Goal: Task Accomplishment & Management: Use online tool/utility

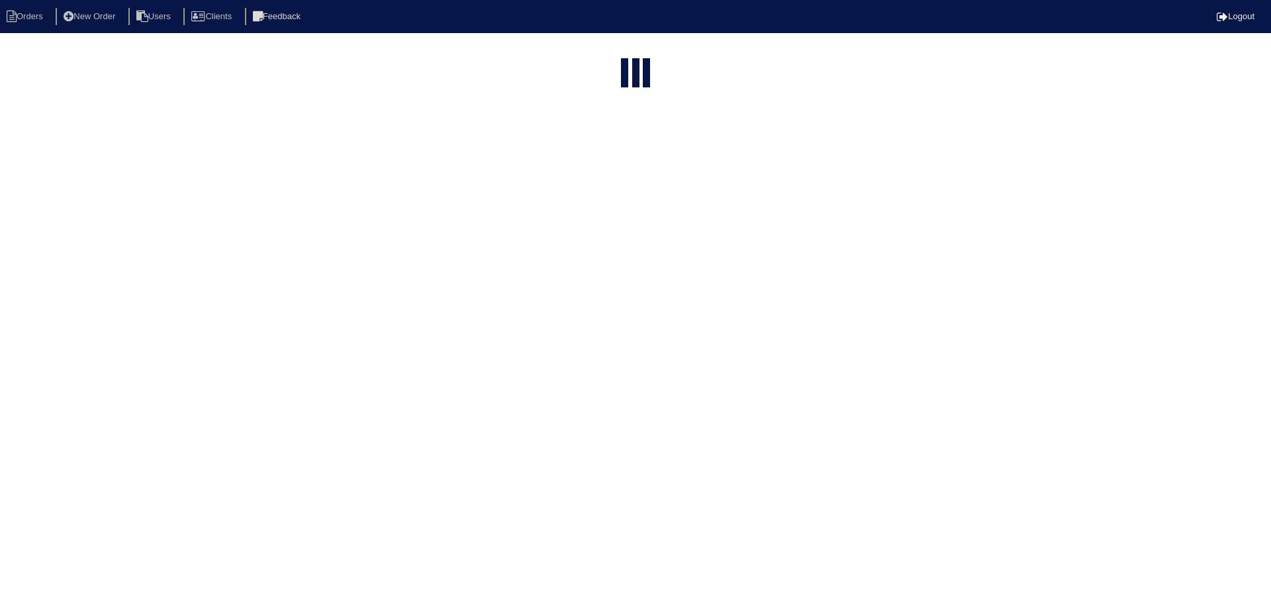
select select "15"
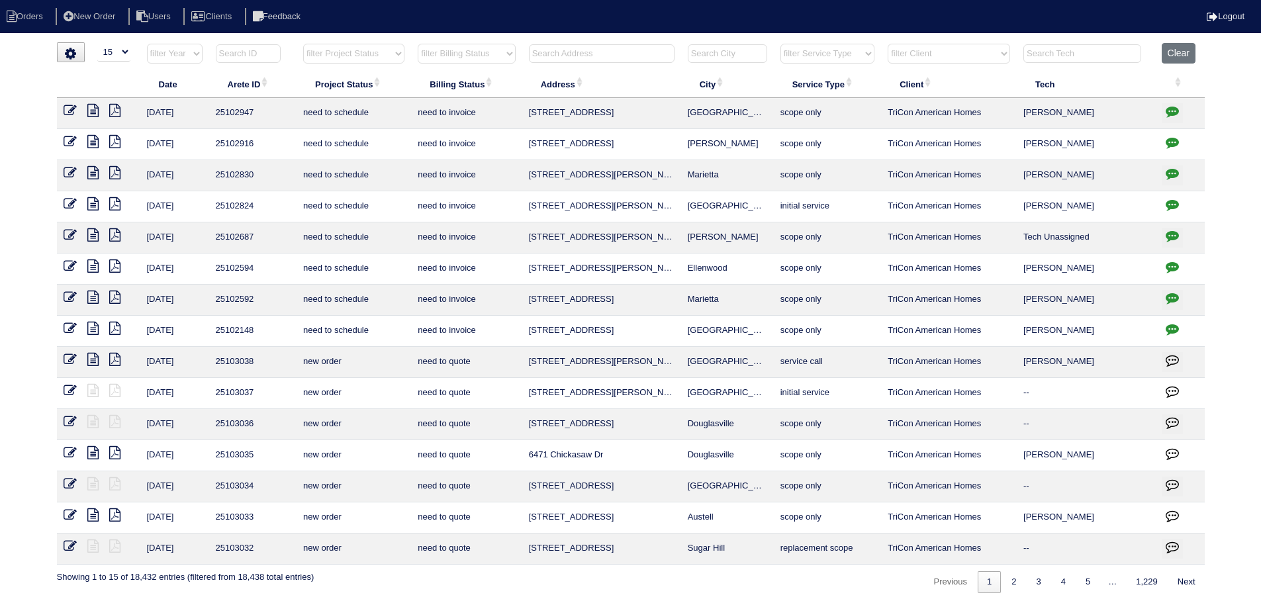
click at [600, 48] on input "text" at bounding box center [602, 53] width 146 height 19
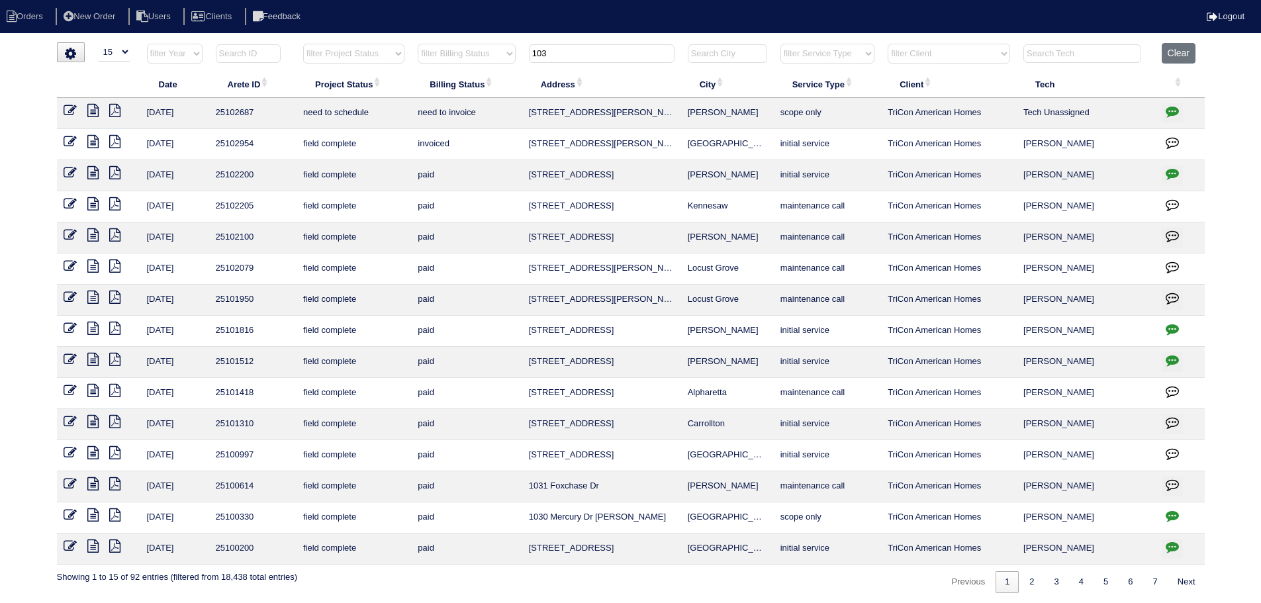
type input "103"
click at [93, 112] on icon at bounding box center [92, 110] width 11 height 13
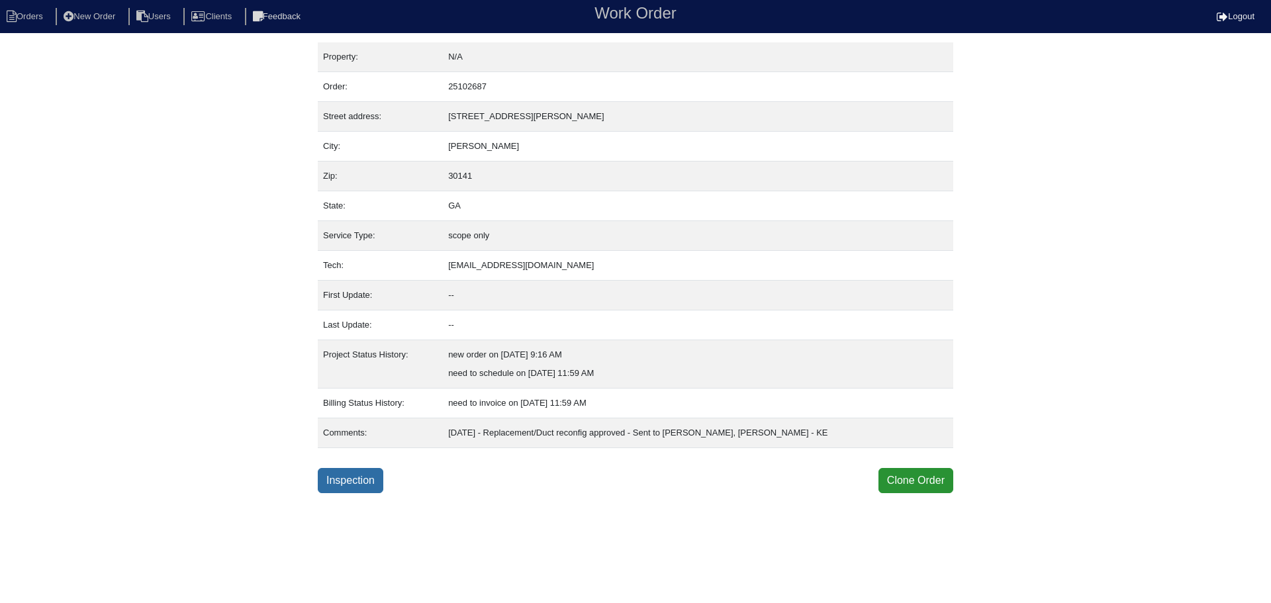
click at [356, 477] on link "Inspection" at bounding box center [351, 480] width 66 height 25
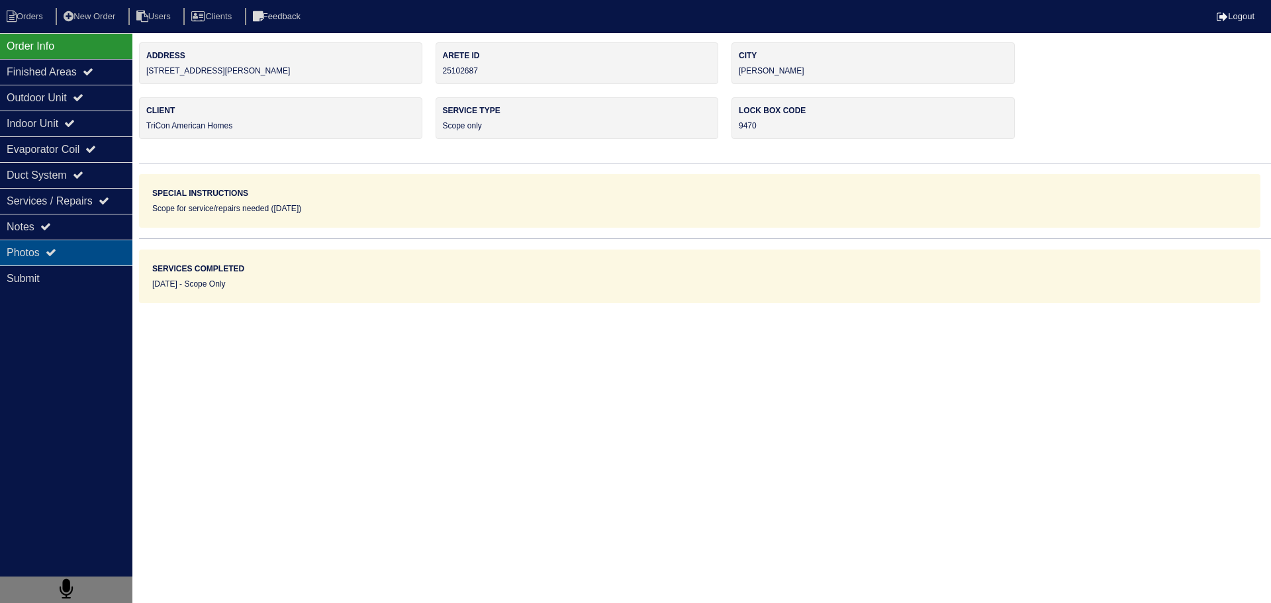
click at [108, 252] on div "Photos" at bounding box center [66, 253] width 132 height 26
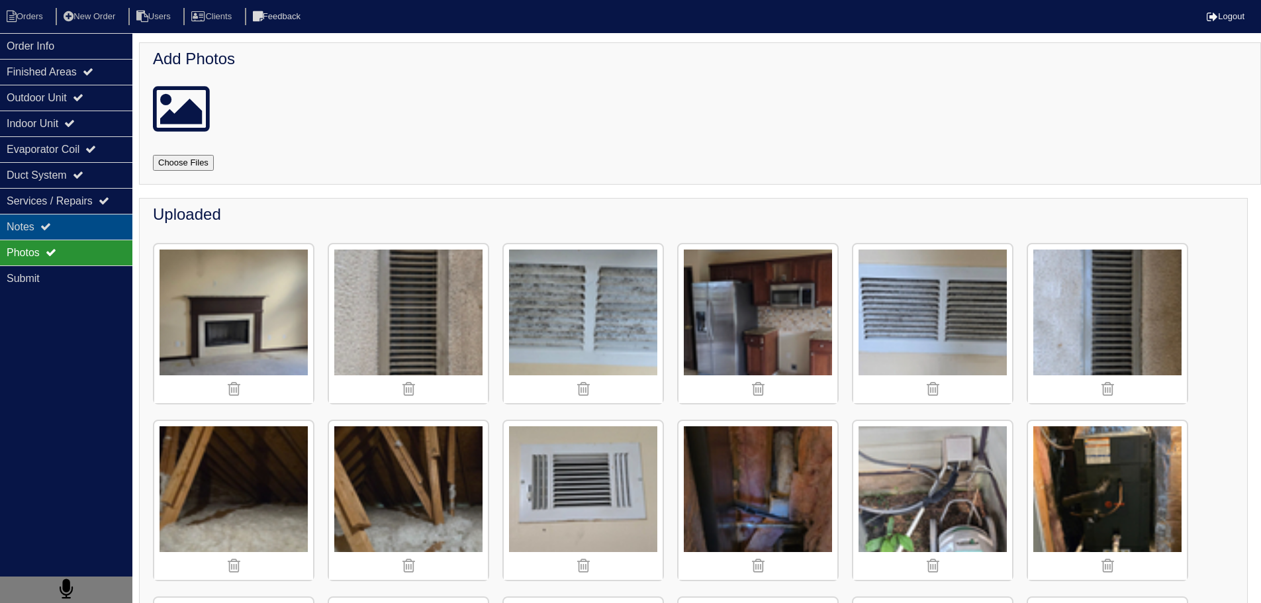
click at [73, 230] on div "Notes" at bounding box center [66, 227] width 132 height 26
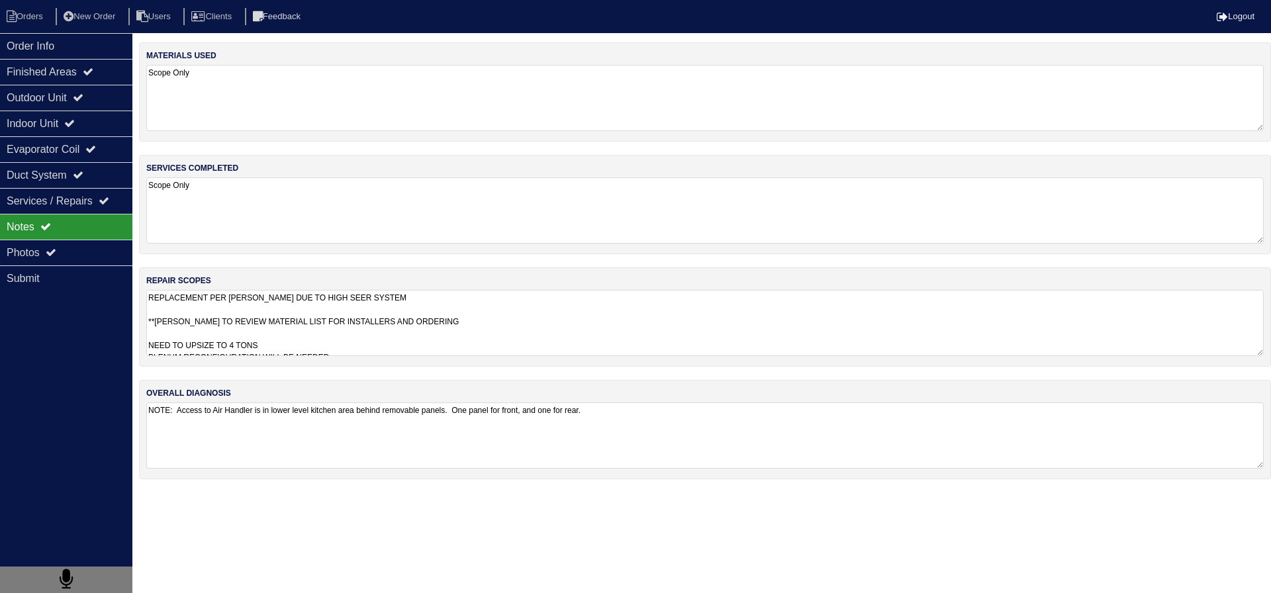
click at [330, 252] on div "services completed Scope Only" at bounding box center [705, 204] width 1132 height 99
click at [260, 195] on textarea "Scope Only" at bounding box center [704, 210] width 1117 height 66
click at [283, 325] on textarea "REPLACEMENT PER ROBERT WALLACE DUE TO HIGH SEER SYSTEM **PAYTON TO REVIEW MATER…" at bounding box center [699, 322] width 1107 height 66
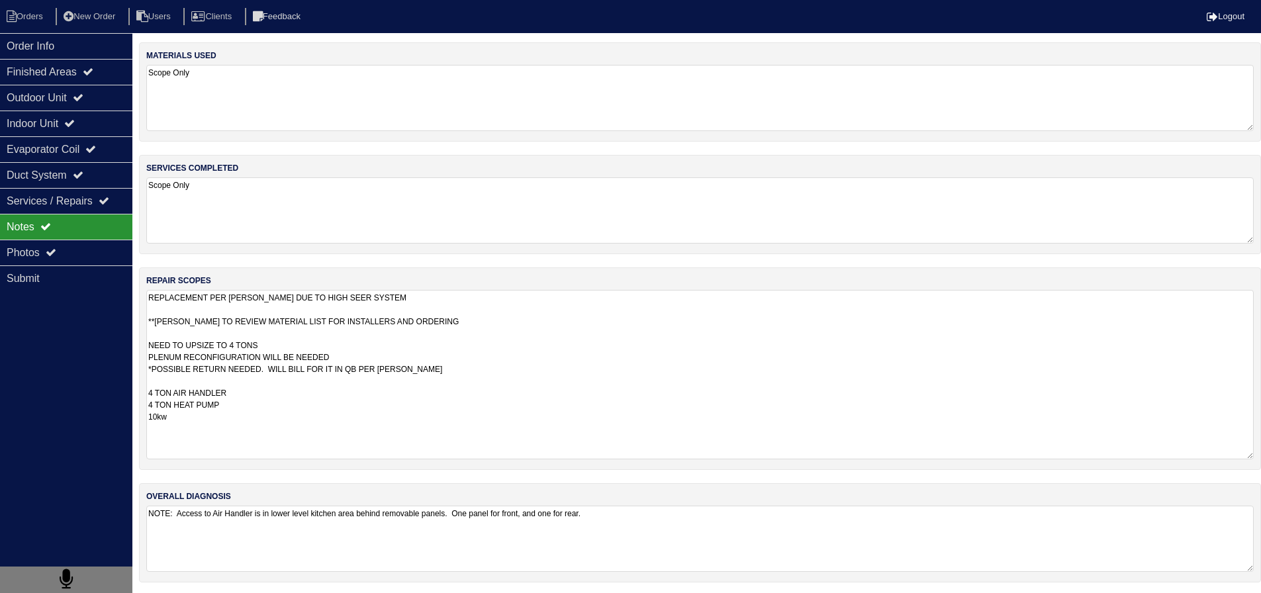
click at [199, 420] on textarea "REPLACEMENT PER ROBERT WALLACE DUE TO HIGH SEER SYSTEM **PAYTON TO REVIEW MATER…" at bounding box center [699, 374] width 1107 height 169
drag, startPoint x: 460, startPoint y: 371, endPoint x: 136, endPoint y: 322, distance: 327.5
click at [136, 322] on div "Order Info Finished Areas Outdoor Unit Indoor Unit Evaporator Coil Duct System …" at bounding box center [630, 318] width 1261 height 553
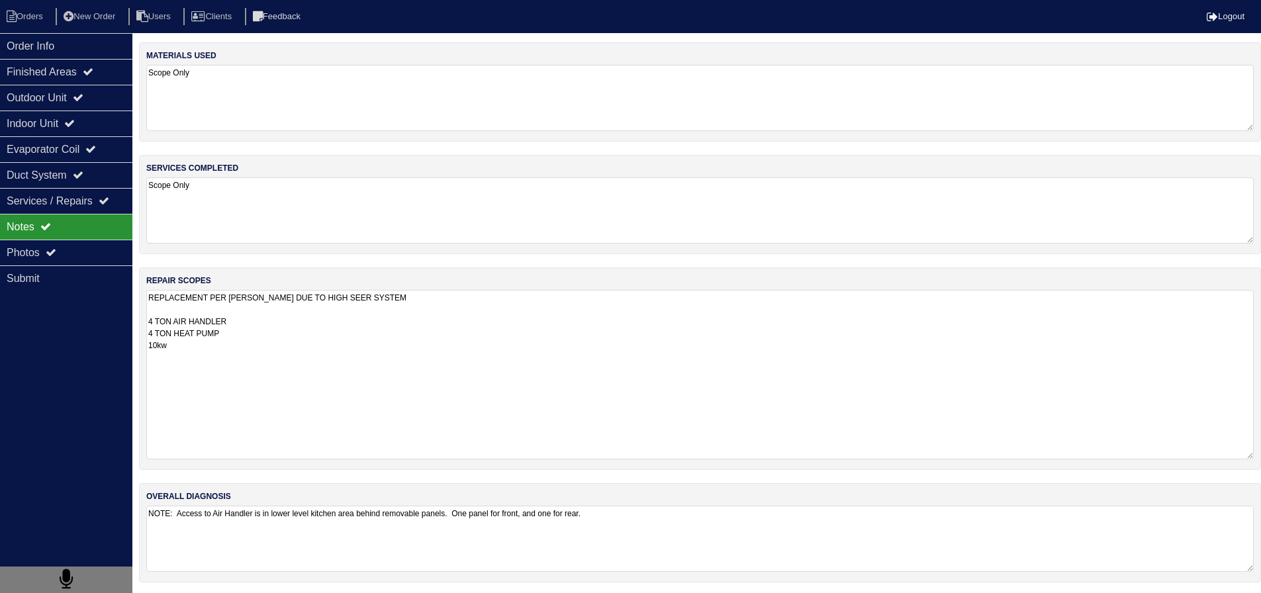
click at [208, 382] on textarea "REPLACEMENT PER ROBERT WALLACE DUE TO HIGH SEER SYSTEM 4 TON AIR HANDLER 4 TON …" at bounding box center [699, 374] width 1107 height 169
click at [197, 373] on textarea "REPLACEMENT PER ROBERT WALLACE DUE TO HIGH SEER SYSTEM 4 TON AIR HANDLER 4 TON …" at bounding box center [699, 374] width 1107 height 169
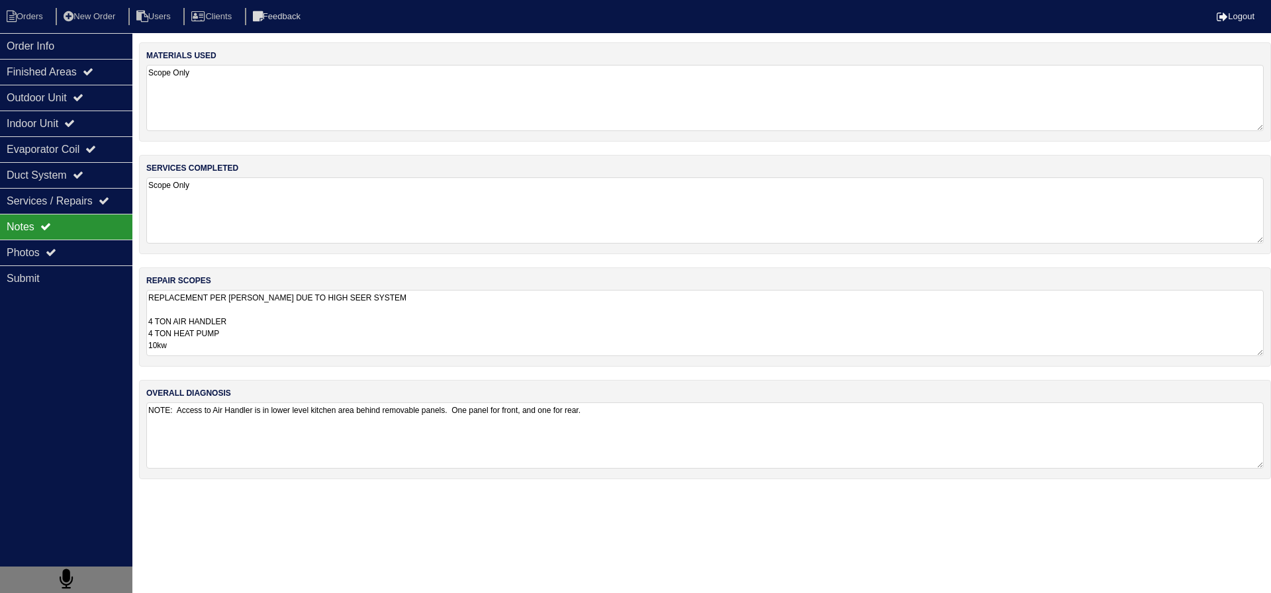
click at [195, 335] on textarea "REPLACEMENT PER ROBERT WALLACE DUE TO HIGH SEER SYSTEM 4 TON AIR HANDLER 4 TON …" at bounding box center [704, 323] width 1117 height 66
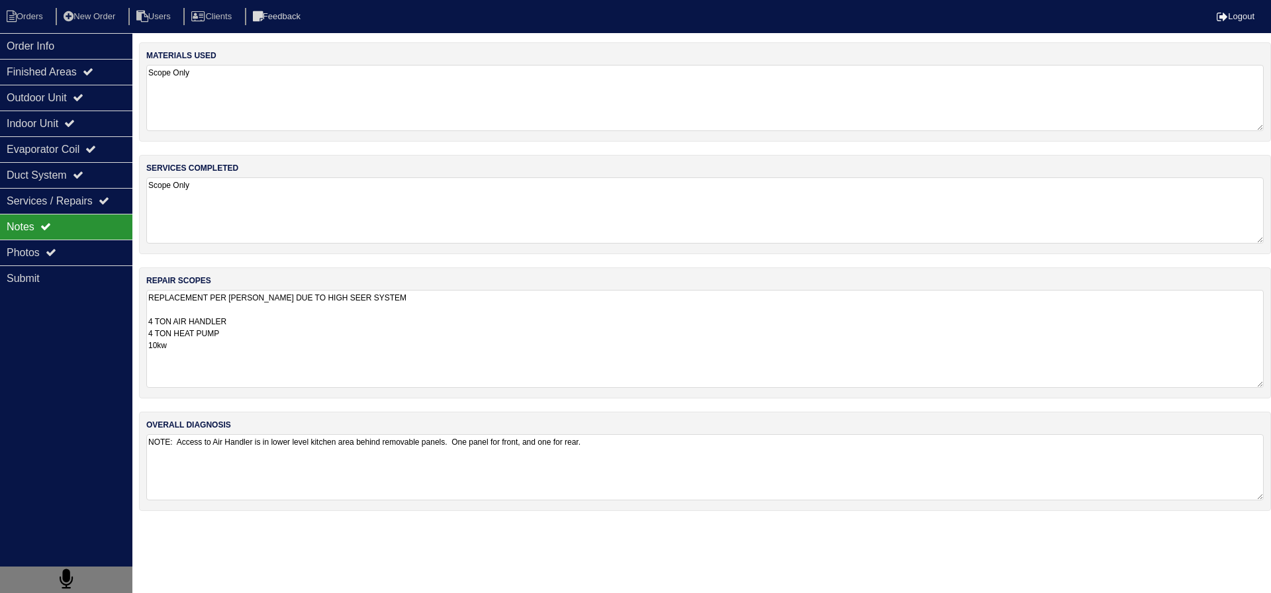
paste textarea "Pan No hole Horizontal Pan 36x36 Pad 40x40 Pad Aquaguard Floatswitch SS2 Floats…"
click at [254, 245] on div "services completed Scope Only" at bounding box center [705, 204] width 1132 height 99
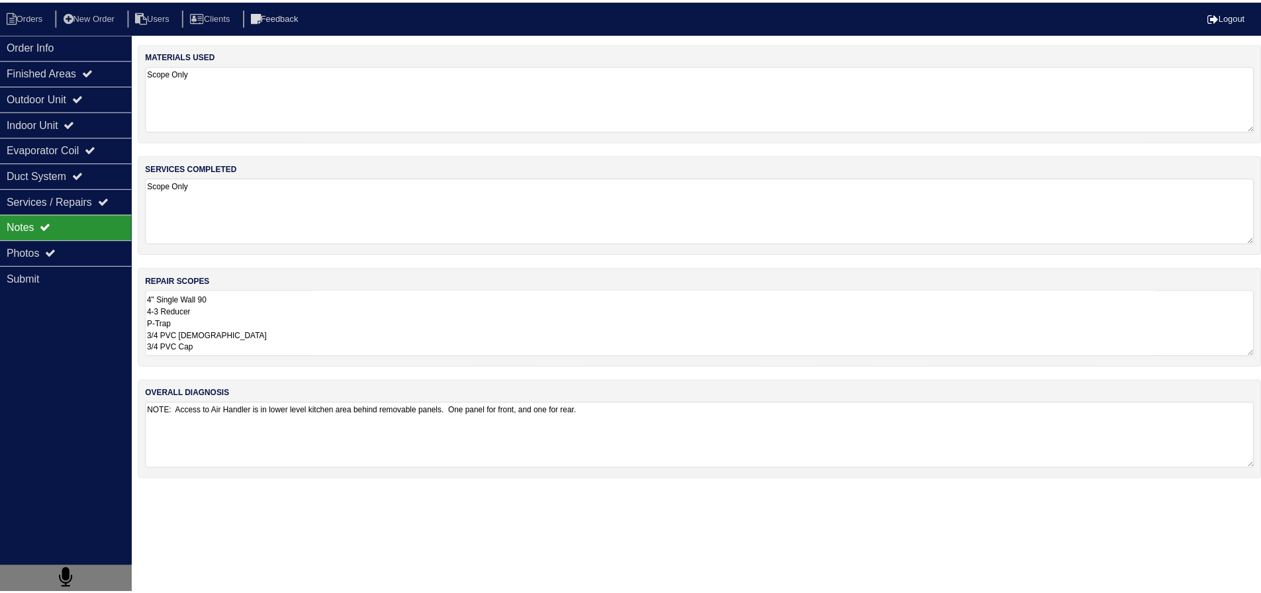
scroll to position [1, 0]
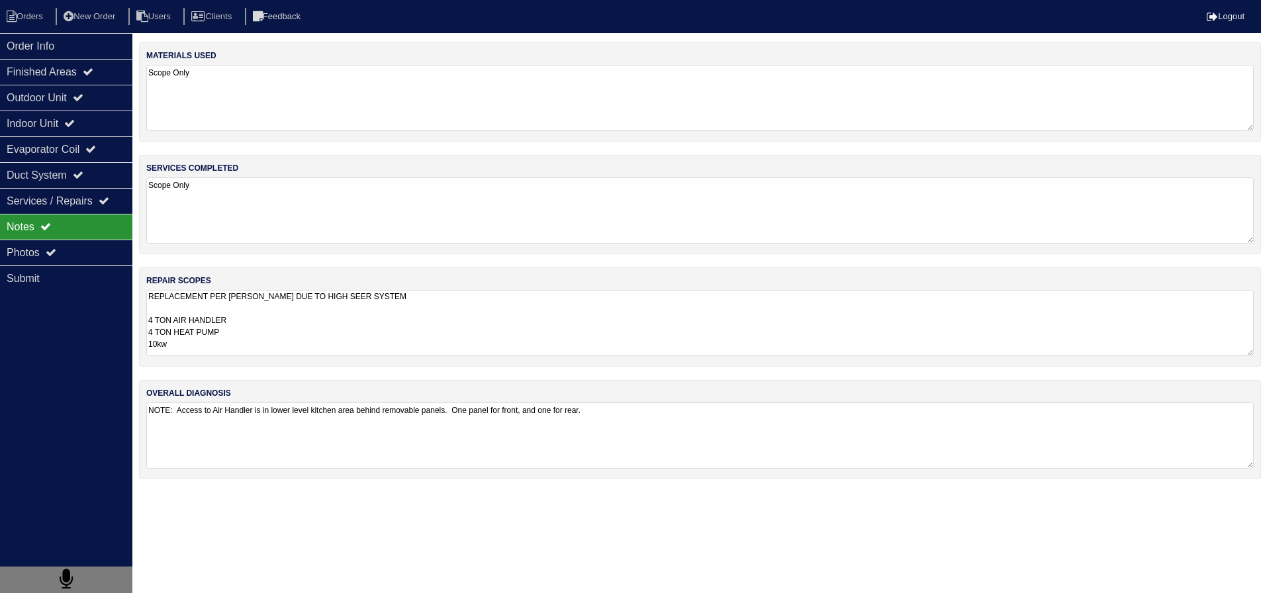
click at [217, 327] on textarea "REPLACEMENT PER ROBERT WALLACE DUE TO HIGH SEER SYSTEM 4 TON AIR HANDLER 4 TON …" at bounding box center [699, 323] width 1107 height 66
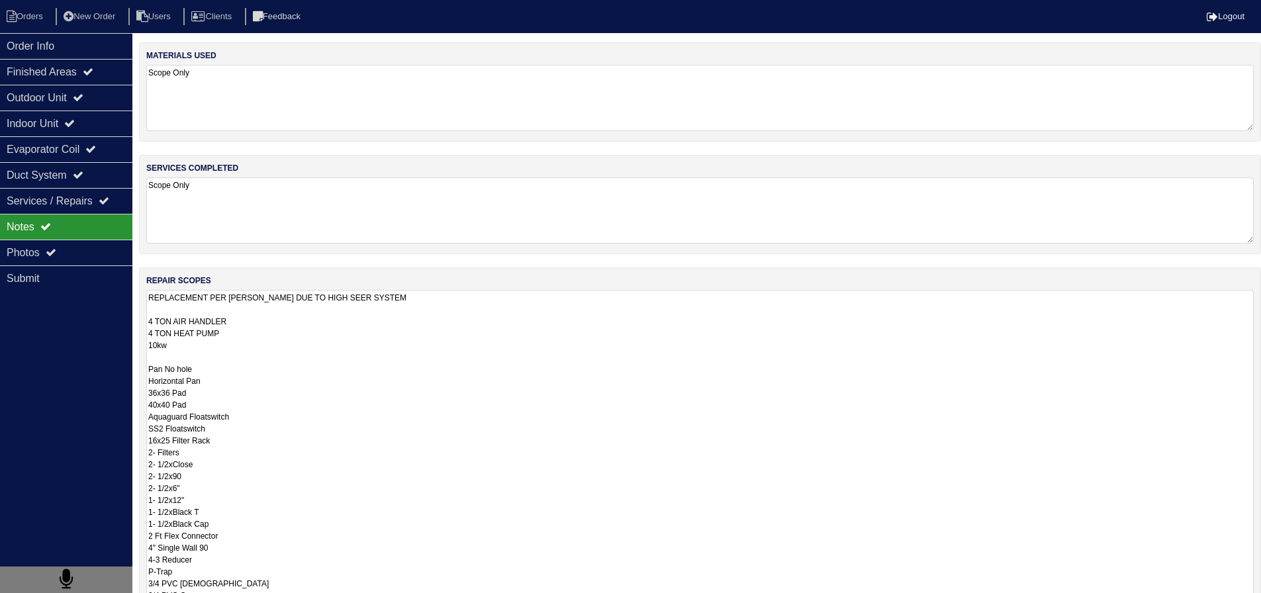
click at [247, 320] on textarea "REPLACEMENT PER ROBERT WALLACE DUE TO HIGH SEER SYSTEM 4 TON AIR HANDLER 4 TON …" at bounding box center [699, 470] width 1107 height 360
click at [177, 301] on textarea "REPLACEMENT PER ROBERT WALLACE DUE TO HIGH SEER SYSTEM 4 TON AIR HANDLER 21" 4 …" at bounding box center [699, 470] width 1107 height 360
click at [178, 307] on textarea "REPLACEMENT PER ROBERT WALLACE DUE TO HIGH SEER SYSTEM 4 TON AIR HANDLER 21" 4 …" at bounding box center [699, 470] width 1107 height 360
click at [185, 311] on textarea "REPLACEMENT PER ROBERT WALLACE DUE TO HIGH SEER SYSTEM 4 TON AIR HANDLER 21" 4 …" at bounding box center [699, 470] width 1107 height 360
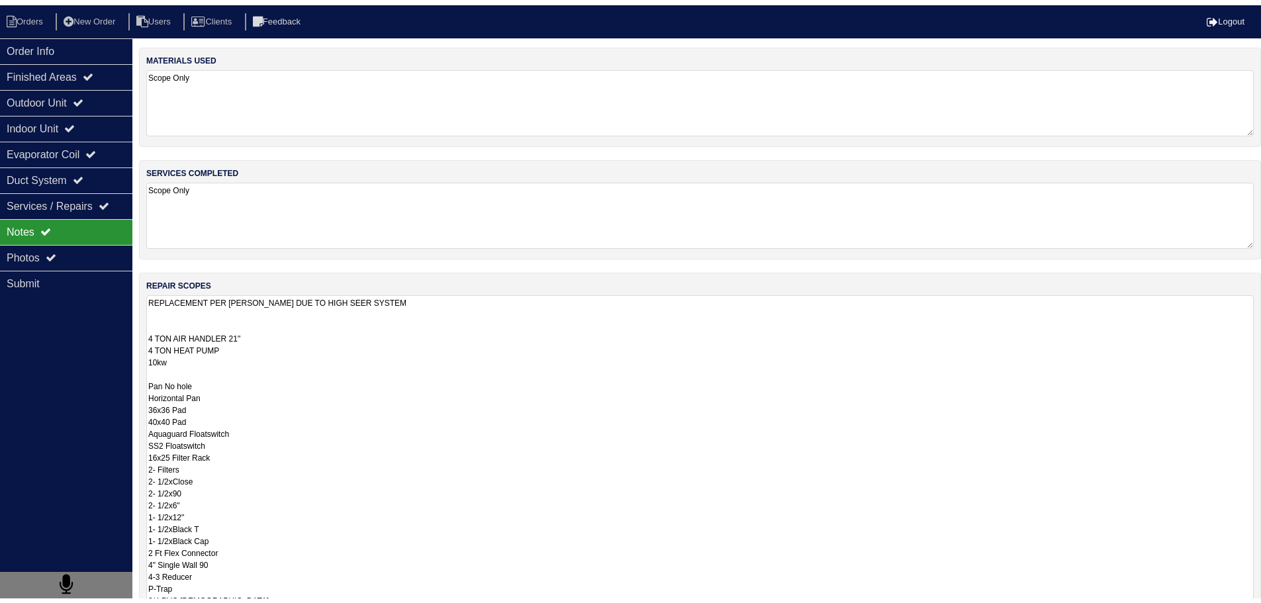
scroll to position [13, 0]
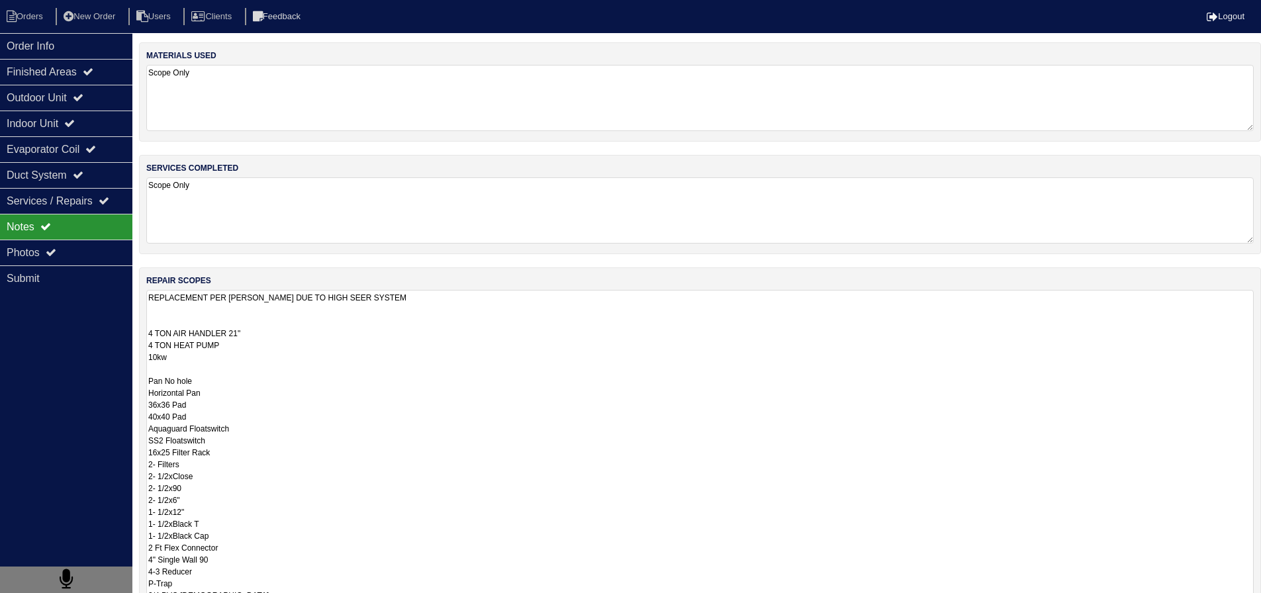
drag, startPoint x: 216, startPoint y: 381, endPoint x: 113, endPoint y: 383, distance: 104.0
click at [113, 383] on div "Order Info Finished Areas Outdoor Unit Indoor Unit Evaporator Coil Duct System …" at bounding box center [630, 414] width 1261 height 744
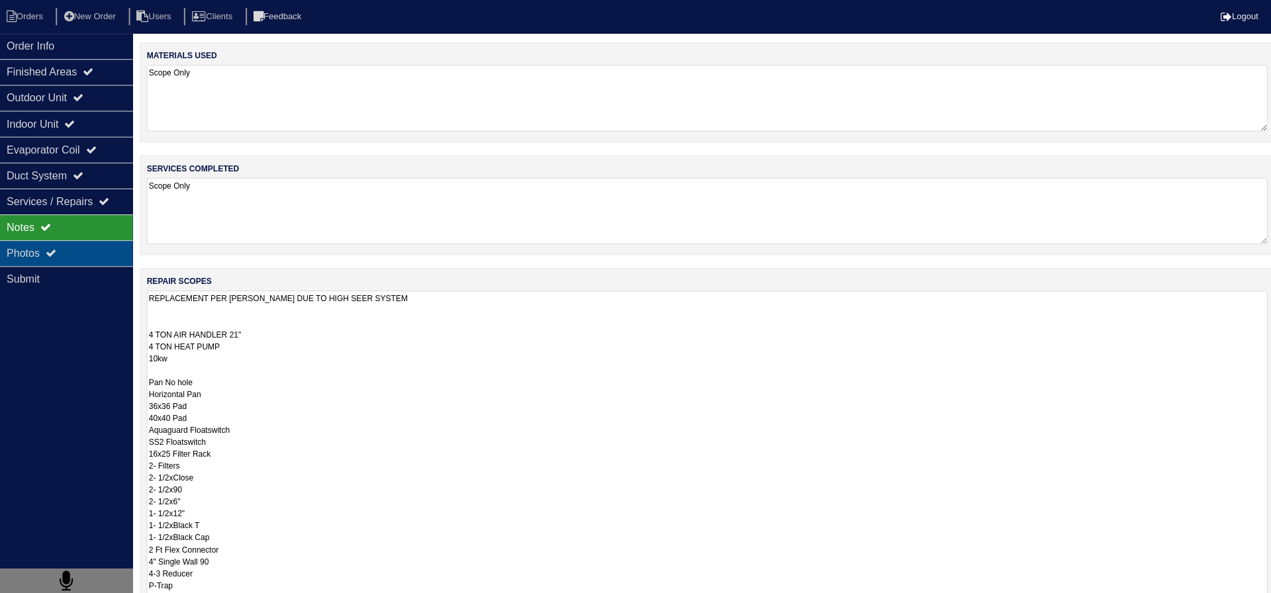
click at [58, 244] on div "Photos" at bounding box center [66, 253] width 132 height 26
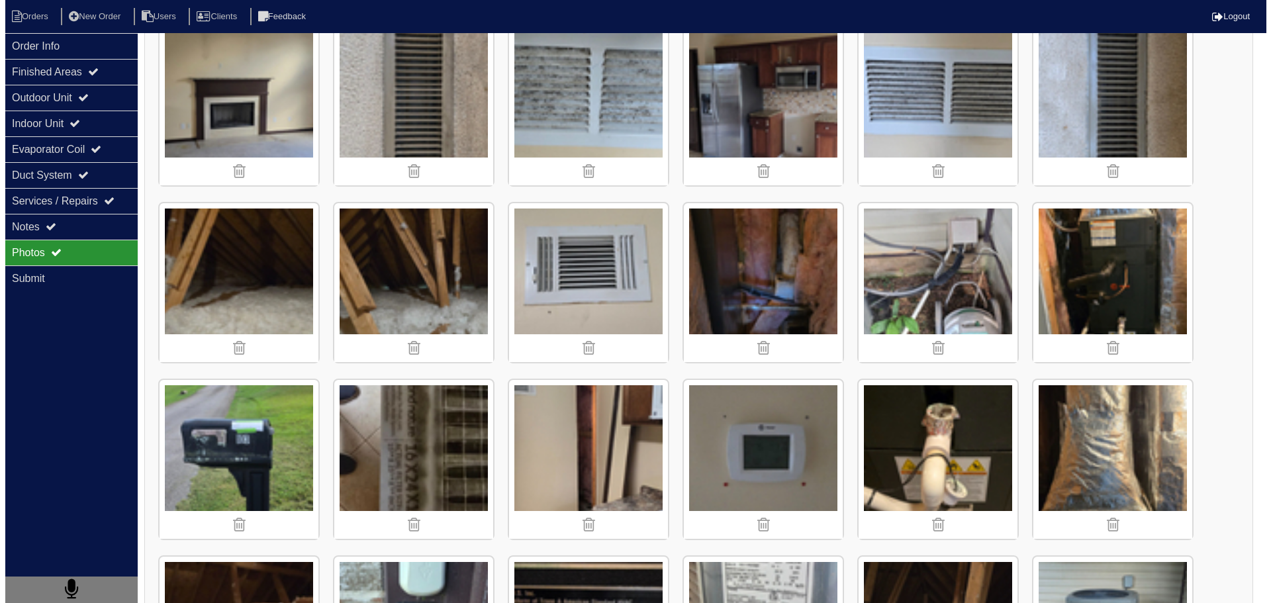
scroll to position [199, 0]
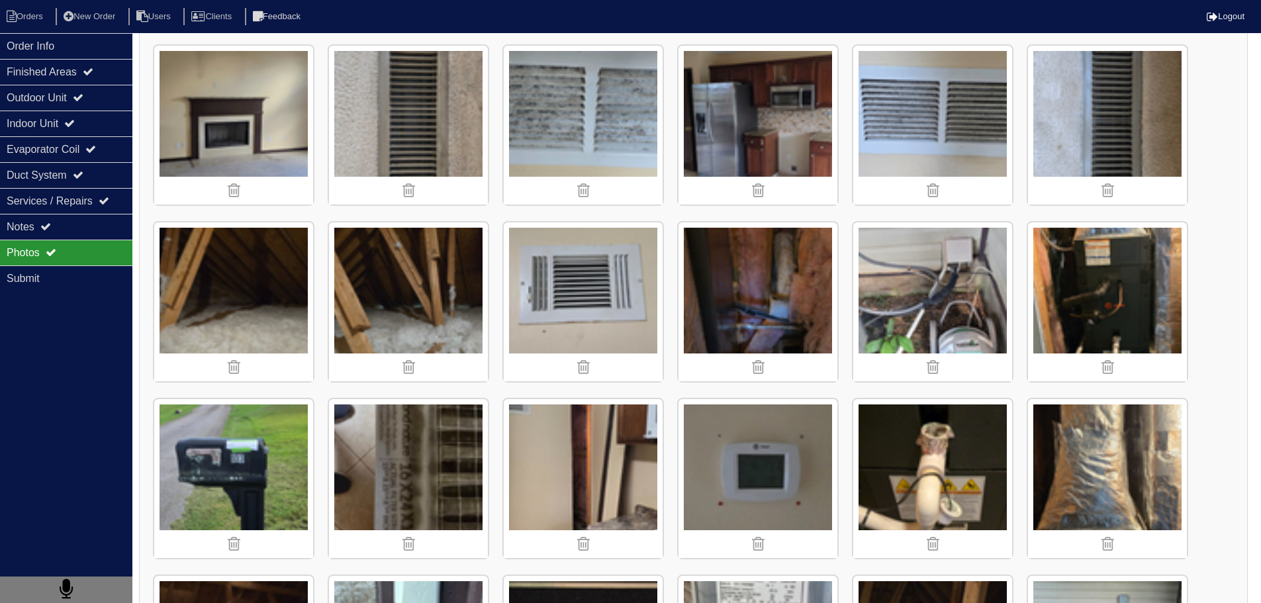
click at [1126, 281] on img at bounding box center [1107, 301] width 159 height 159
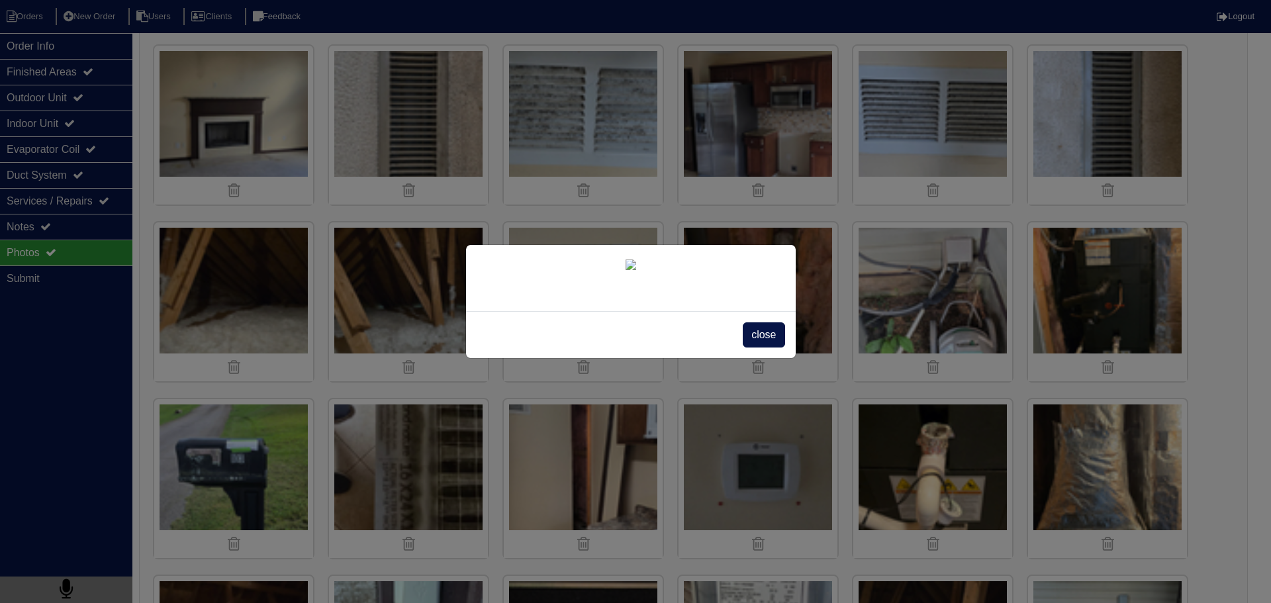
scroll to position [132, 0]
click at [759, 348] on span "close" at bounding box center [764, 334] width 42 height 25
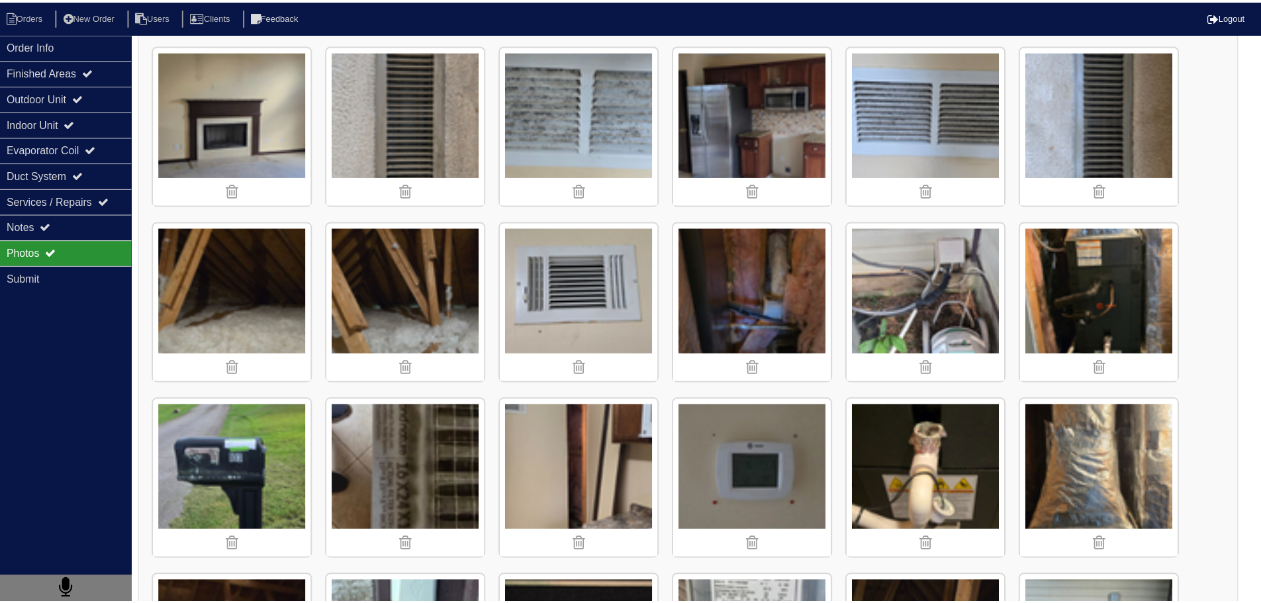
scroll to position [0, 0]
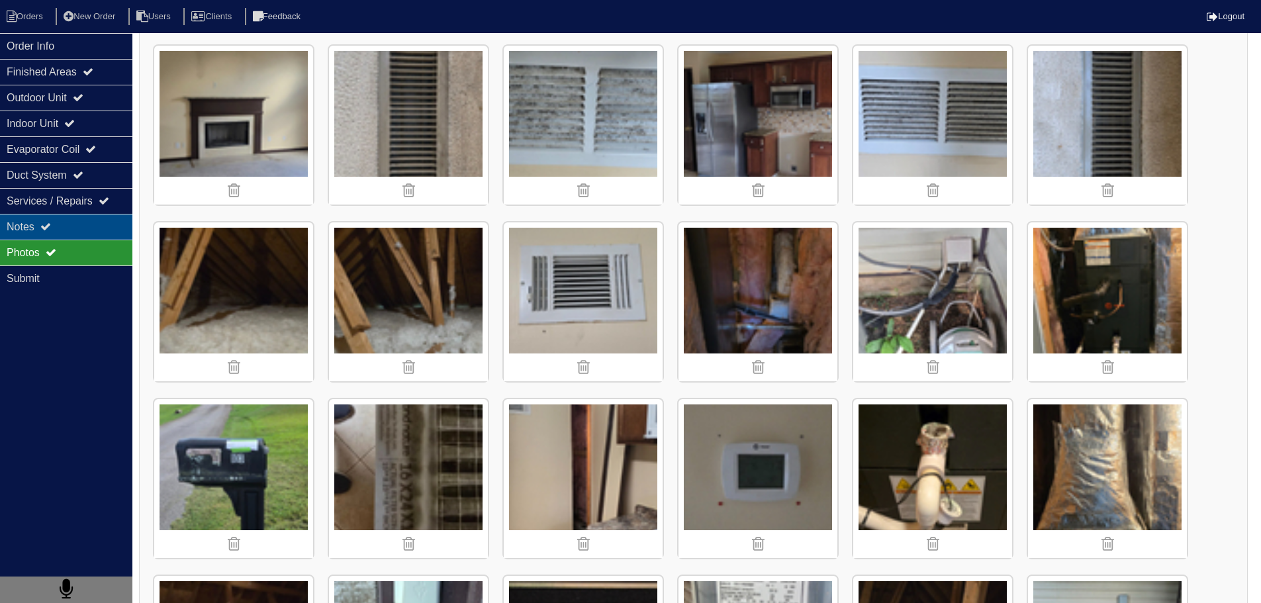
click at [44, 223] on div "Notes" at bounding box center [66, 227] width 132 height 26
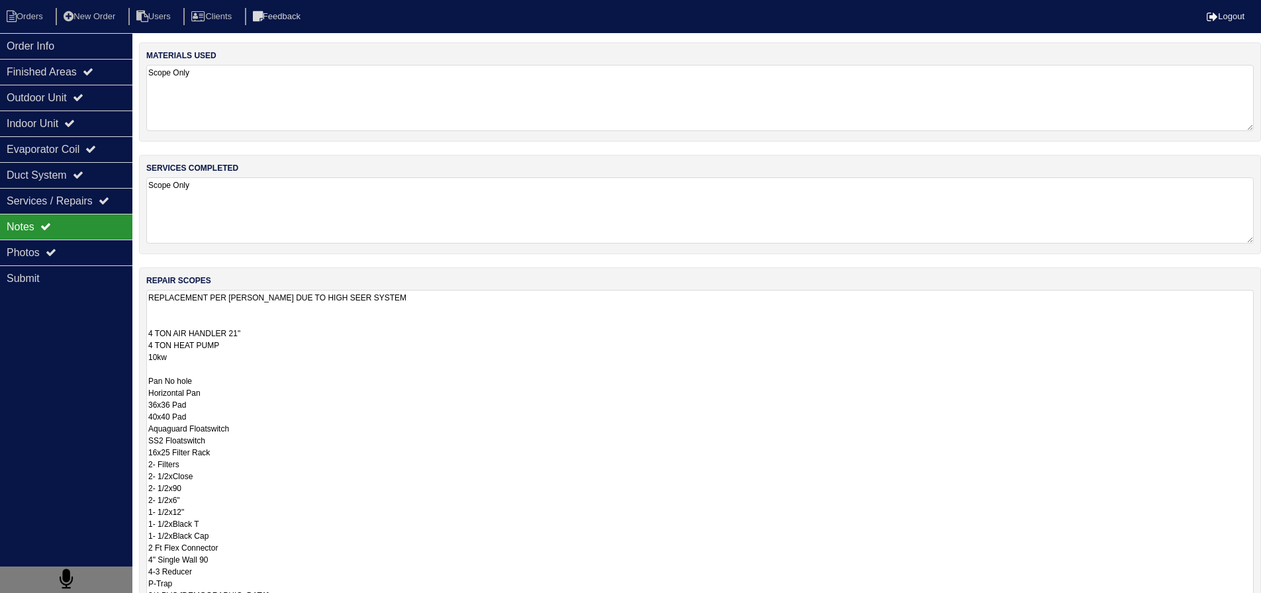
scroll to position [1, 0]
click at [220, 348] on textarea "REPLACEMENT PER ROBERT WALLACE DUE TO HIGH SEER SYSTEM 4 TON AIR HANDLER 21" 4 …" at bounding box center [699, 476] width 1107 height 372
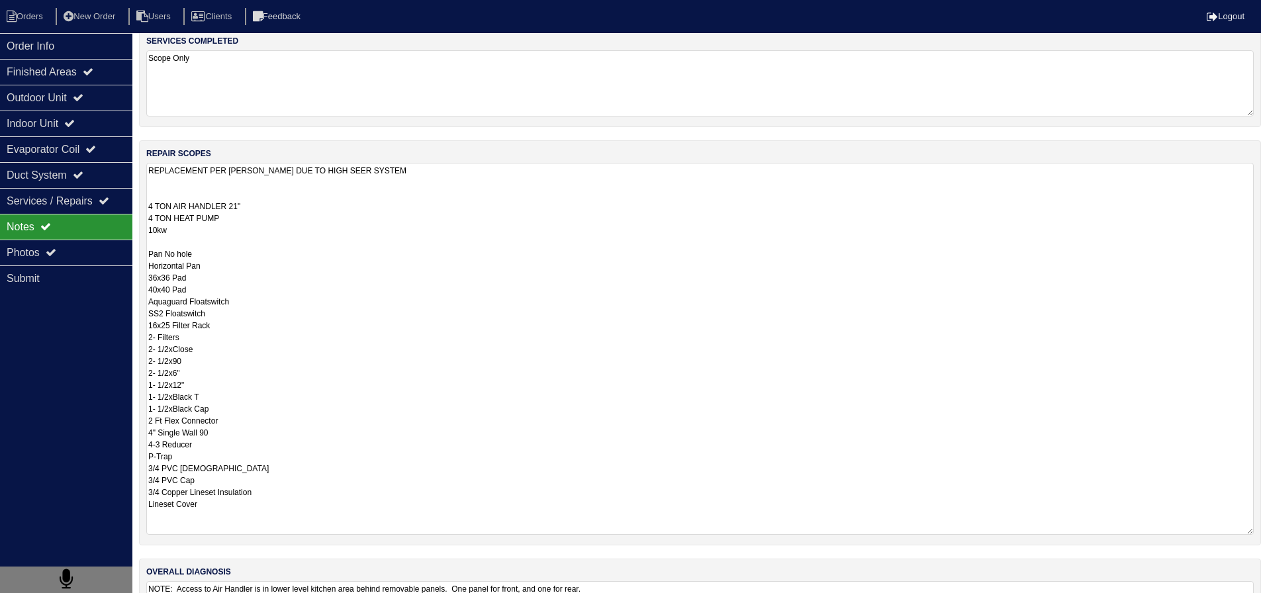
scroll to position [132, 0]
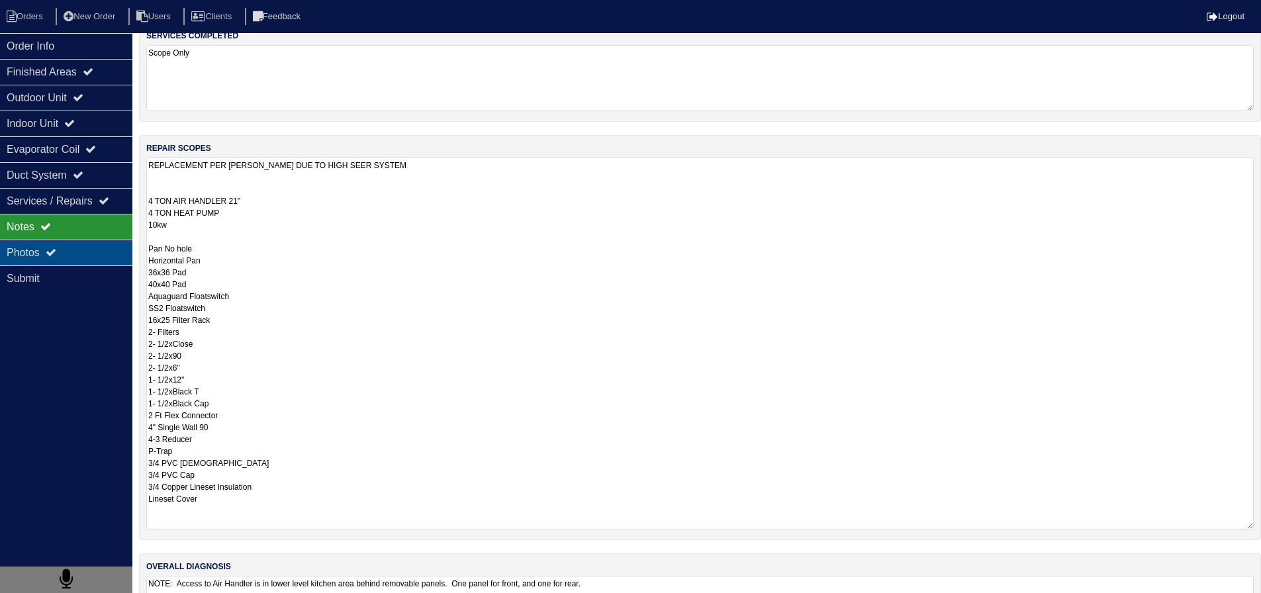
drag, startPoint x: 220, startPoint y: 265, endPoint x: 98, endPoint y: 259, distance: 122.6
click at [98, 259] on div "Order Info Finished Areas Outdoor Unit Indoor Unit Evaporator Coil Duct System …" at bounding box center [630, 288] width 1261 height 756
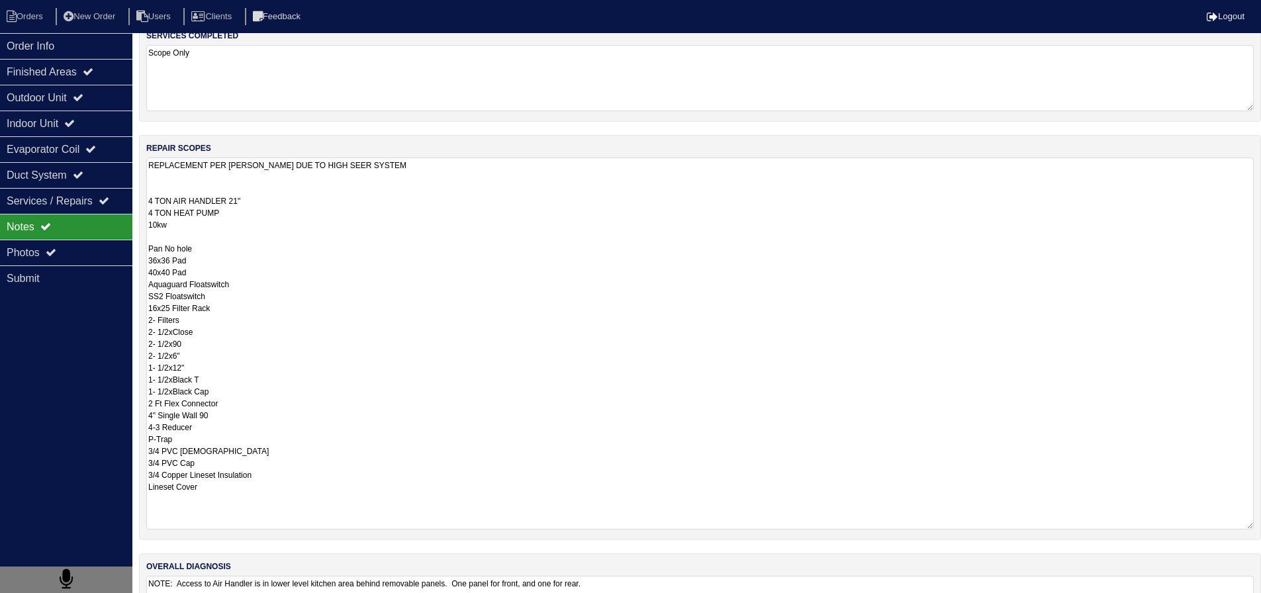
scroll to position [0, 0]
drag, startPoint x: 185, startPoint y: 261, endPoint x: 119, endPoint y: 259, distance: 66.2
click at [119, 259] on div "Order Info Finished Areas Outdoor Unit Indoor Unit Evaporator Coil Duct System …" at bounding box center [630, 288] width 1261 height 756
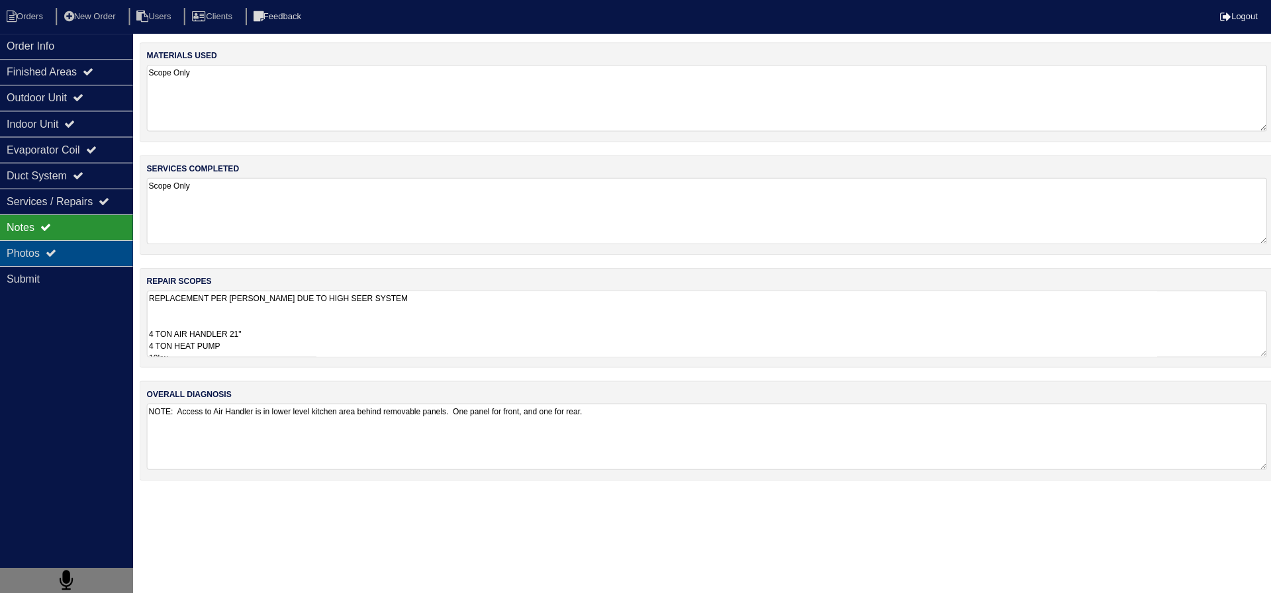
click at [82, 261] on div "Photos" at bounding box center [66, 253] width 132 height 26
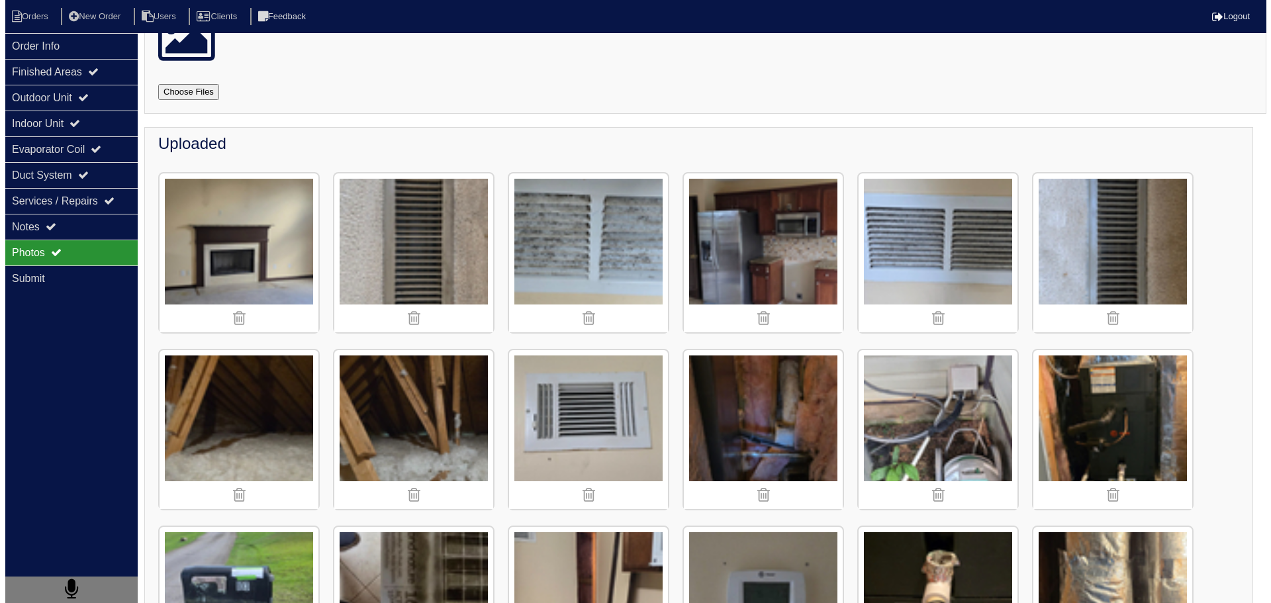
scroll to position [265, 0]
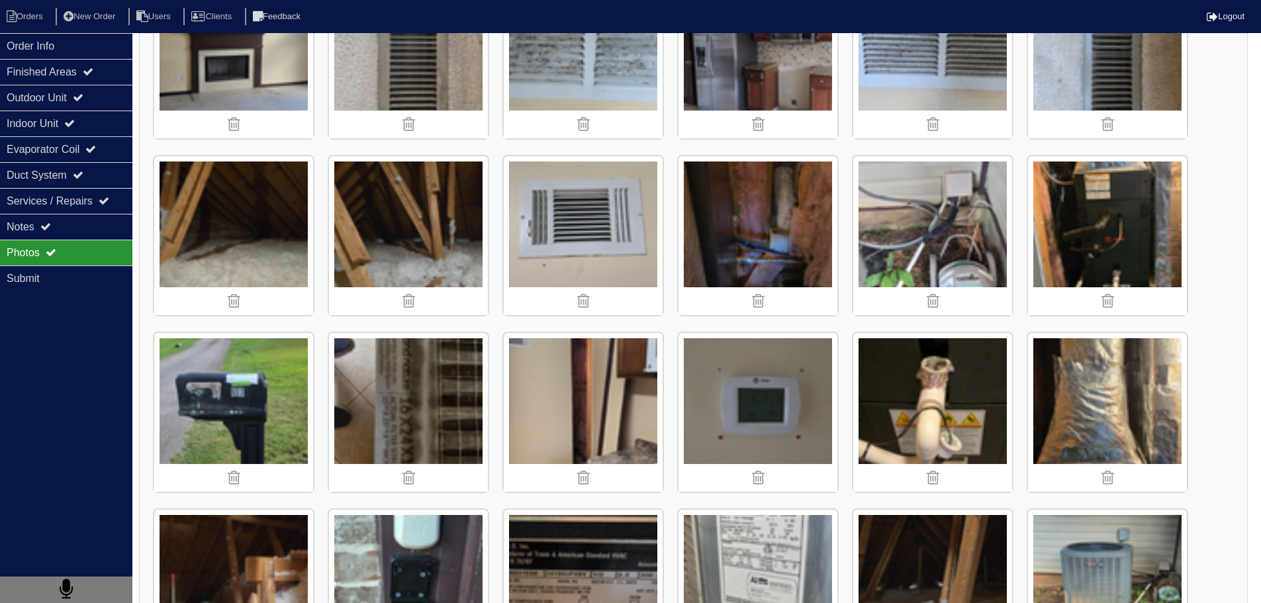
click at [1129, 238] on img at bounding box center [1107, 235] width 159 height 159
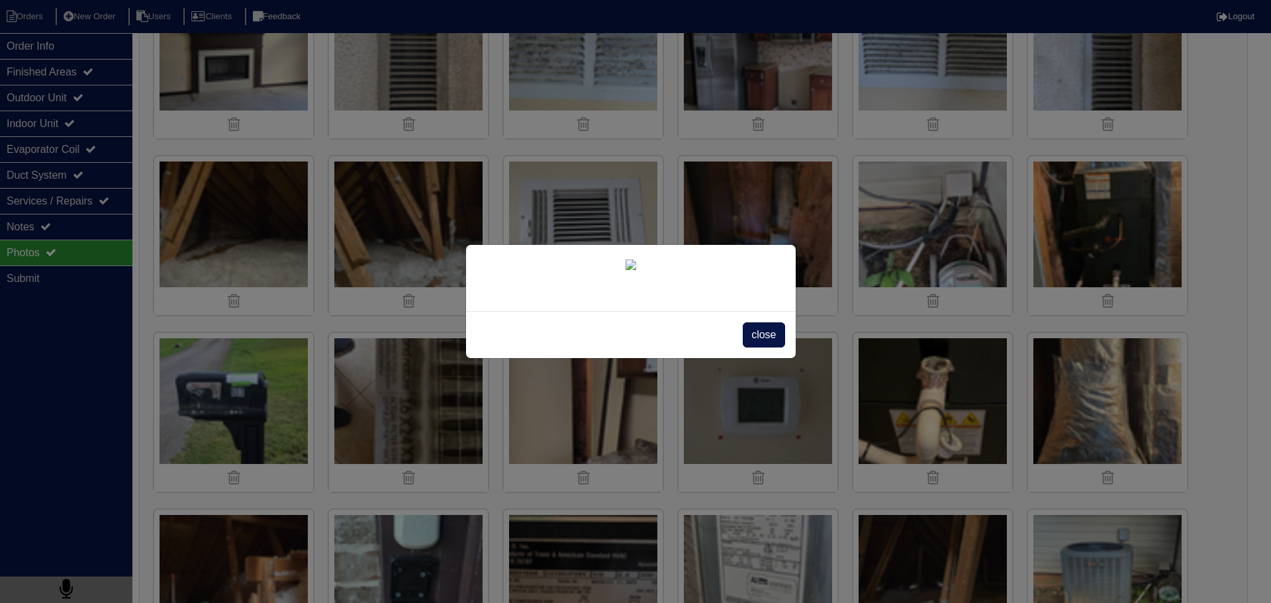
click at [85, 206] on div "close" at bounding box center [635, 301] width 1271 height 603
click at [769, 348] on span "close" at bounding box center [764, 334] width 42 height 25
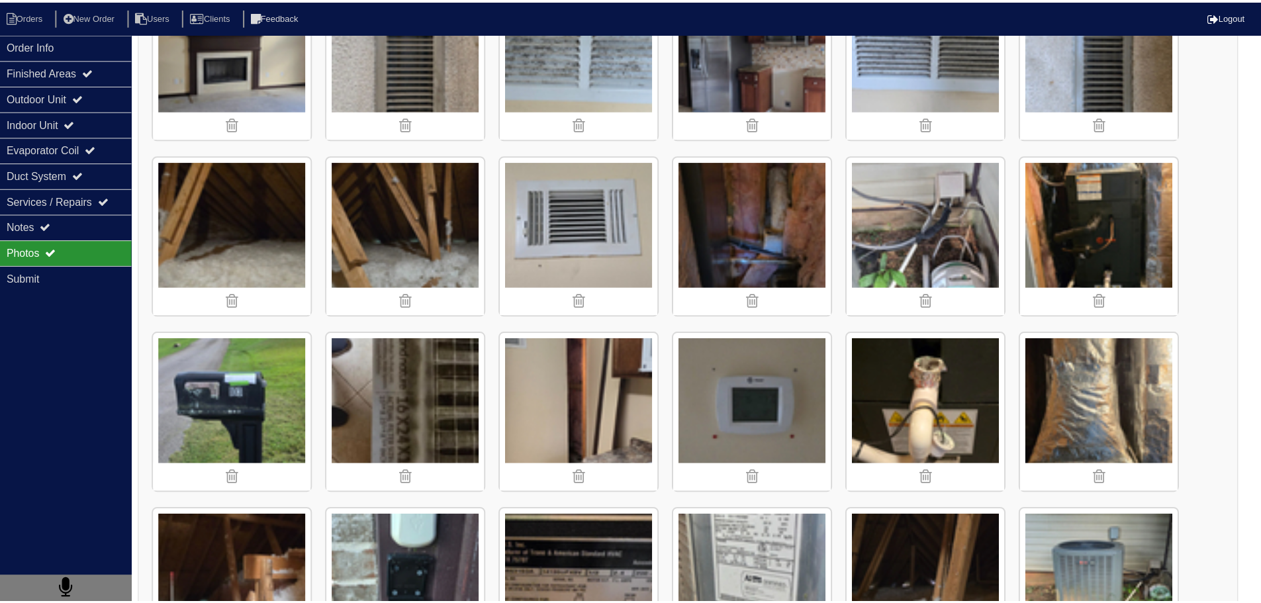
scroll to position [0, 0]
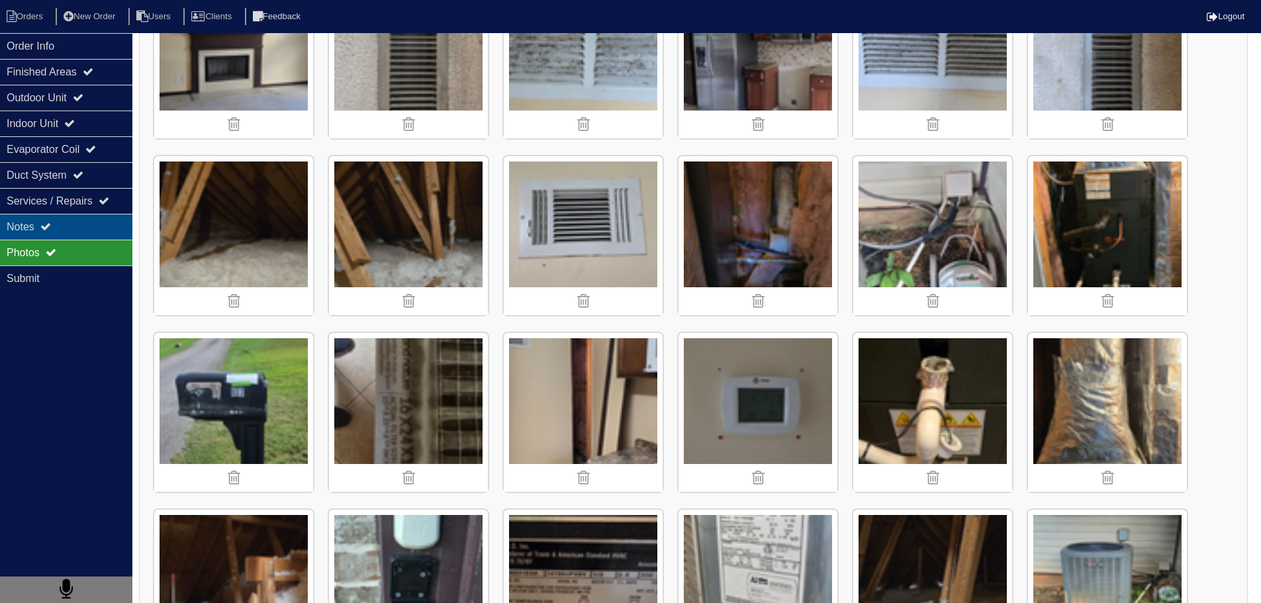
click at [73, 222] on div "Notes" at bounding box center [66, 227] width 132 height 26
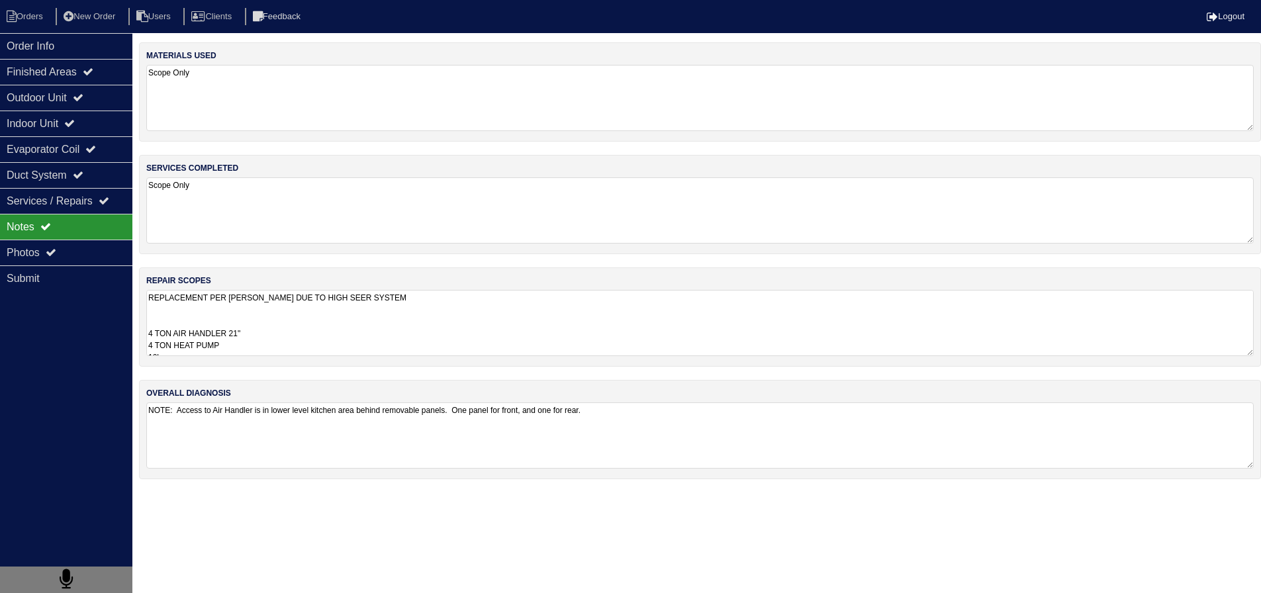
click at [212, 312] on textarea "REPLACEMENT PER ROBERT WALLACE DUE TO HIGH SEER SYSTEM 4 TON AIR HANDLER 21" 4 …" at bounding box center [699, 323] width 1107 height 66
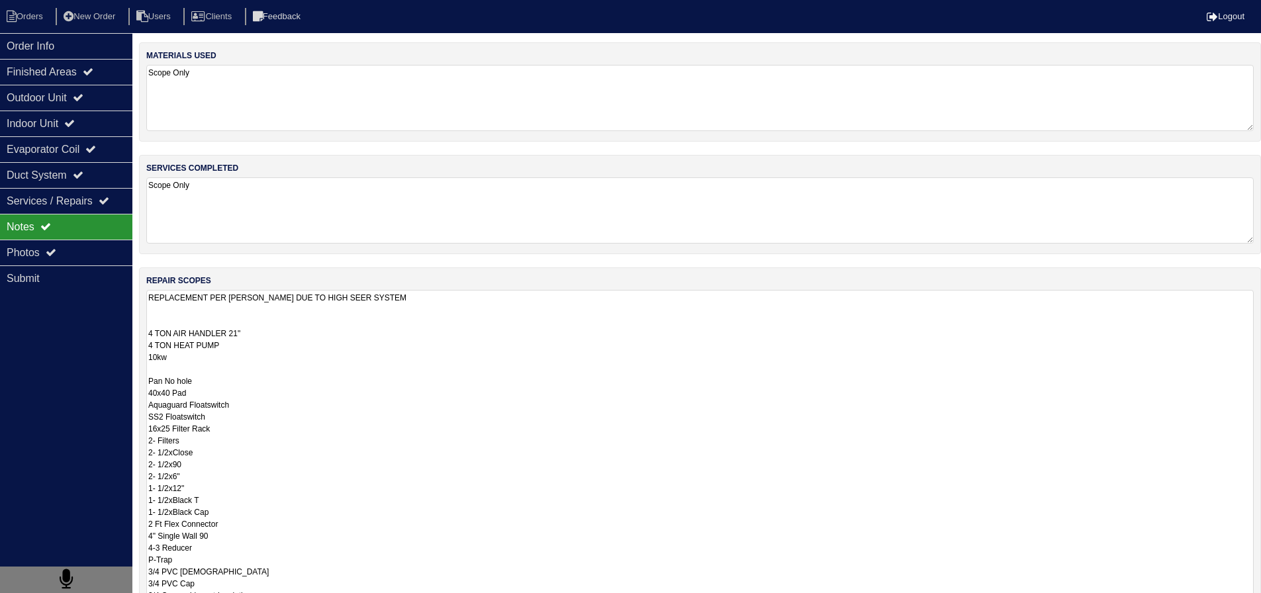
scroll to position [1, 0]
click at [225, 429] on textarea "REPLACEMENT PER ROBERT WALLACE DUE TO HIGH SEER SYSTEM 4 TON AIR HANDLER 21" 4 …" at bounding box center [699, 464] width 1107 height 348
drag, startPoint x: 236, startPoint y: 434, endPoint x: 143, endPoint y: 432, distance: 92.7
click at [143, 432] on div "repair scopes REPLACEMENT PER ROBERT WALLACE DUE TO HIGH SEER SYSTEM 4 TON AIR …" at bounding box center [700, 457] width 1122 height 381
click at [174, 432] on textarea "REPLACEMENT PER ROBERT WALLACE DUE TO HIGH SEER SYSTEM 4 TON AIR HANDLER 21" 4 …" at bounding box center [699, 464] width 1107 height 348
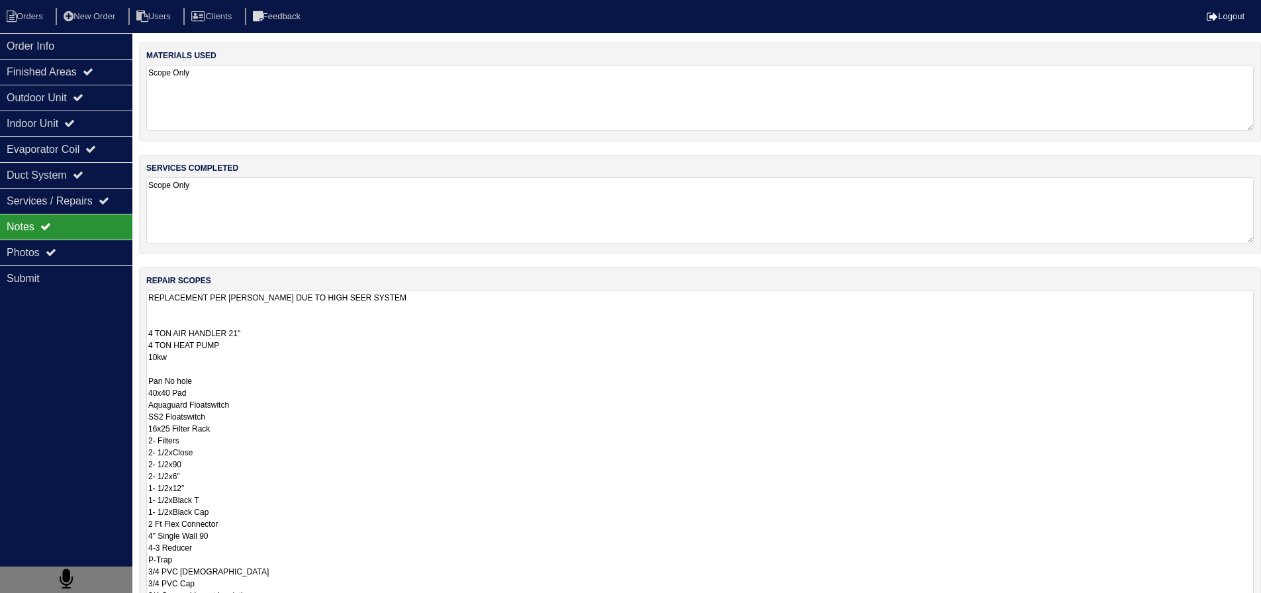
drag, startPoint x: 215, startPoint y: 428, endPoint x: 246, endPoint y: 436, distance: 32.0
click at [156, 433] on textarea "REPLACEMENT PER ROBERT WALLACE DUE TO HIGH SEER SYSTEM 4 TON AIR HANDLER 21" 4 …" at bounding box center [699, 464] width 1107 height 348
drag, startPoint x: 246, startPoint y: 436, endPoint x: 228, endPoint y: 436, distance: 18.5
click at [228, 436] on textarea "REPLACEMENT PER ROBERT WALLACE DUE TO HIGH SEER SYSTEM 4 TON AIR HANDLER 21" 4 …" at bounding box center [699, 464] width 1107 height 348
drag, startPoint x: 235, startPoint y: 428, endPoint x: 150, endPoint y: 432, distance: 84.9
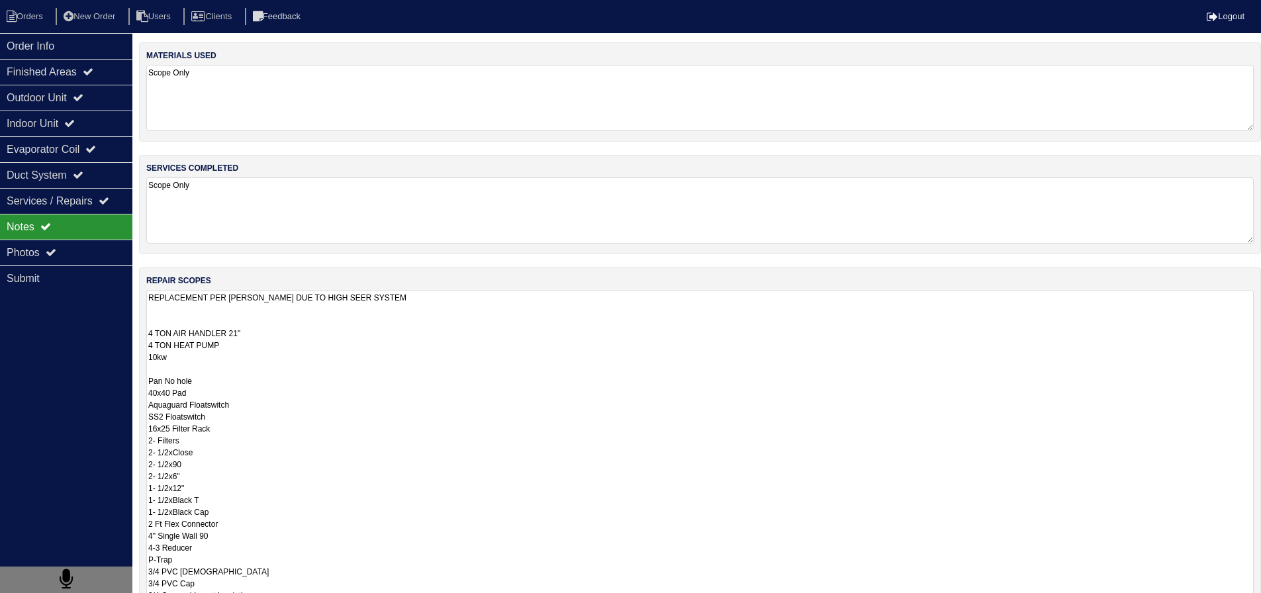
click at [150, 432] on textarea "REPLACEMENT PER ROBERT WALLACE DUE TO HIGH SEER SYSTEM 4 TON AIR HANDLER 21" 4 …" at bounding box center [699, 464] width 1107 height 348
click at [151, 424] on textarea "REPLACEMENT PER ROBERT WALLACE DUE TO HIGH SEER SYSTEM 4 TON AIR HANDLER 21" 4 …" at bounding box center [699, 464] width 1107 height 348
click at [246, 416] on textarea "REPLACEMENT PER ROBERT WALLACE DUE TO HIGH SEER SYSTEM 4 TON AIR HANDLER 21" 4 …" at bounding box center [699, 464] width 1107 height 348
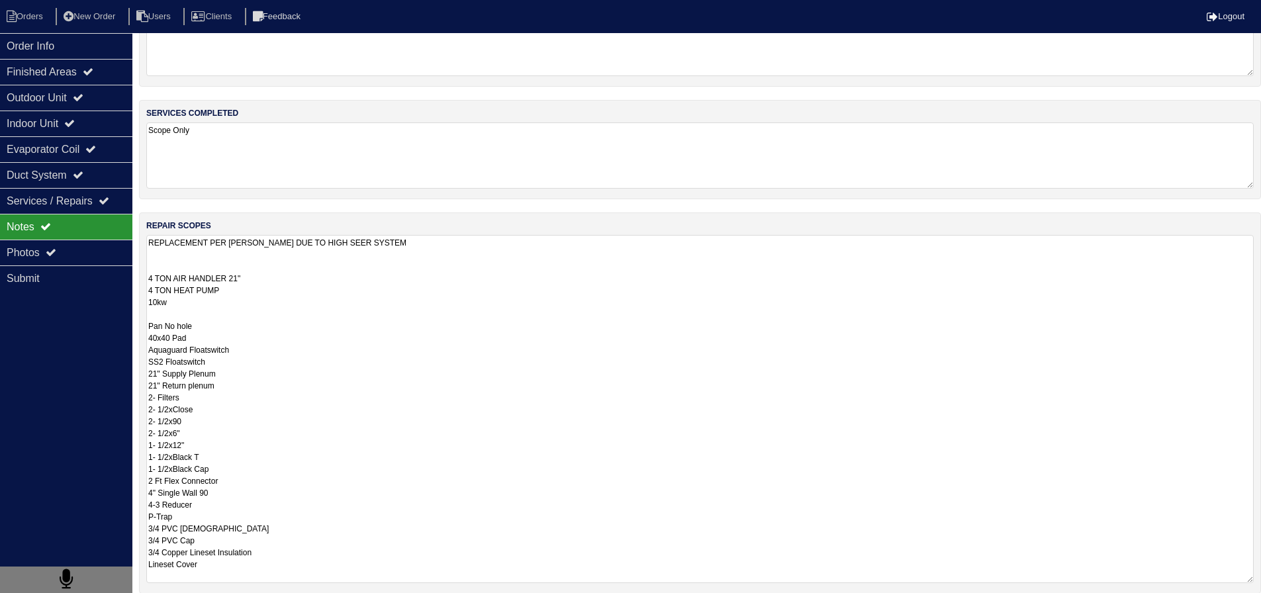
scroll to position [66, 0]
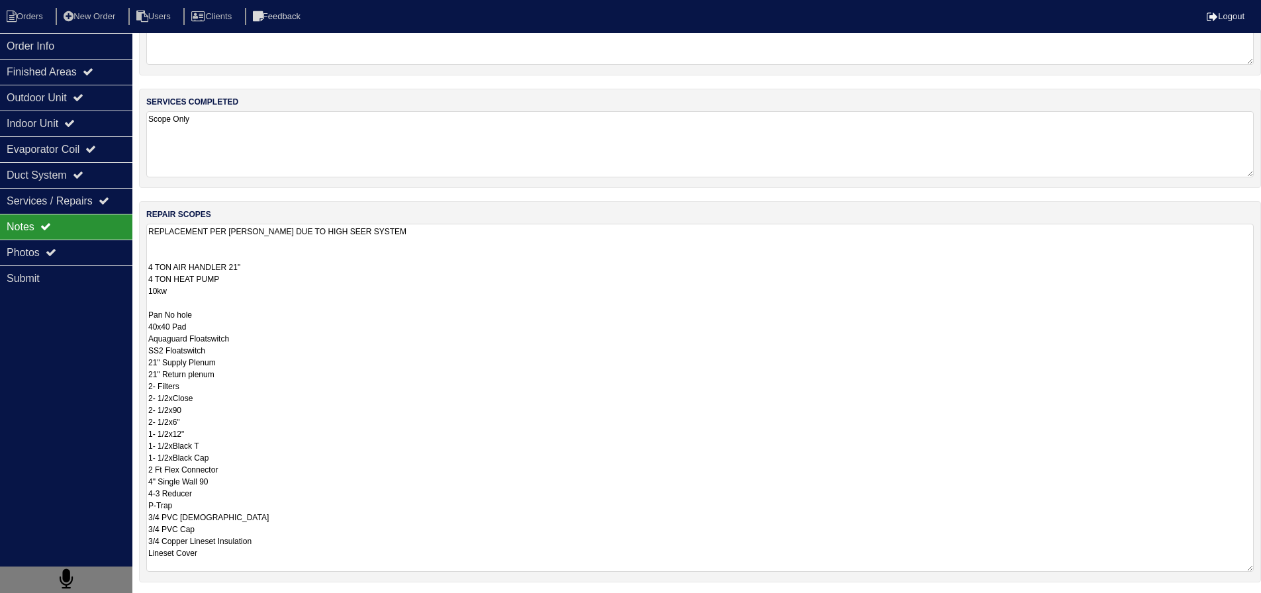
drag, startPoint x: 149, startPoint y: 384, endPoint x: 249, endPoint y: 467, distance: 130.2
click at [249, 467] on textarea "REPLACEMENT PER ROBERT WALLACE DUE TO HIGH SEER SYSTEM 4 TON AIR HANDLER 21" 4 …" at bounding box center [699, 398] width 1107 height 348
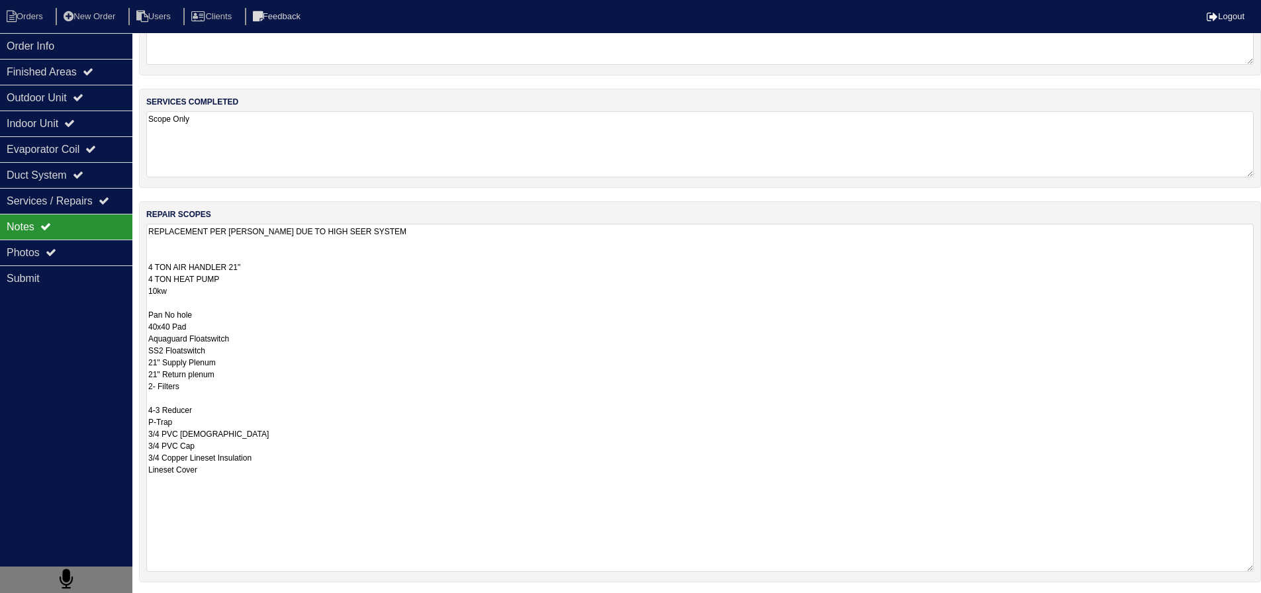
scroll to position [0, 0]
click at [182, 413] on textarea "REPLACEMENT PER ROBERT WALLACE DUE TO HIGH SEER SYSTEM 4 TON AIR HANDLER 21" 4 …" at bounding box center [699, 398] width 1107 height 348
drag, startPoint x: 197, startPoint y: 402, endPoint x: 134, endPoint y: 400, distance: 63.6
click at [134, 400] on div "Order Info Finished Areas Outdoor Unit Indoor Unit Evaporator Coil Duct System …" at bounding box center [630, 342] width 1261 height 732
drag, startPoint x: 214, startPoint y: 418, endPoint x: 115, endPoint y: 418, distance: 99.3
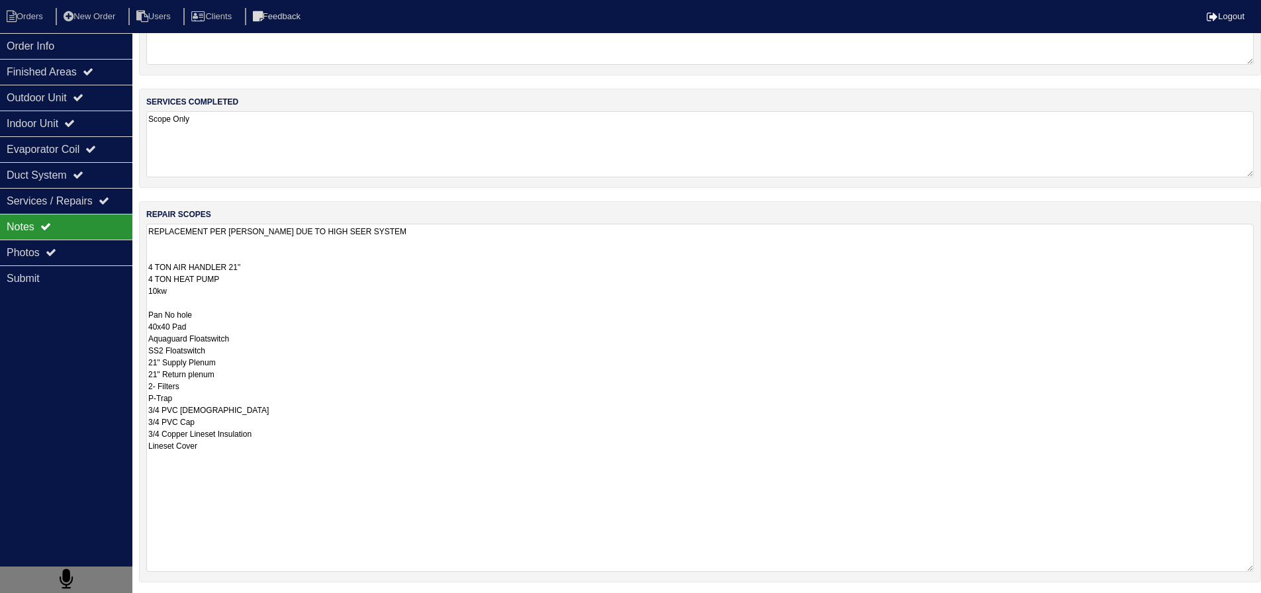
click at [115, 418] on div "Order Info Finished Areas Outdoor Unit Indoor Unit Evaporator Coil Duct System …" at bounding box center [630, 342] width 1261 height 732
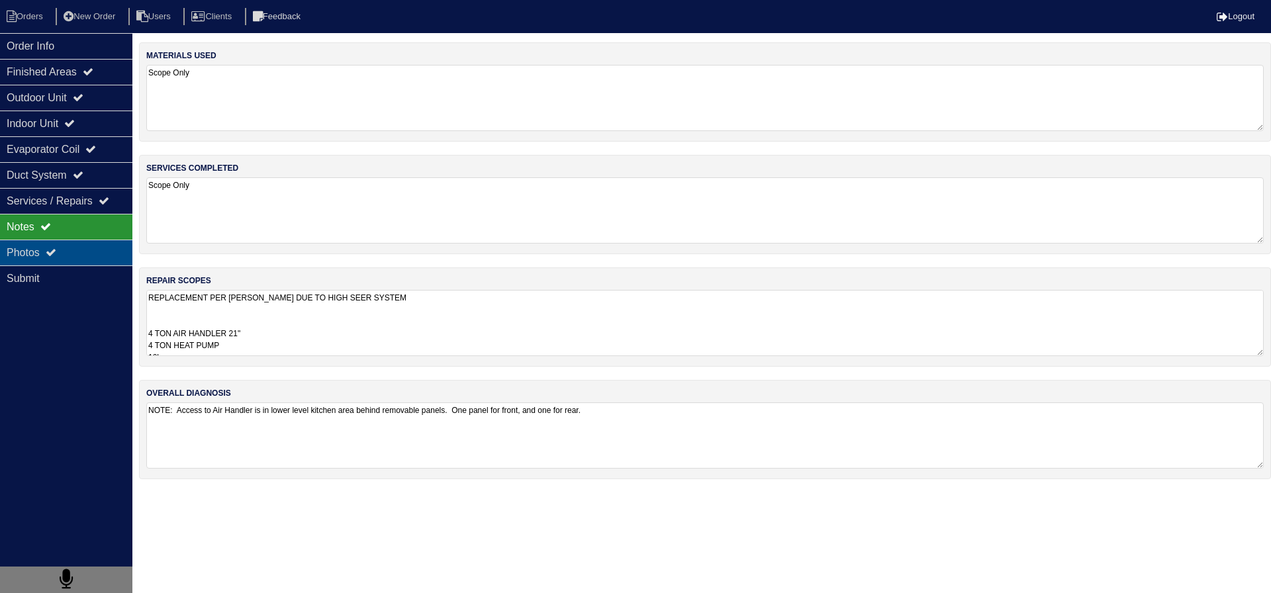
click at [91, 244] on div "Photos" at bounding box center [66, 253] width 132 height 26
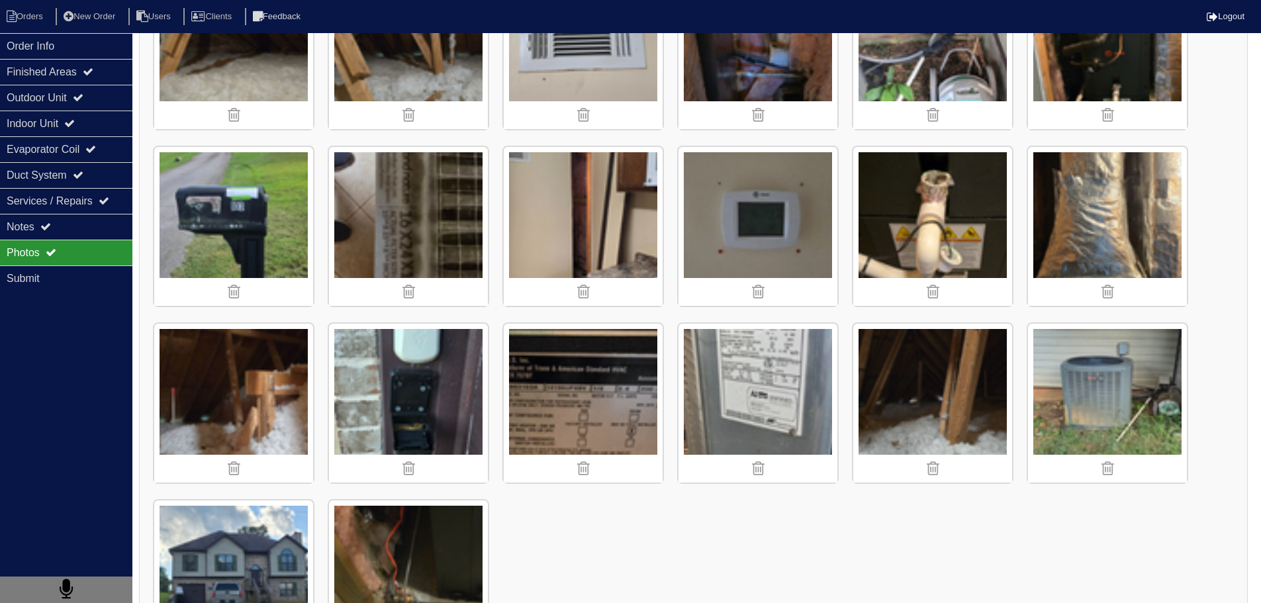
scroll to position [463, 0]
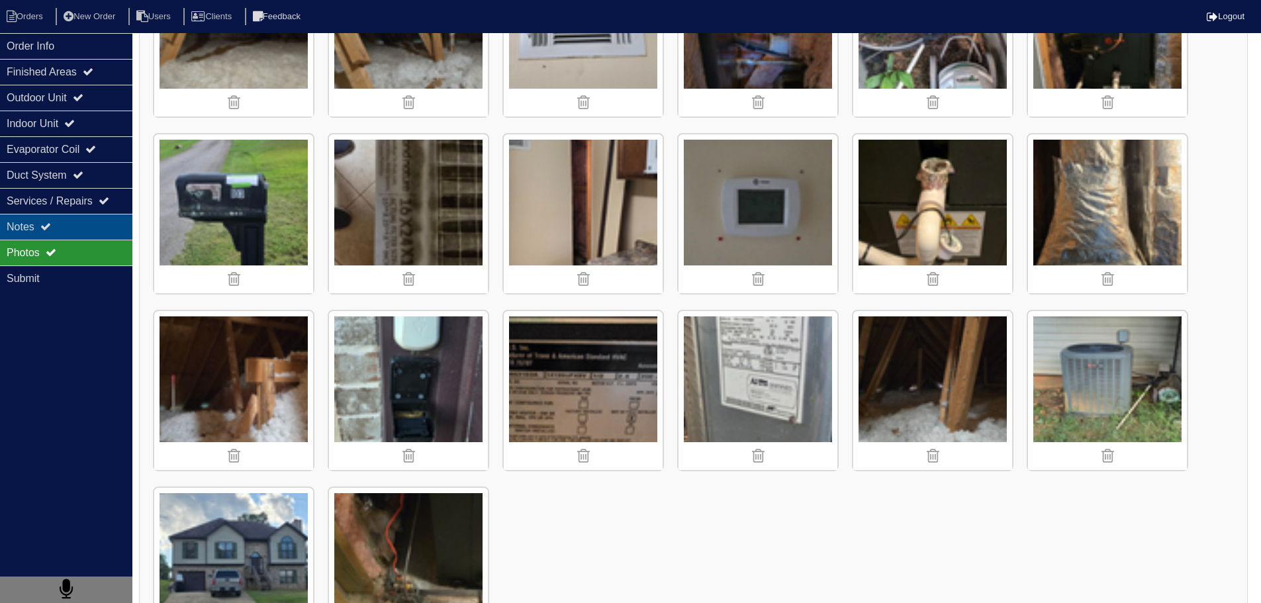
click at [26, 228] on div "Notes" at bounding box center [66, 227] width 132 height 26
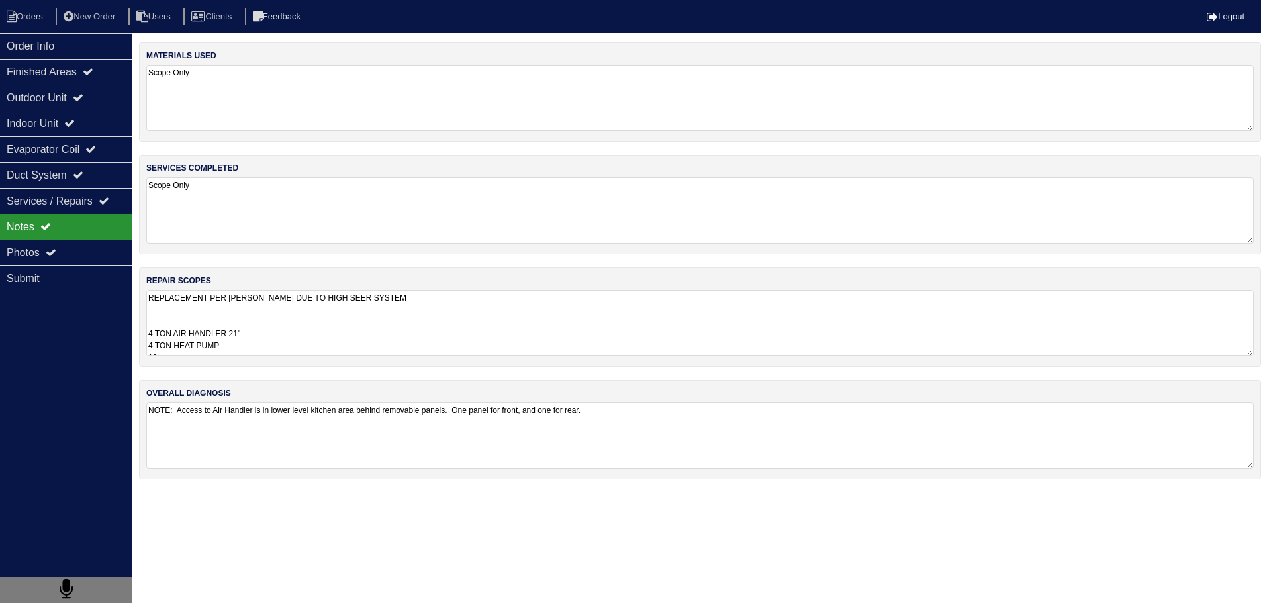
scroll to position [0, 0]
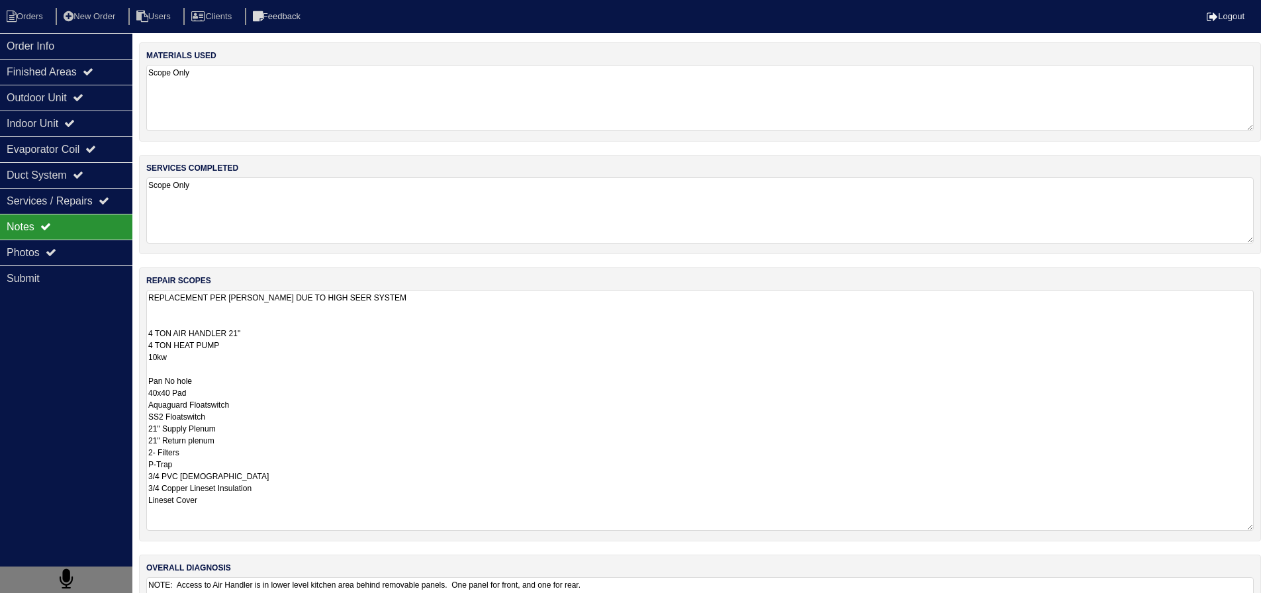
click at [244, 341] on textarea "REPLACEMENT PER ROBERT WALLACE DUE TO HIGH SEER SYSTEM 4 TON AIR HANDLER 21" 4 …" at bounding box center [699, 410] width 1107 height 241
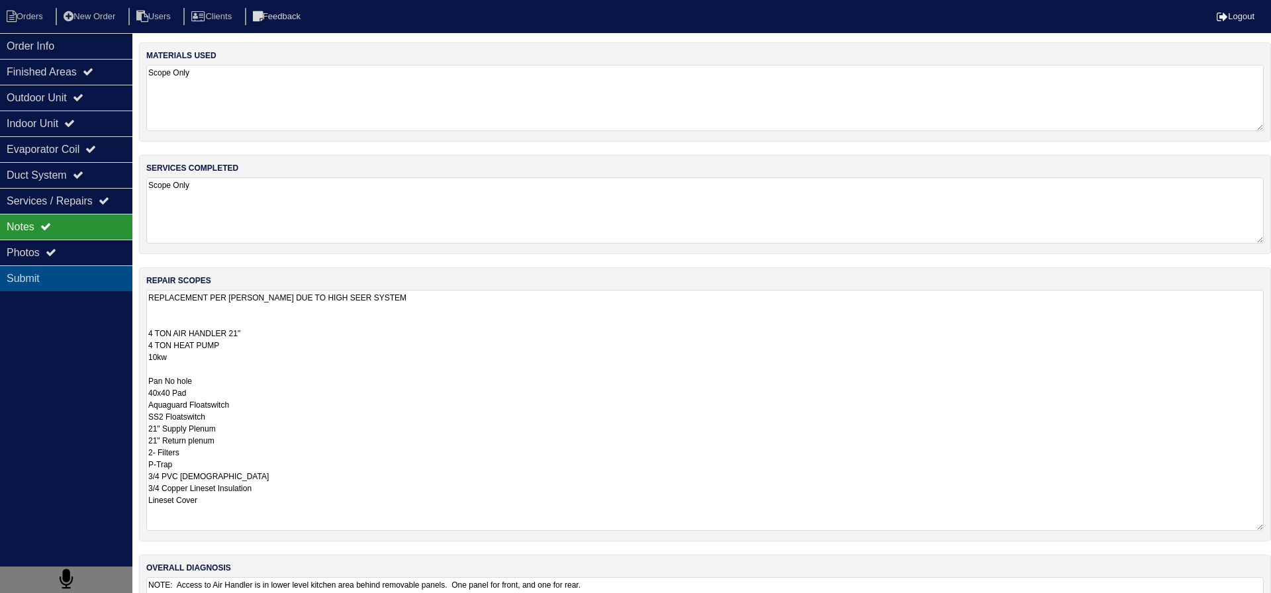
click at [88, 267] on div "Submit" at bounding box center [66, 278] width 132 height 26
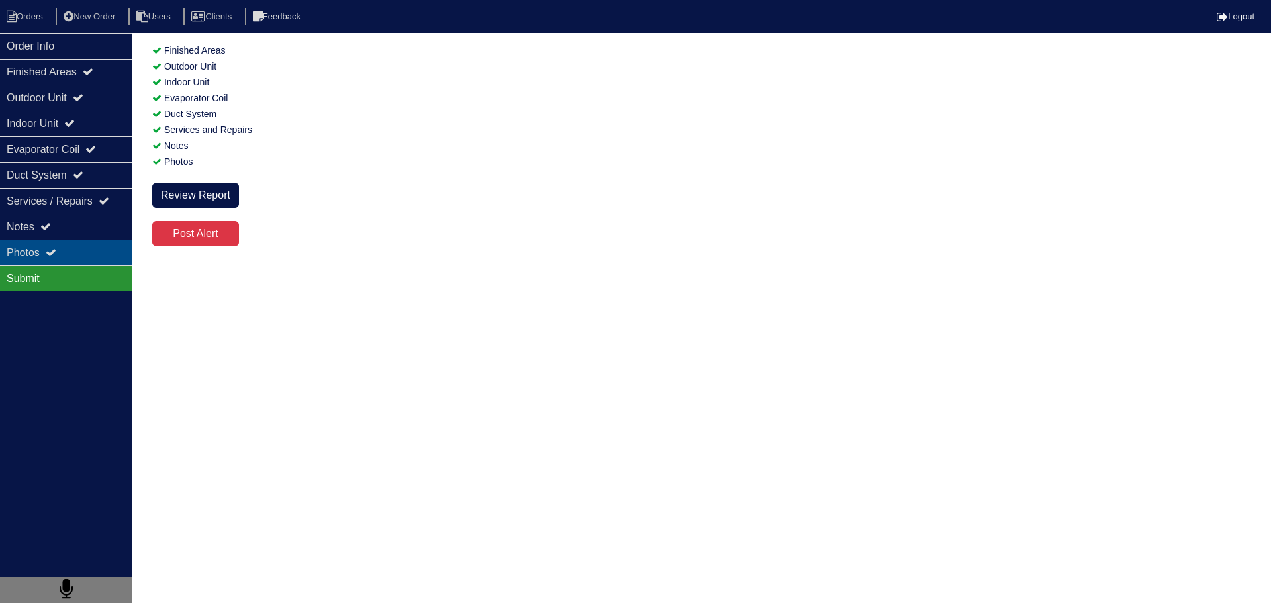
click at [86, 257] on div "Photos" at bounding box center [66, 253] width 132 height 26
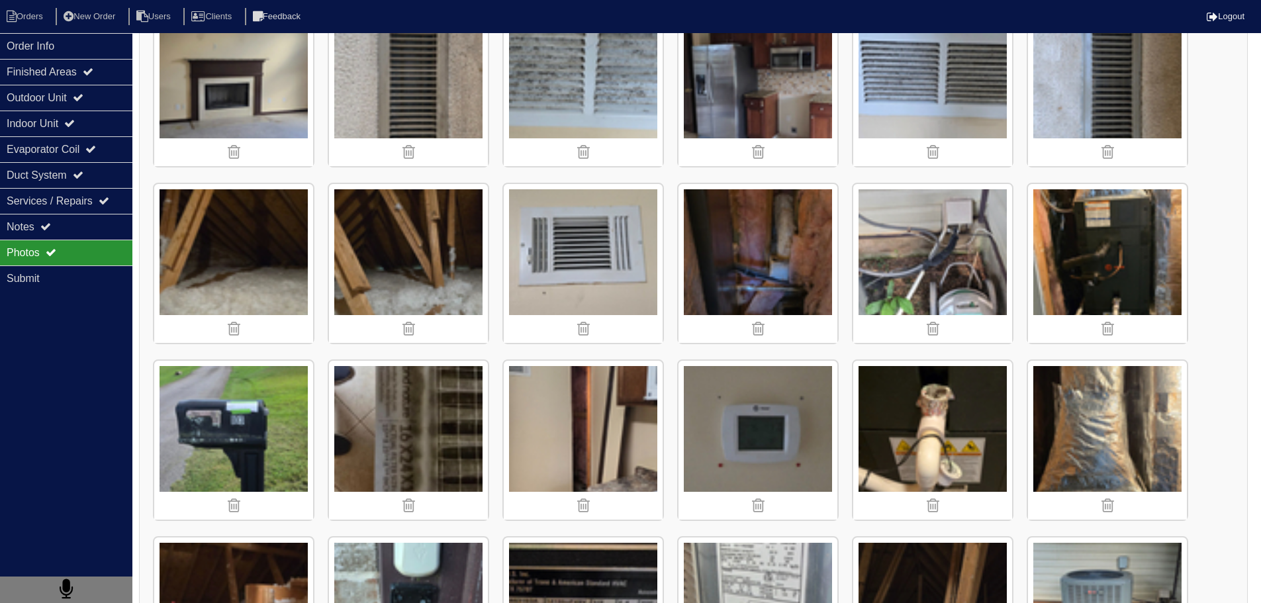
scroll to position [199, 0]
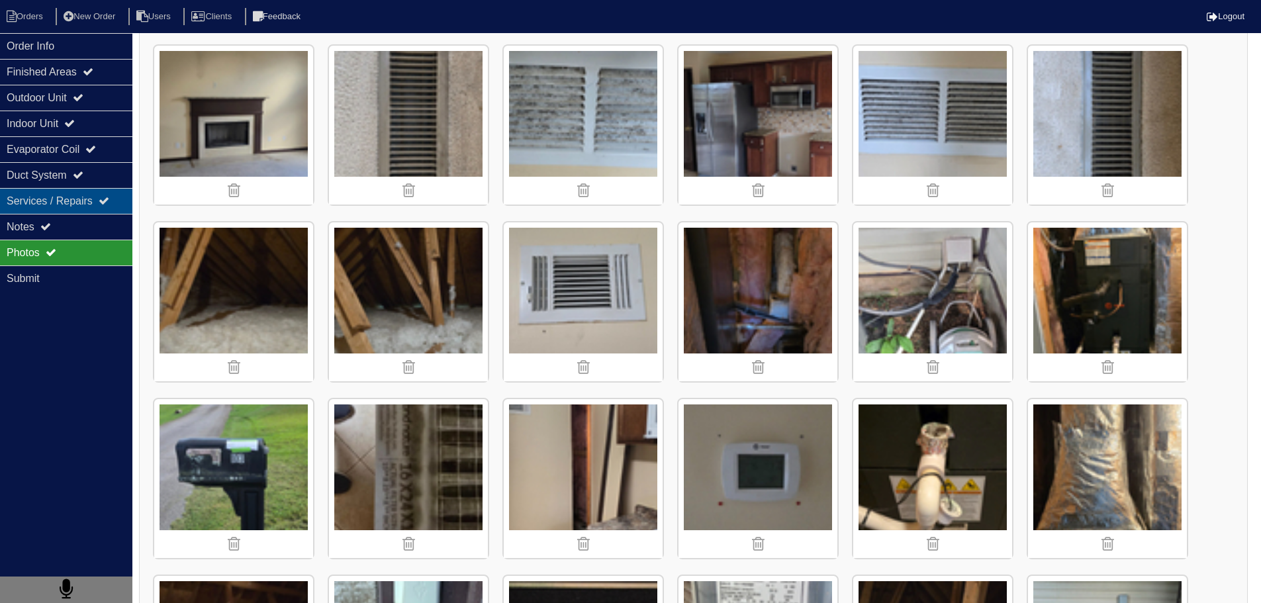
click at [66, 212] on div "Services / Repairs" at bounding box center [66, 201] width 132 height 26
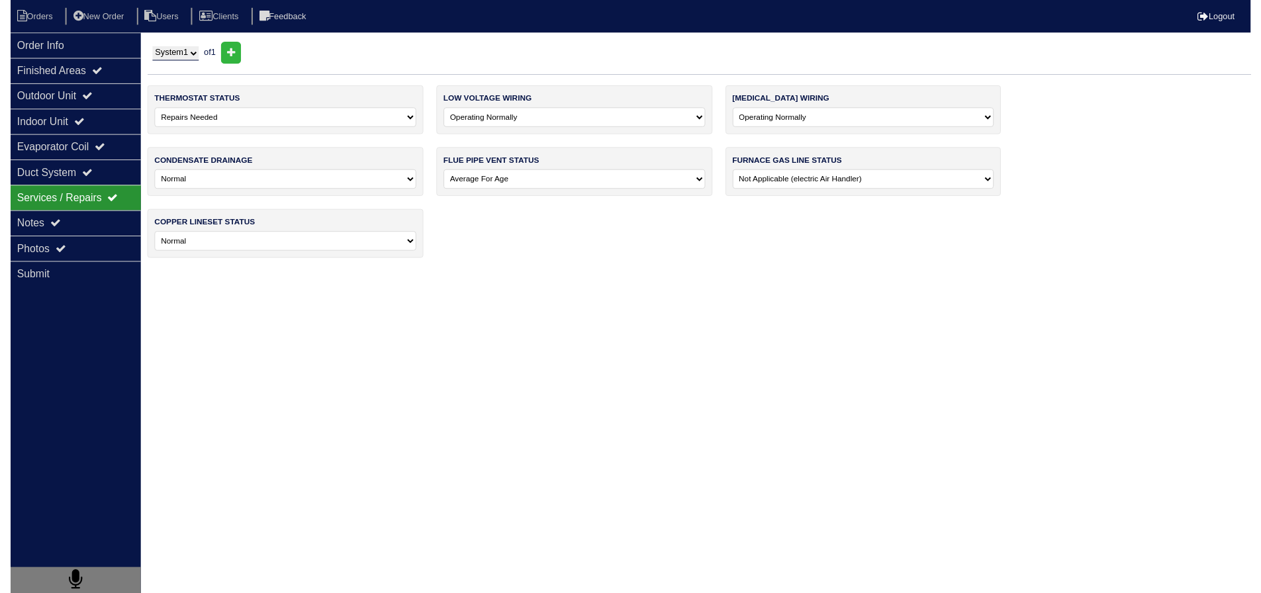
scroll to position [0, 0]
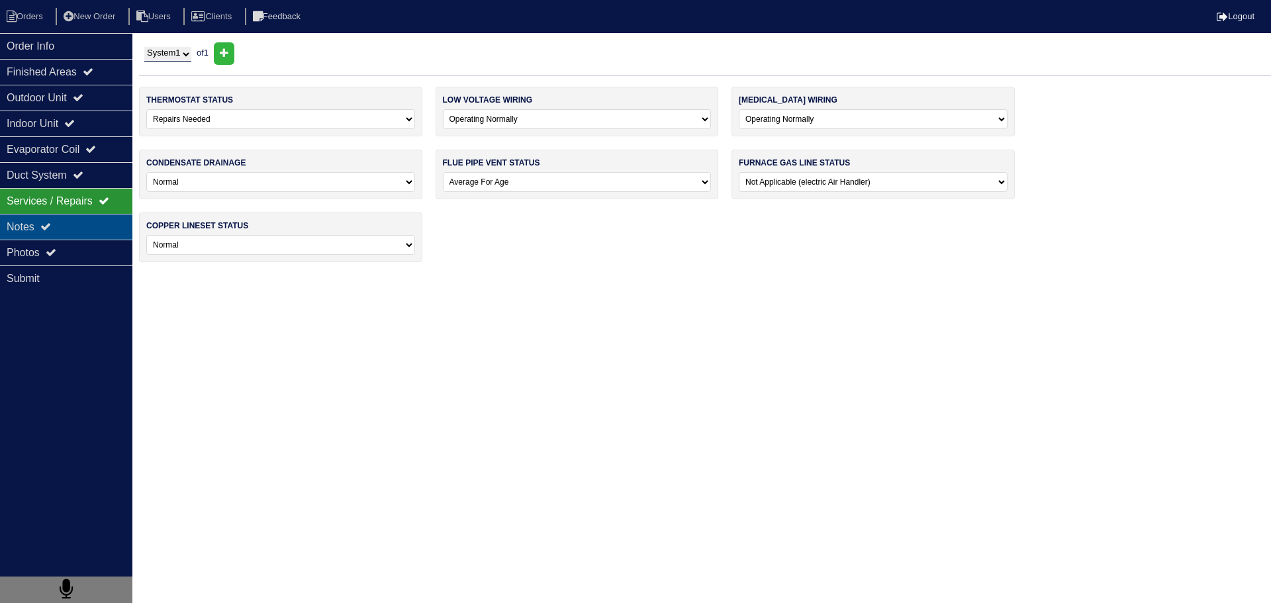
click at [67, 221] on div "Notes" at bounding box center [66, 227] width 132 height 26
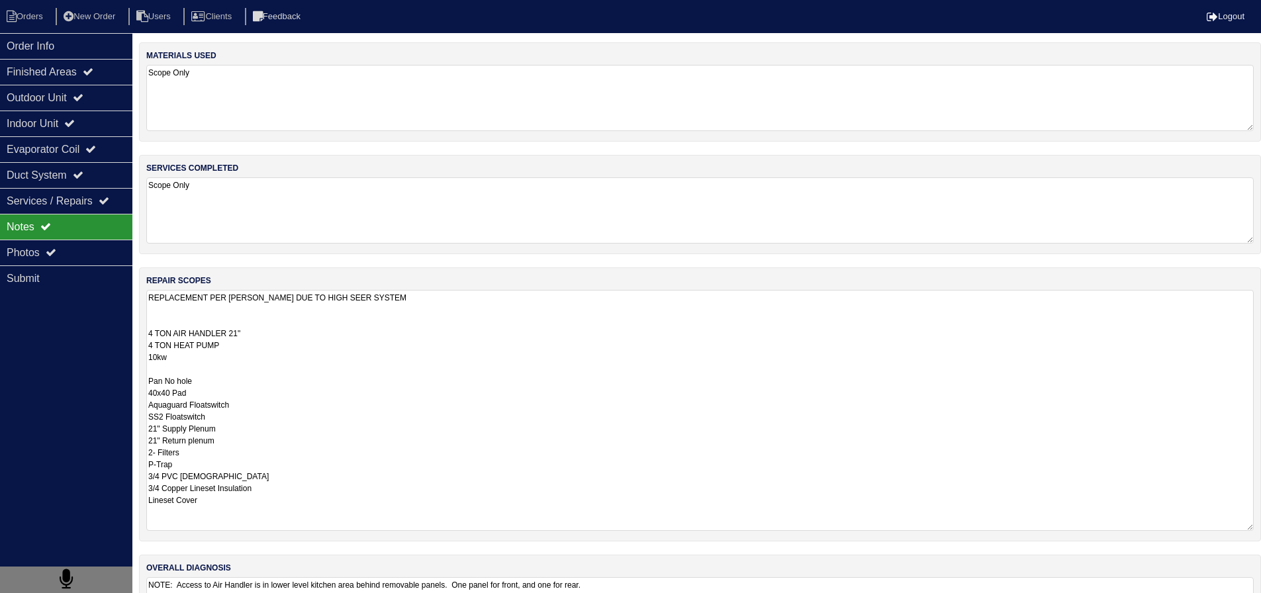
click at [293, 315] on textarea "REPLACEMENT PER ROBERT WALLACE DUE TO HIGH SEER SYSTEM 4 TON AIR HANDLER 21" 4 …" at bounding box center [699, 410] width 1107 height 241
drag, startPoint x: 472, startPoint y: 297, endPoint x: 99, endPoint y: 301, distance: 373.3
click at [99, 301] on div "Order Info Finished Areas Outdoor Unit Indoor Unit Evaporator Coil Duct System …" at bounding box center [630, 354] width 1261 height 625
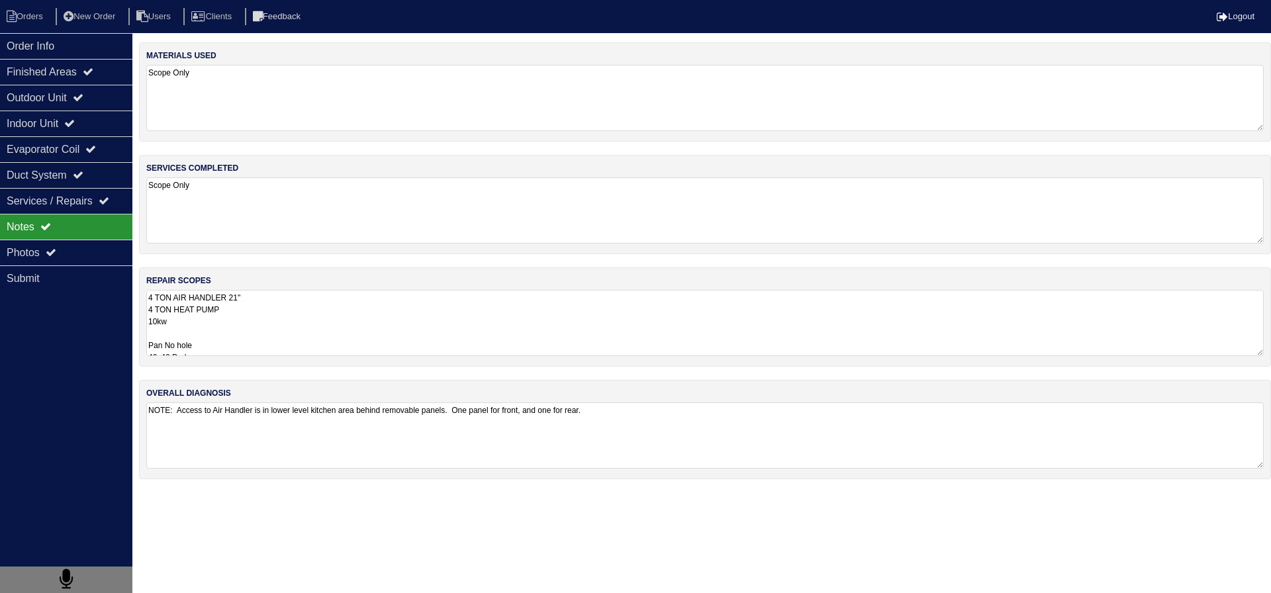
drag, startPoint x: 145, startPoint y: 312, endPoint x: 155, endPoint y: 312, distance: 9.9
click at [152, 312] on div "repair scopes 4 TON AIR HANDLER 21" 4 TON HEAT PUMP 10kw Pan No hole 40x40 Pad …" at bounding box center [705, 316] width 1132 height 99
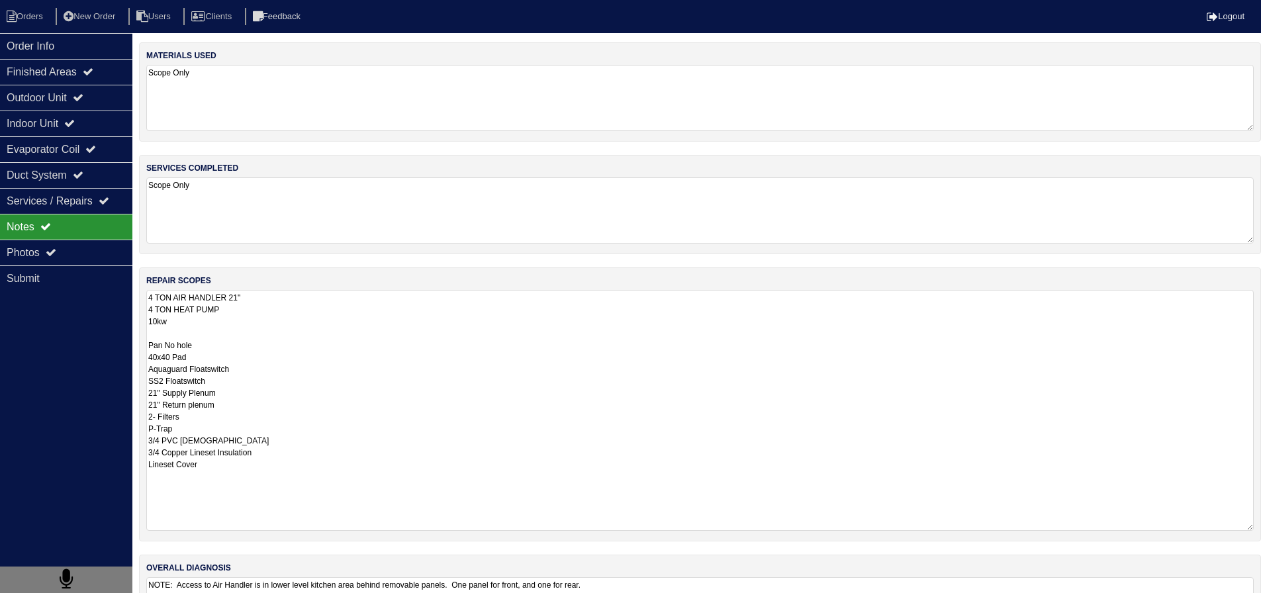
click at [160, 310] on textarea "4 TON AIR HANDLER 21" 4 TON HEAT PUMP 10kw Pan No hole 40x40 Pad Aquaguard Floa…" at bounding box center [699, 410] width 1107 height 241
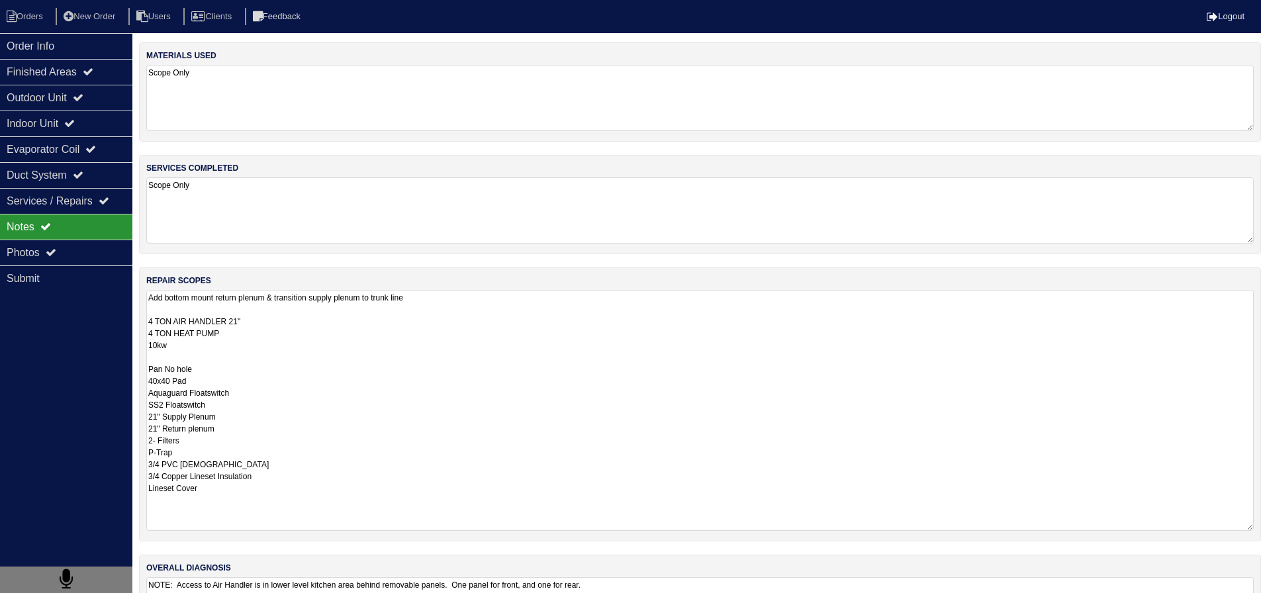
click at [314, 357] on textarea "Add bottom mount return plenum & transition supply plenum to trunk line 4 TON A…" at bounding box center [699, 410] width 1107 height 241
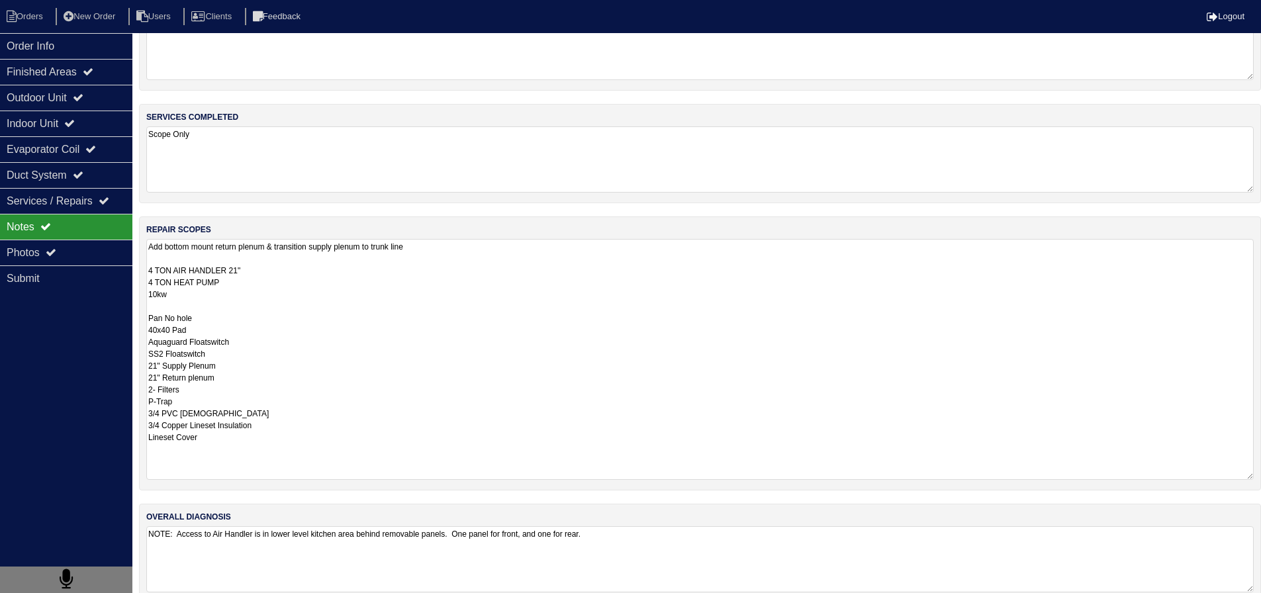
scroll to position [74, 0]
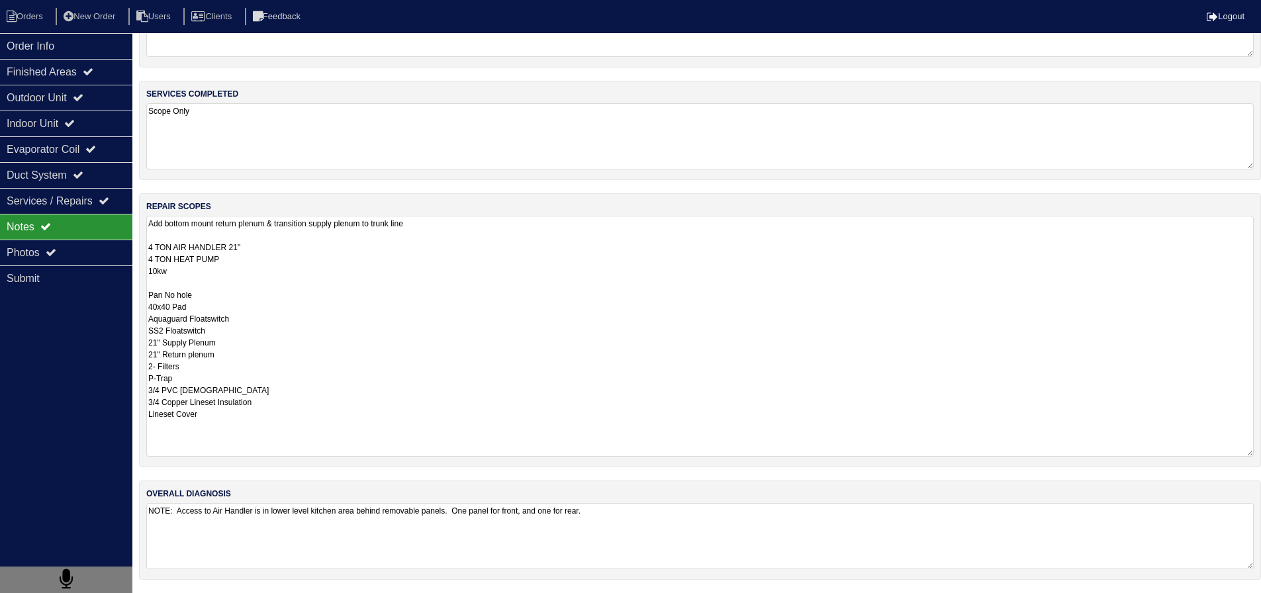
type textarea "Add bottom mount return plenum & transition supply plenum to trunk line 4 TON A…"
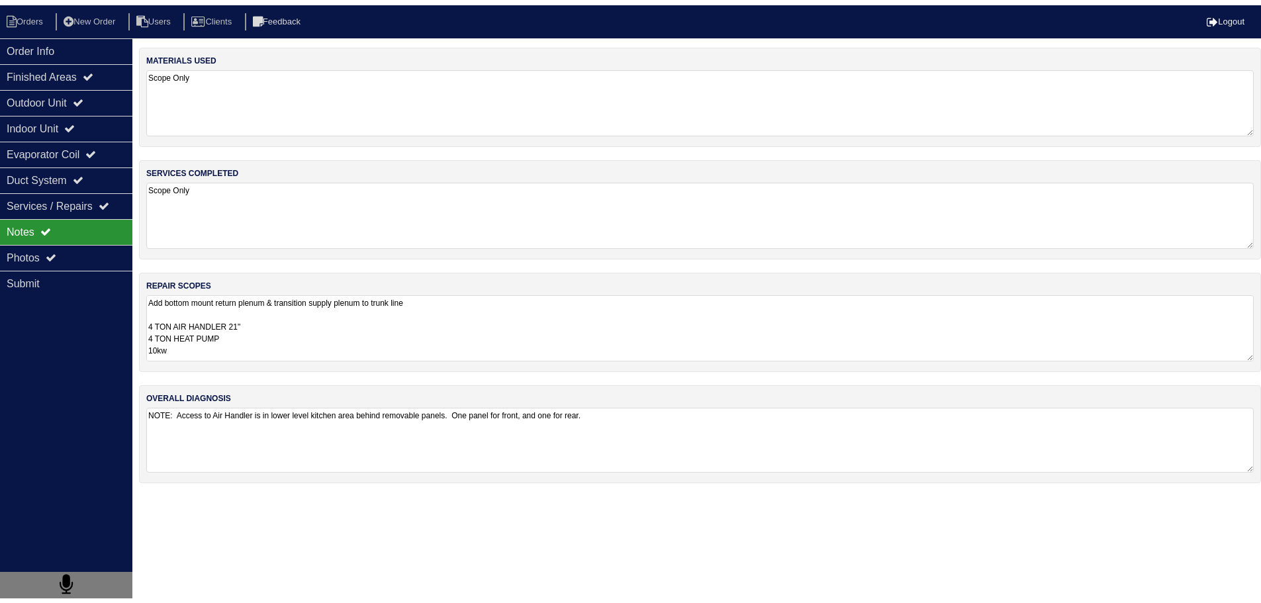
scroll to position [0, 0]
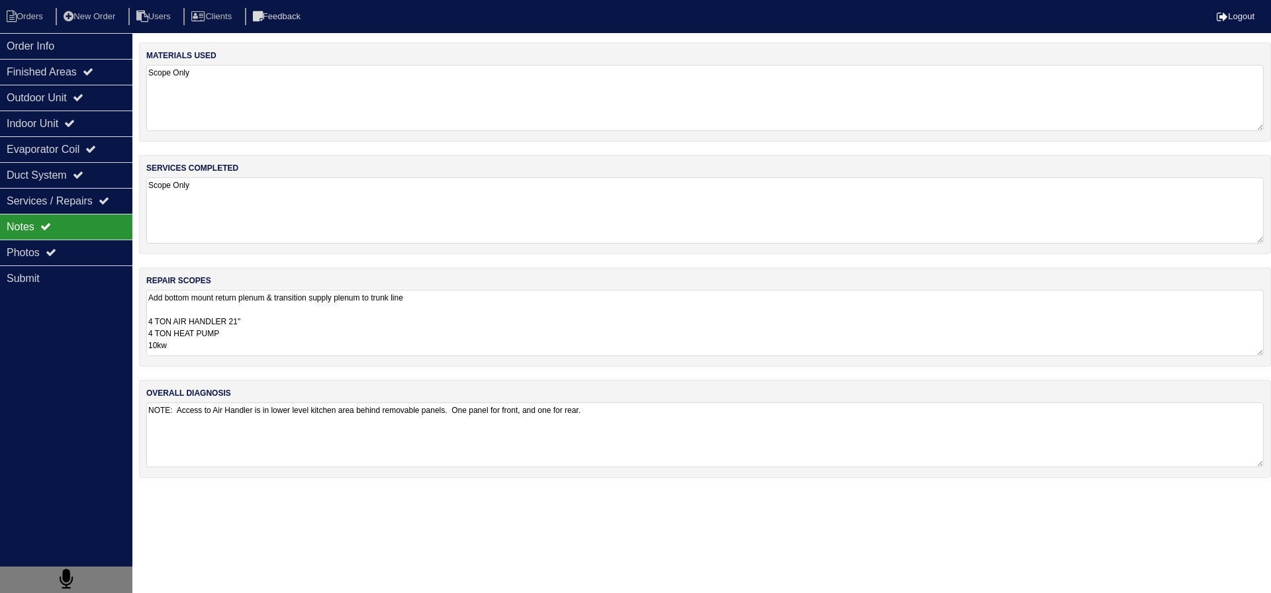
click at [688, 491] on html "Orders New Order Users Clients Feedback Logout Orders New Order Users Clients M…" at bounding box center [635, 245] width 1271 height 491
type textarea "NOTE: Access to Air Handler is in lower level kitchen area behind removable pan…"
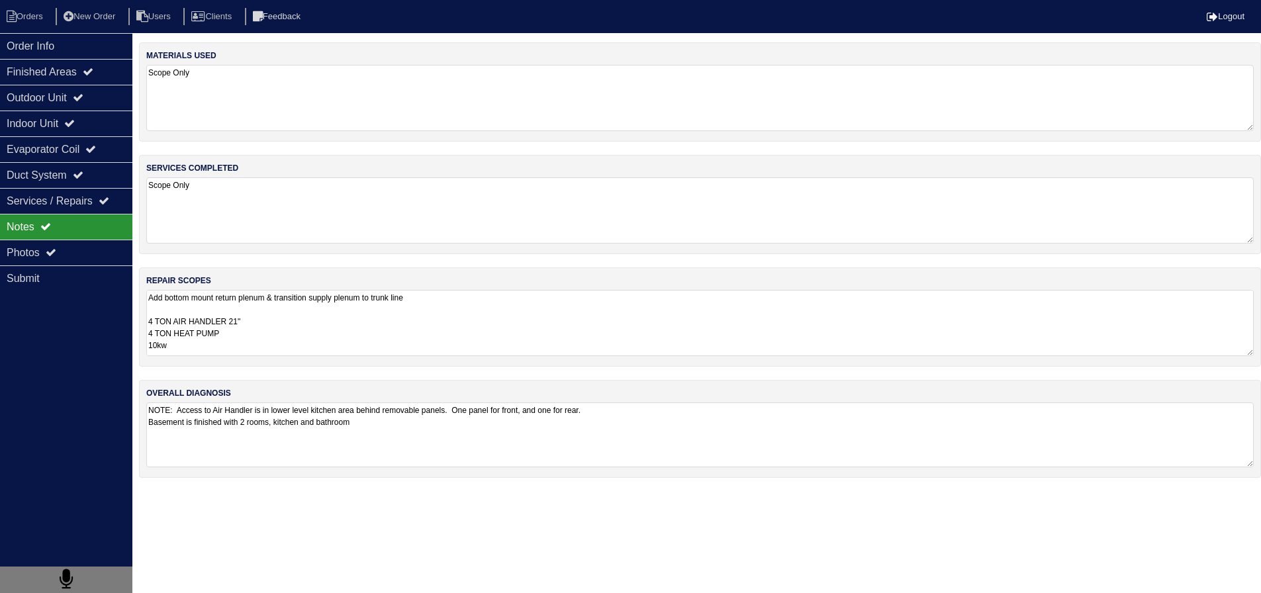
click at [465, 302] on textarea "Add bottom mount return plenum & transition supply plenum to trunk line 4 TON A…" at bounding box center [699, 323] width 1107 height 66
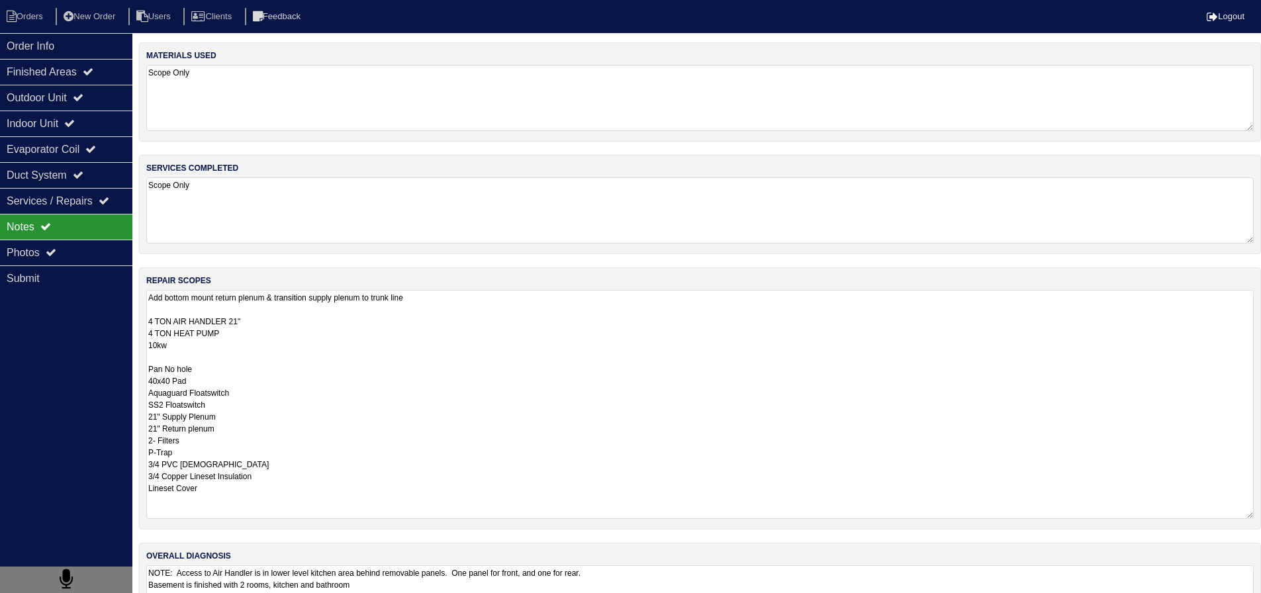
drag, startPoint x: 431, startPoint y: 387, endPoint x: 219, endPoint y: 400, distance: 212.3
click at [219, 400] on textarea "Add bottom mount return plenum & transition supply plenum to trunk line 4 TON A…" at bounding box center [699, 404] width 1107 height 229
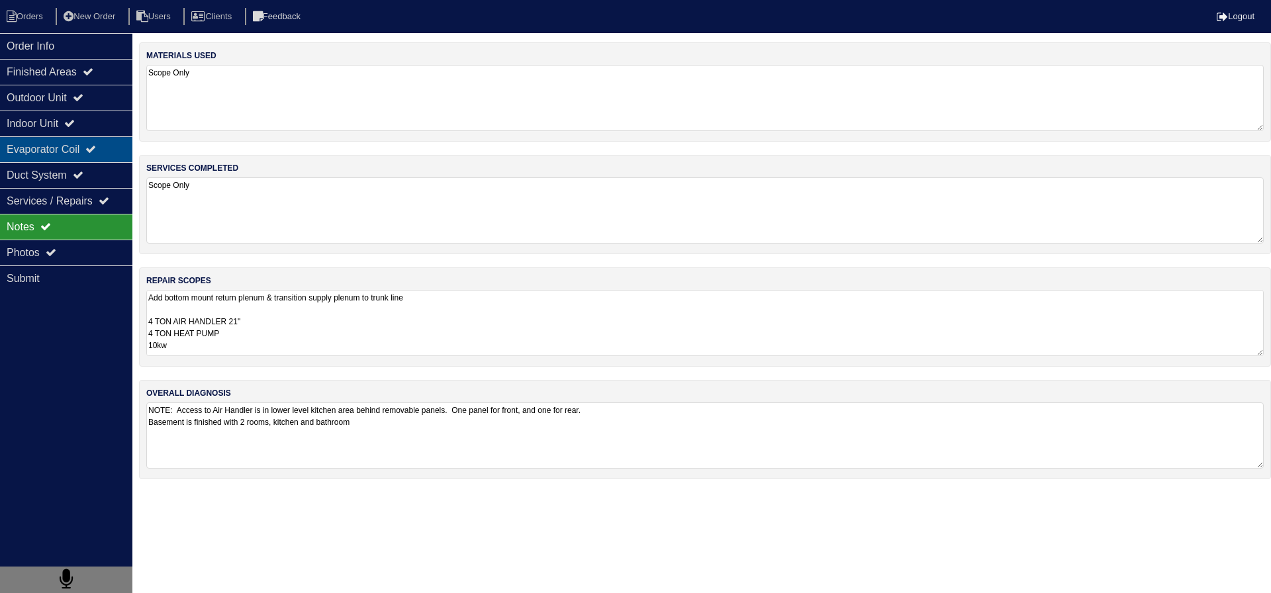
click at [89, 157] on div "Evaporator Coil" at bounding box center [66, 149] width 132 height 26
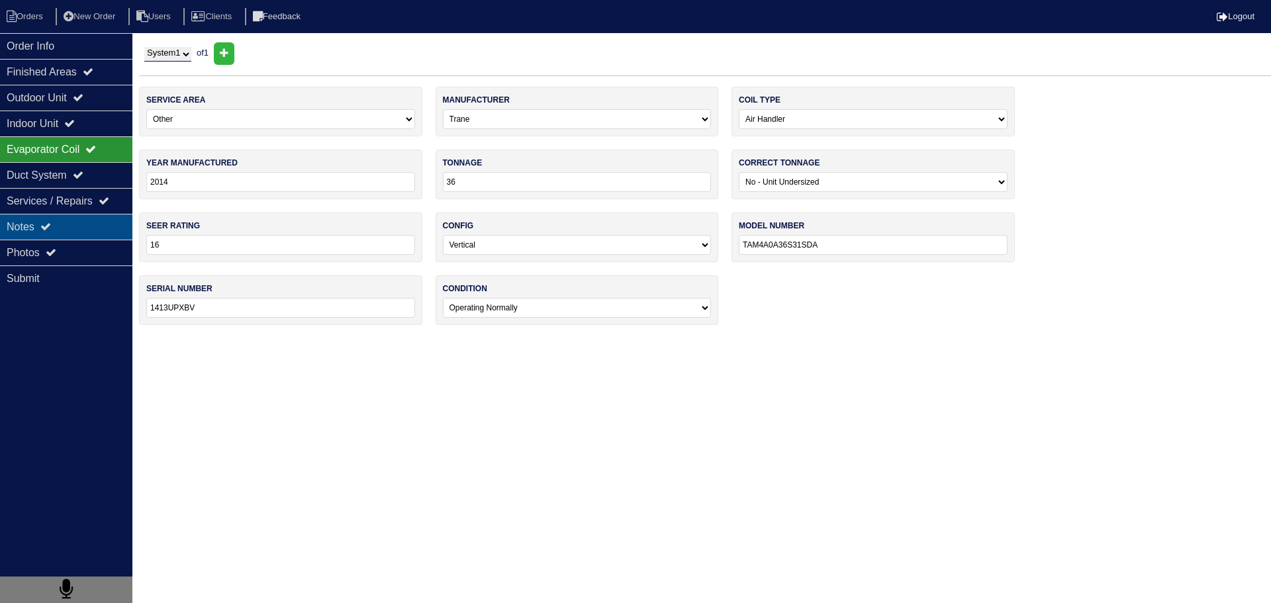
click at [103, 217] on div "Notes" at bounding box center [66, 227] width 132 height 26
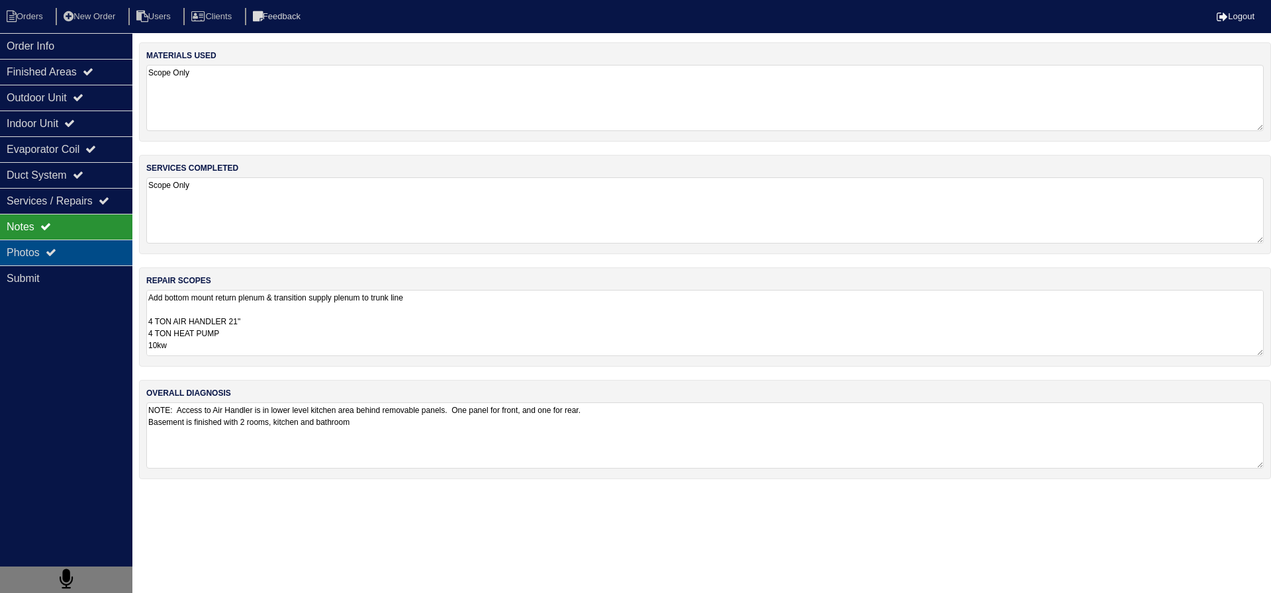
click at [98, 241] on div "Photos" at bounding box center [66, 253] width 132 height 26
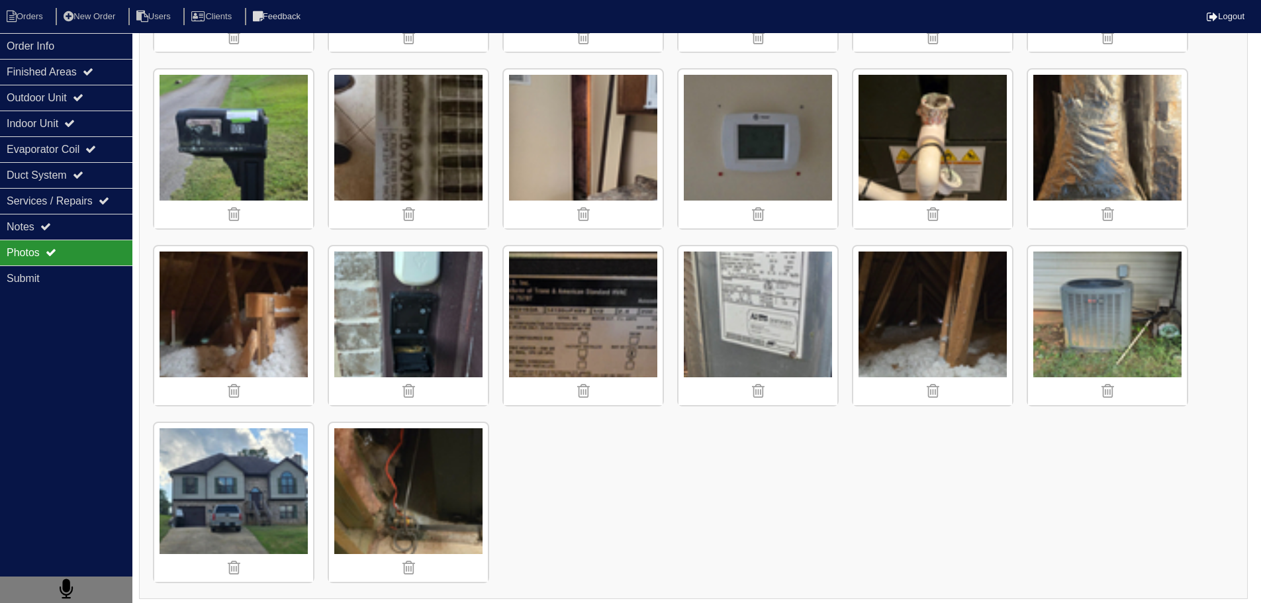
scroll to position [534, 0]
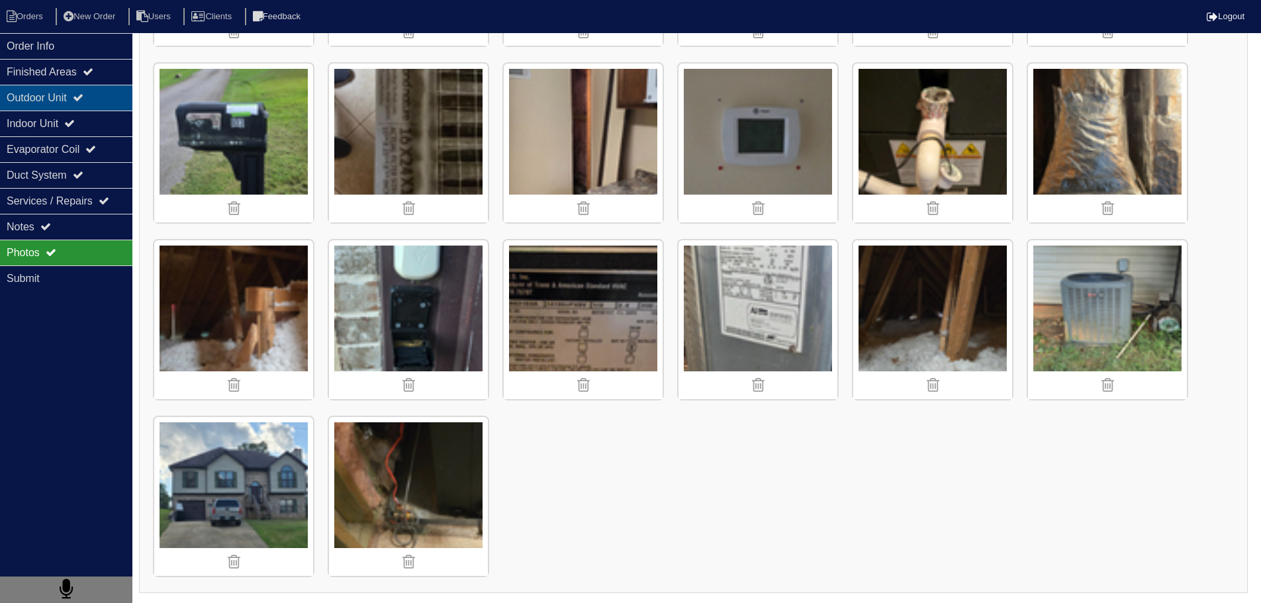
click at [81, 131] on div "Indoor Unit" at bounding box center [66, 124] width 132 height 26
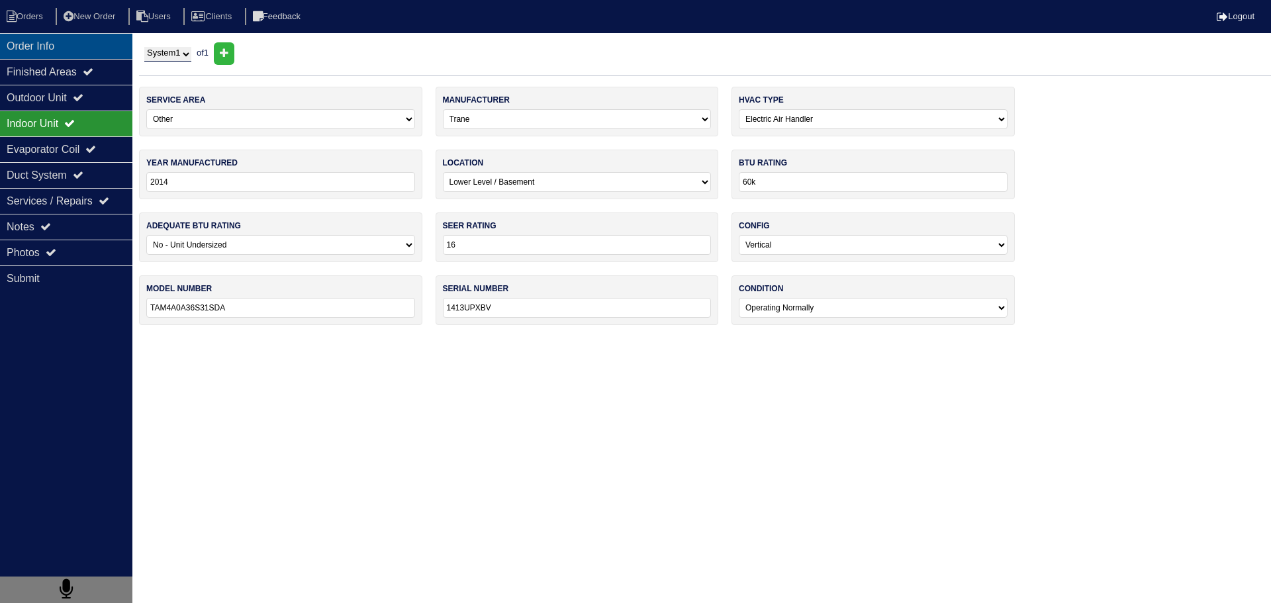
click at [70, 50] on div "Order Info" at bounding box center [66, 46] width 132 height 26
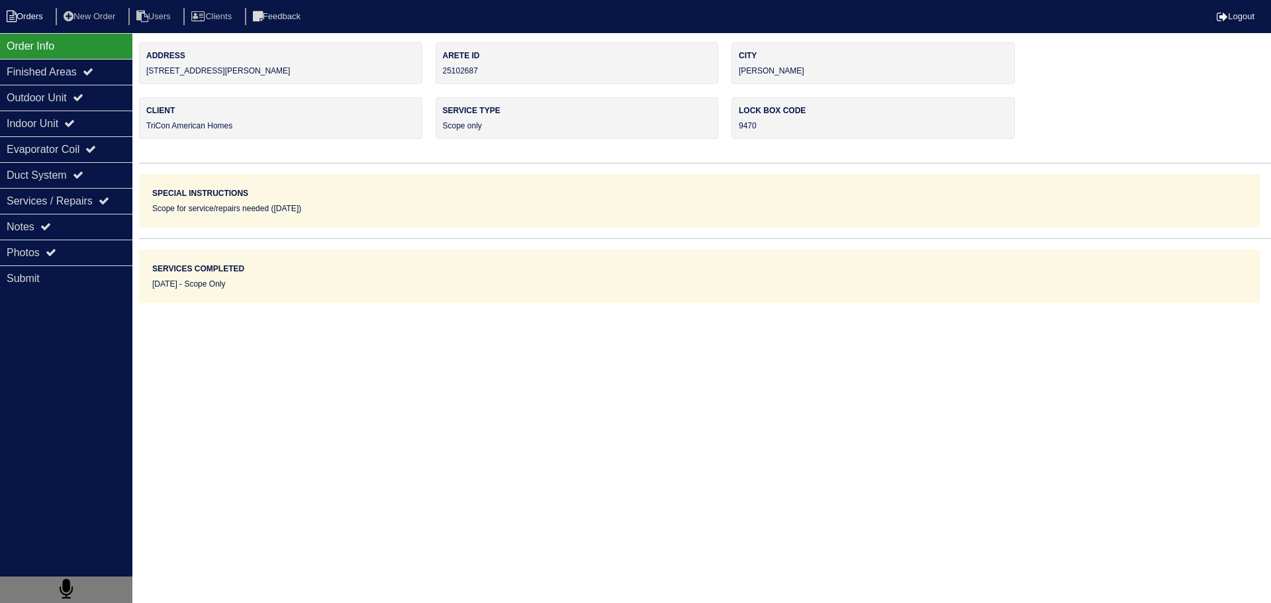
click at [26, 13] on li "Orders" at bounding box center [27, 17] width 54 height 18
select select "15"
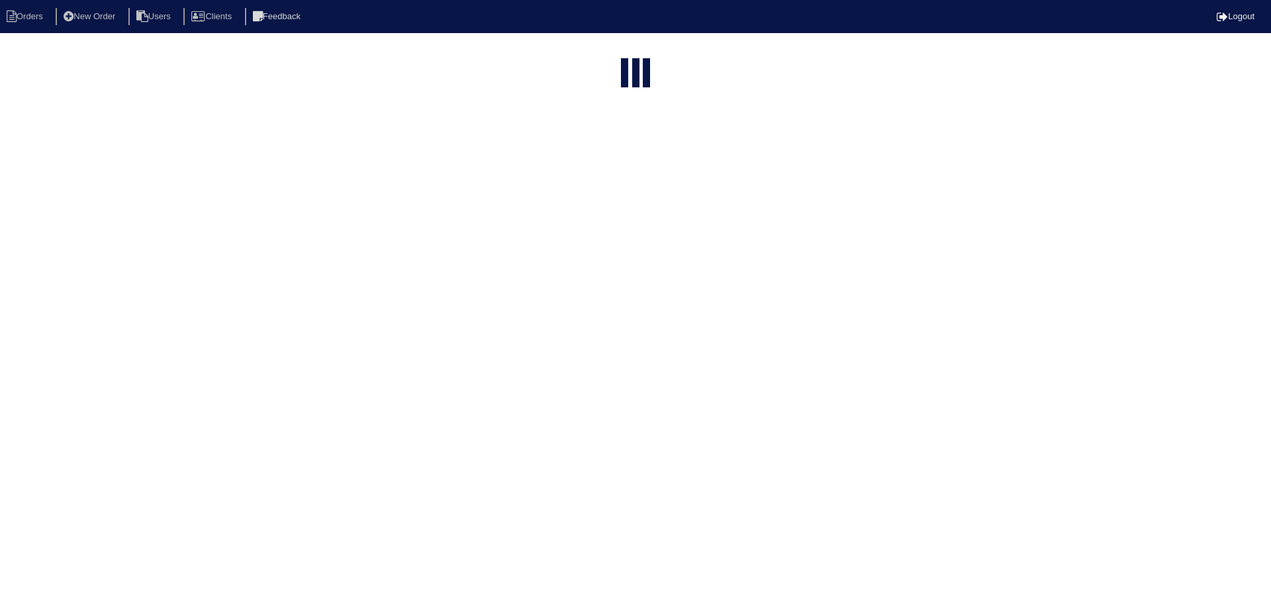
type input "103"
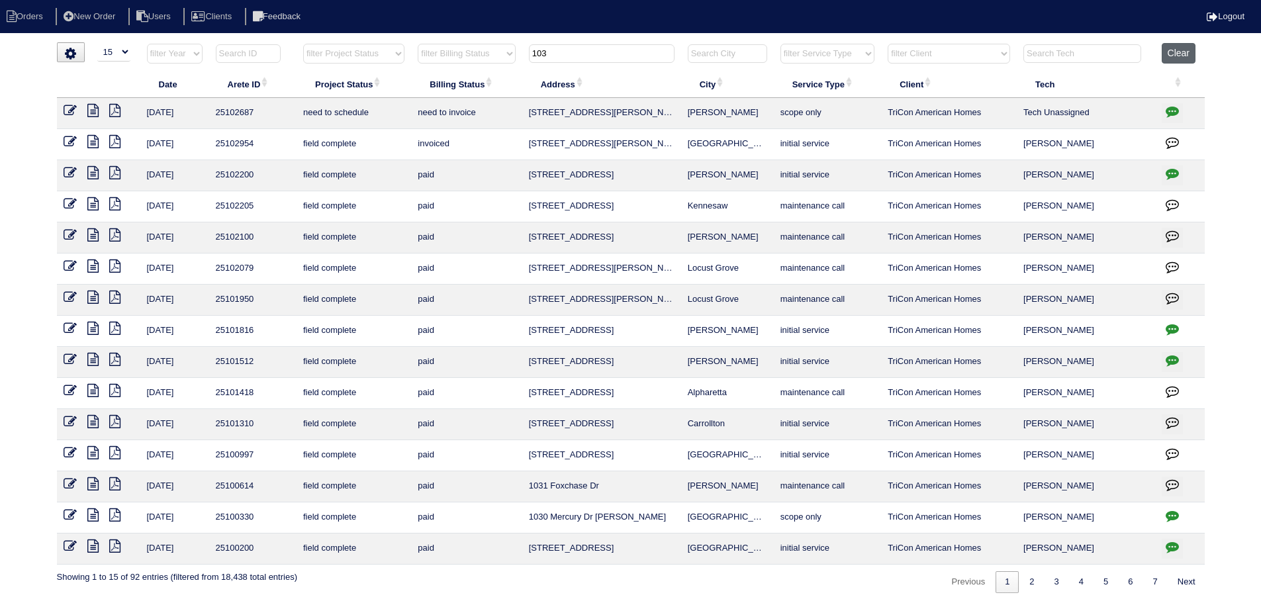
click at [1166, 45] on button "Clear" at bounding box center [1179, 53] width 34 height 21
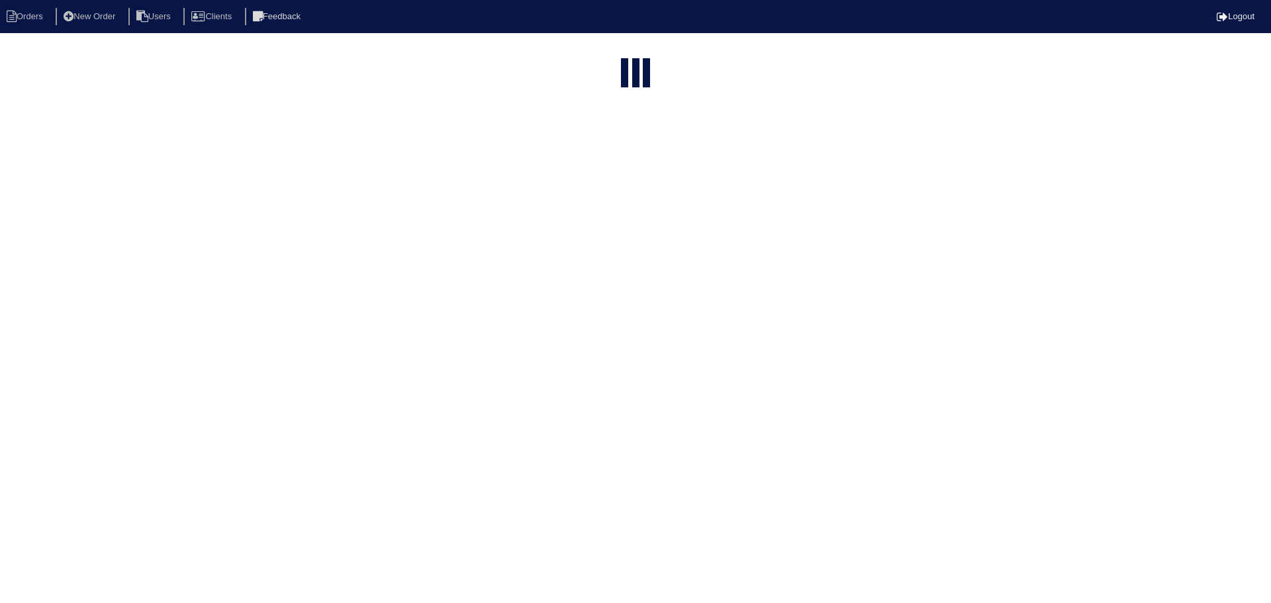
select select "15"
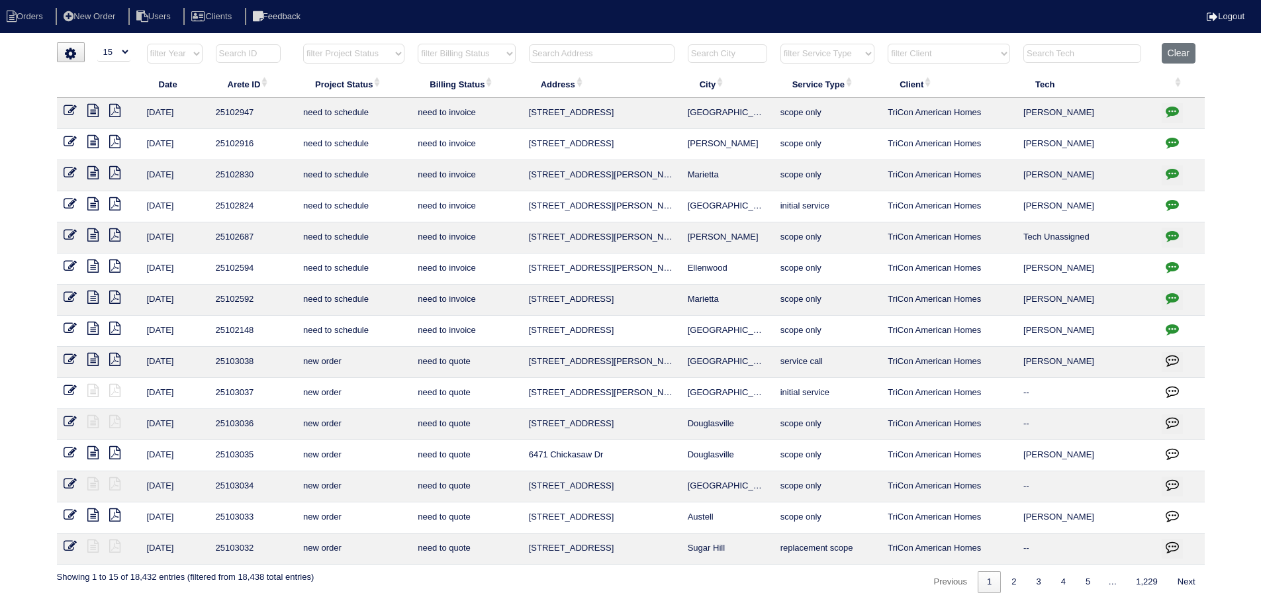
click at [1229, 552] on div "loading... ▼ 10 15 25 50 200 500 Search: Date Arete ID Project Status Billing S…" at bounding box center [630, 317] width 1261 height 551
click at [1234, 498] on div "loading... ▼ 10 15 25 50 200 500 Search: Date Arete ID Project Status Billing S…" at bounding box center [630, 317] width 1261 height 551
click at [604, 50] on input "text" at bounding box center [602, 53] width 146 height 19
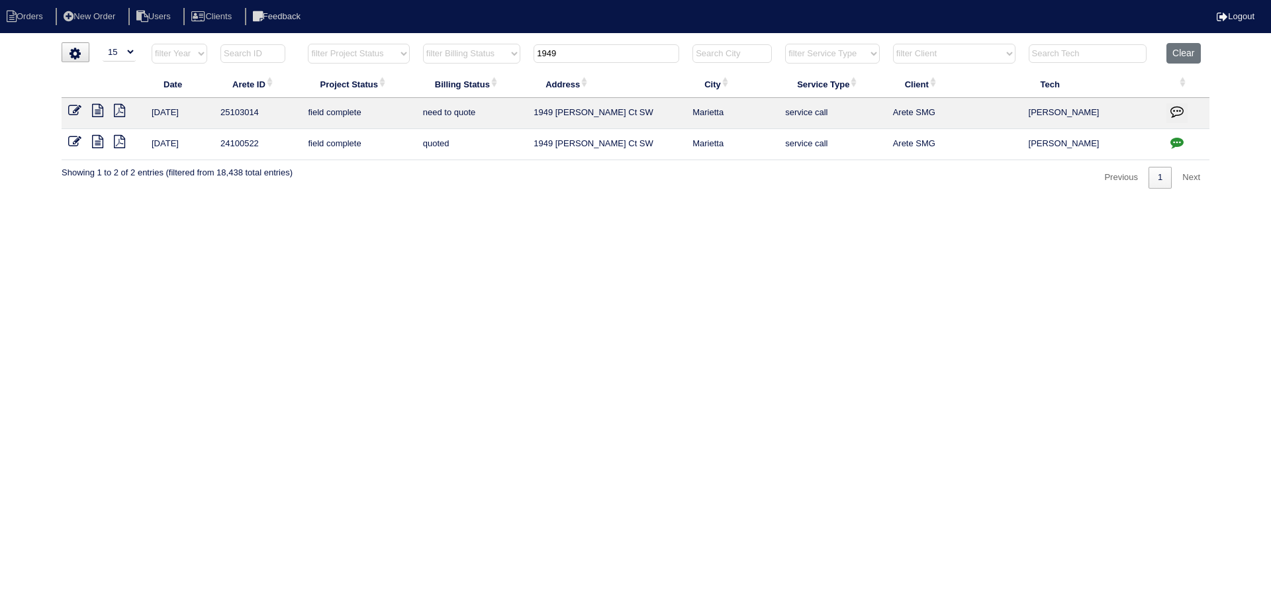
type input "1949"
click at [99, 104] on icon at bounding box center [97, 110] width 11 height 13
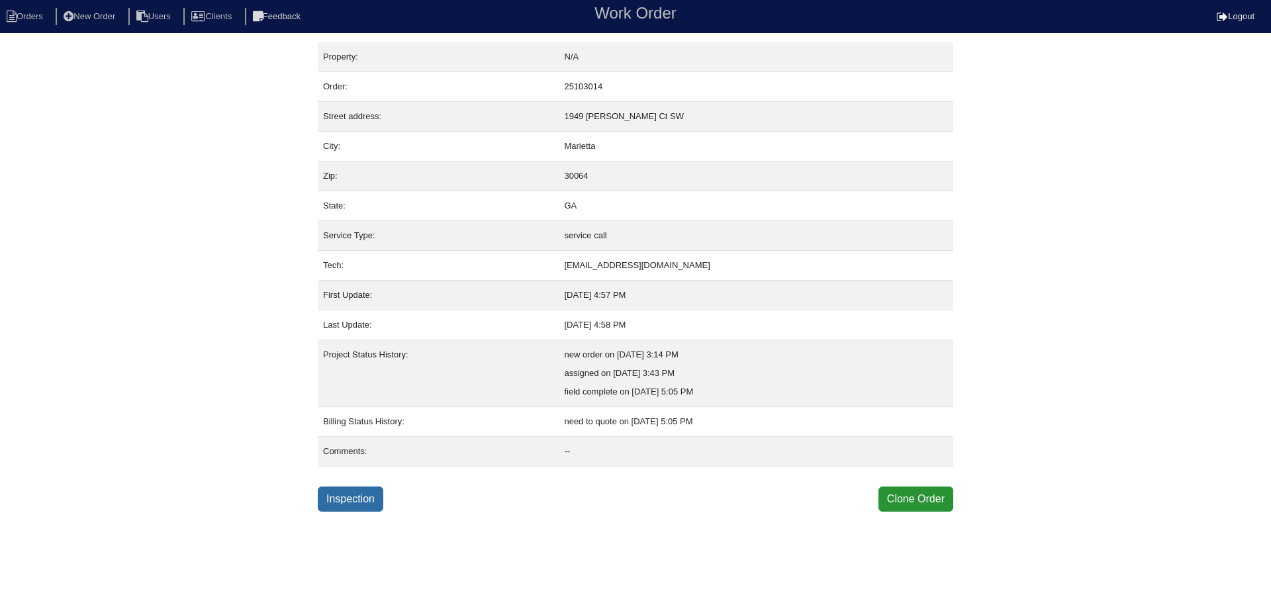
click at [368, 497] on link "Inspection" at bounding box center [351, 499] width 66 height 25
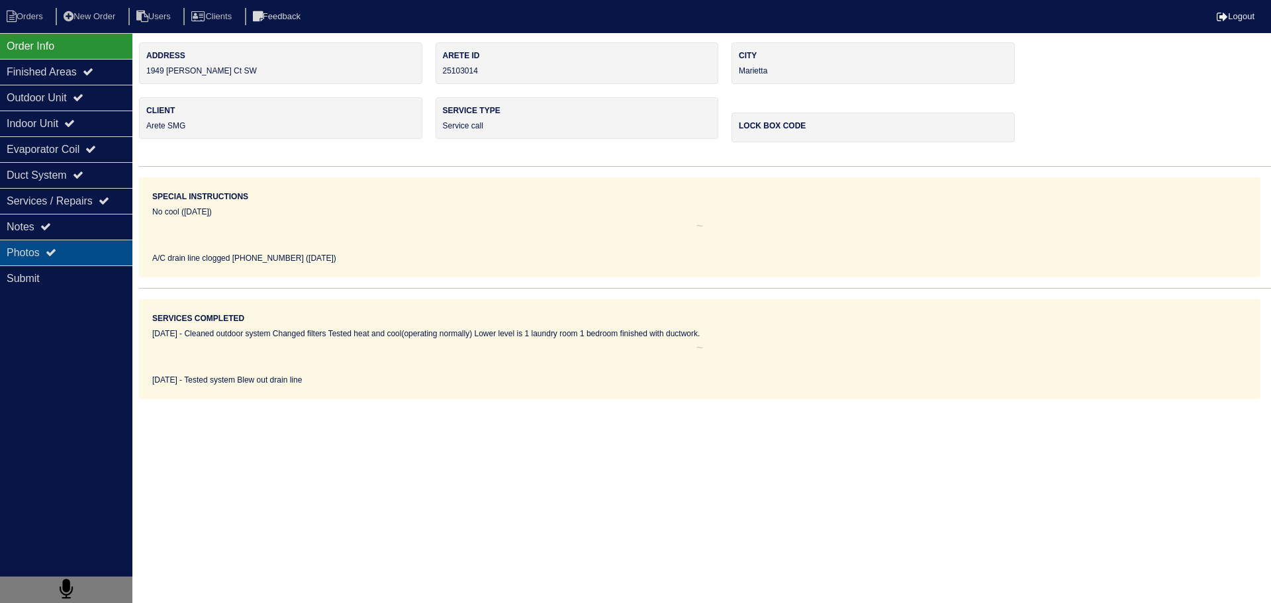
click at [61, 254] on div "Photos" at bounding box center [66, 253] width 132 height 26
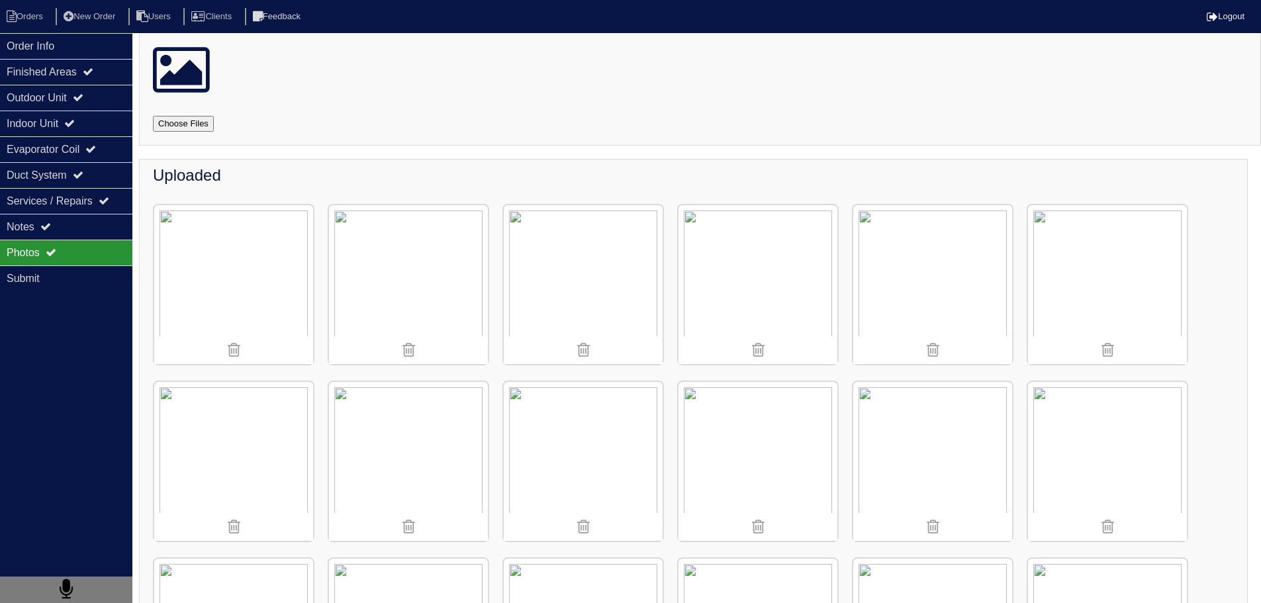
scroll to position [265, 0]
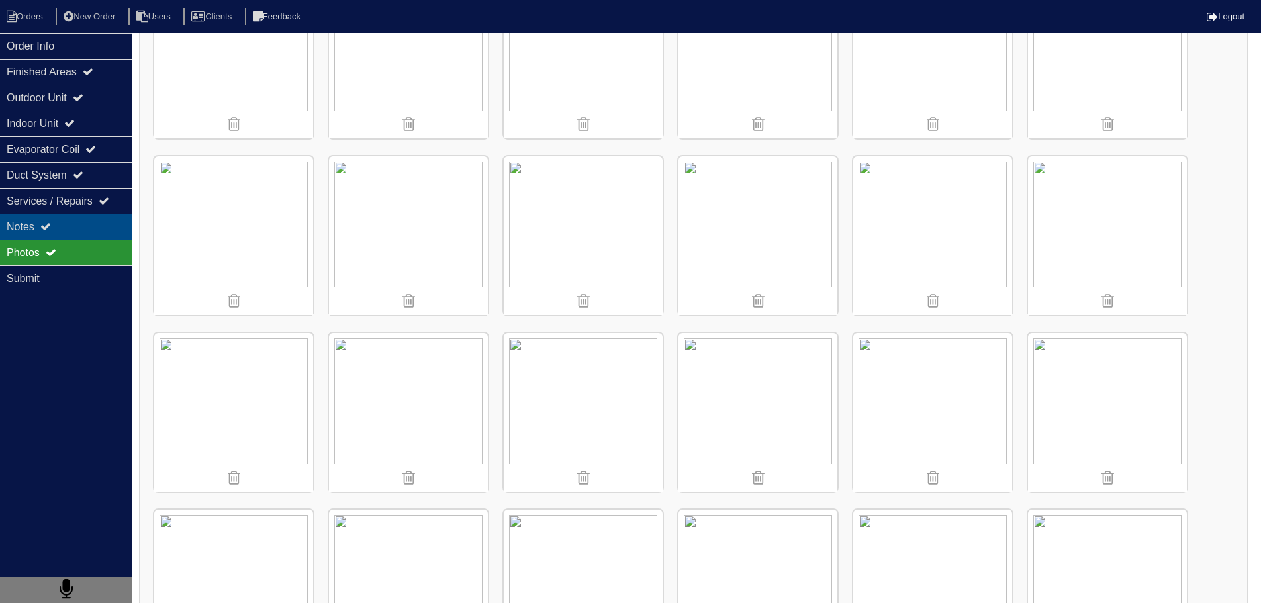
click at [113, 223] on div "Notes" at bounding box center [66, 227] width 132 height 26
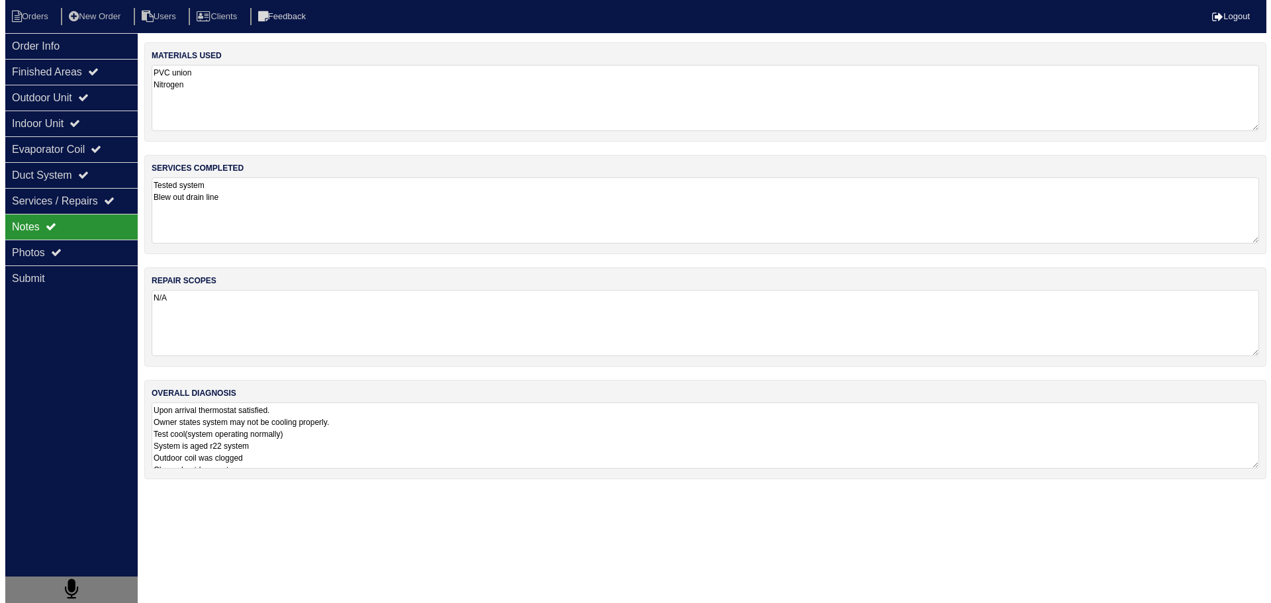
scroll to position [0, 0]
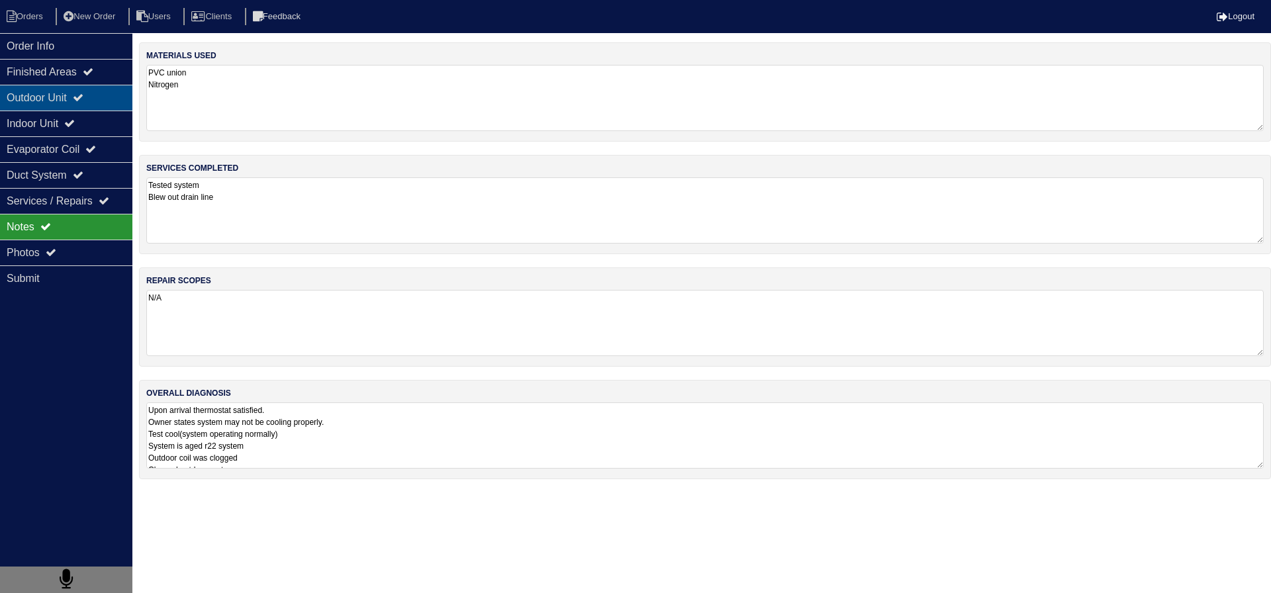
click at [83, 95] on icon at bounding box center [78, 97] width 11 height 11
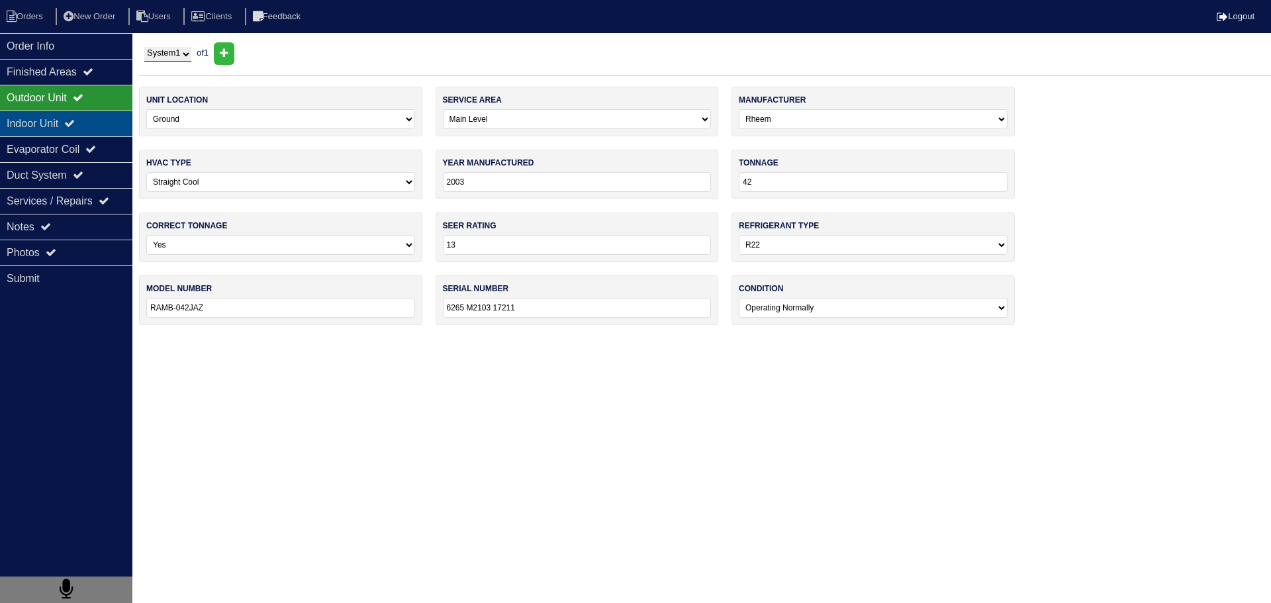
click at [75, 122] on icon at bounding box center [69, 123] width 11 height 11
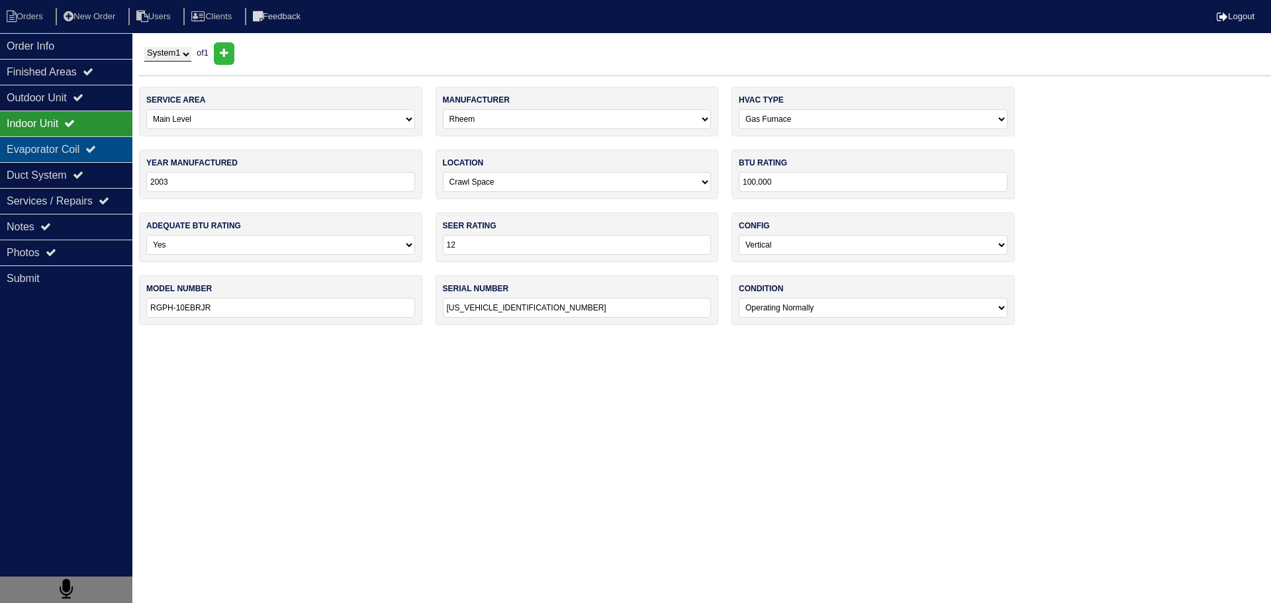
click at [70, 151] on div "Evaporator Coil" at bounding box center [66, 149] width 132 height 26
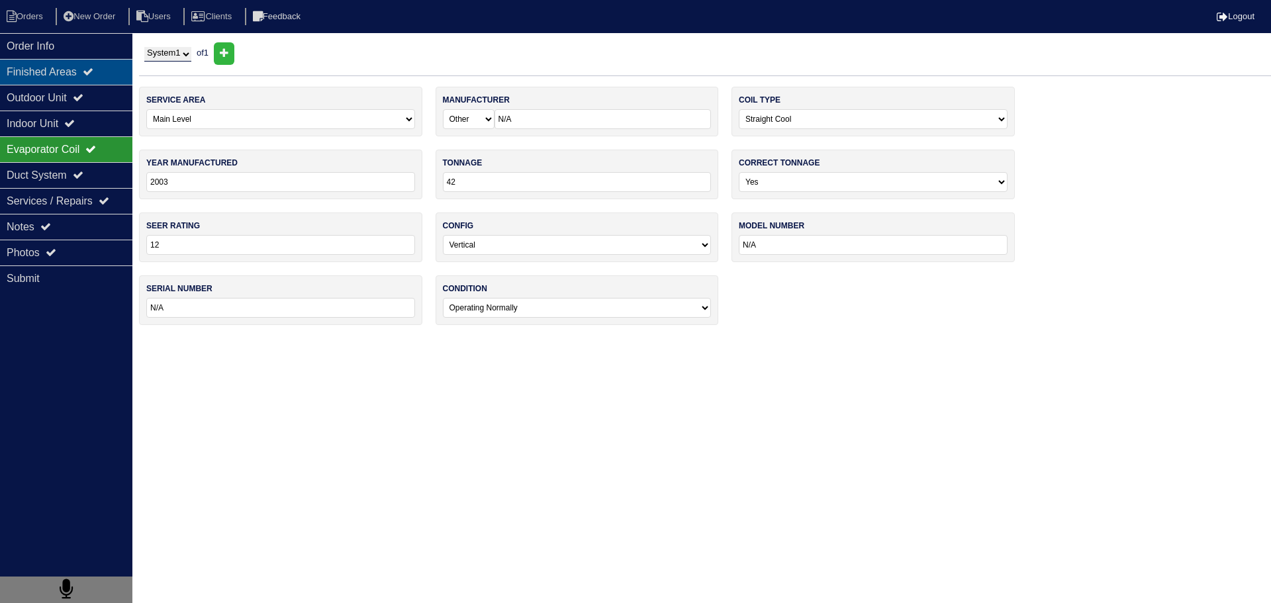
click at [93, 73] on icon at bounding box center [88, 71] width 11 height 11
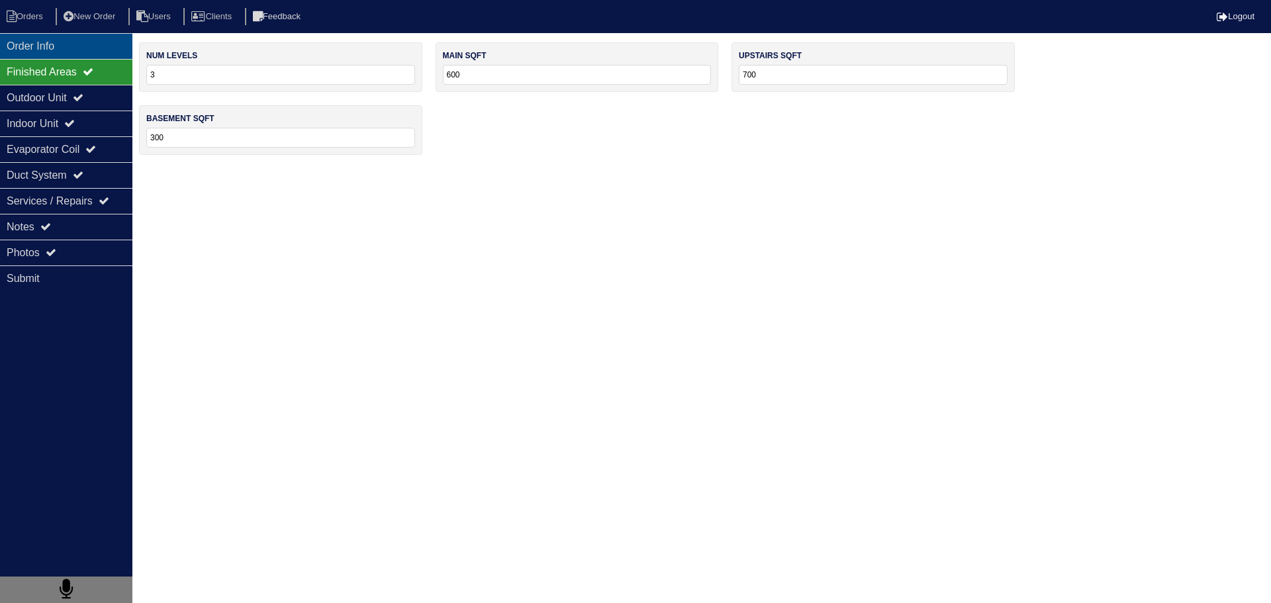
click at [73, 35] on div "Order Info" at bounding box center [66, 46] width 132 height 26
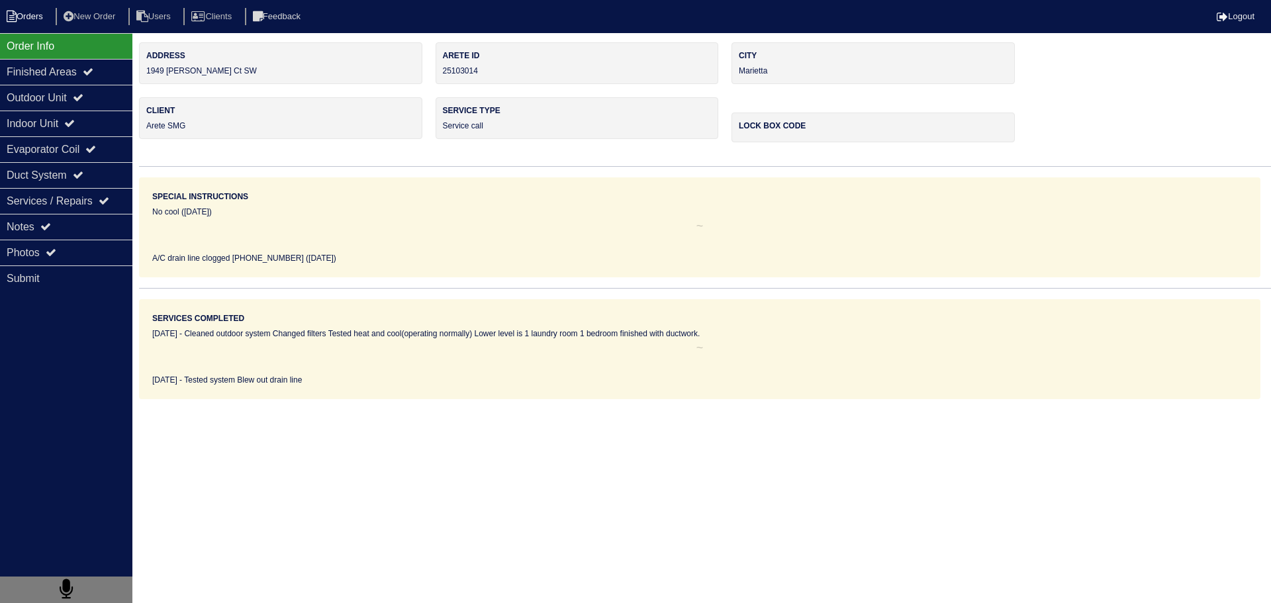
click at [36, 20] on li "Orders" at bounding box center [27, 17] width 54 height 18
select select "15"
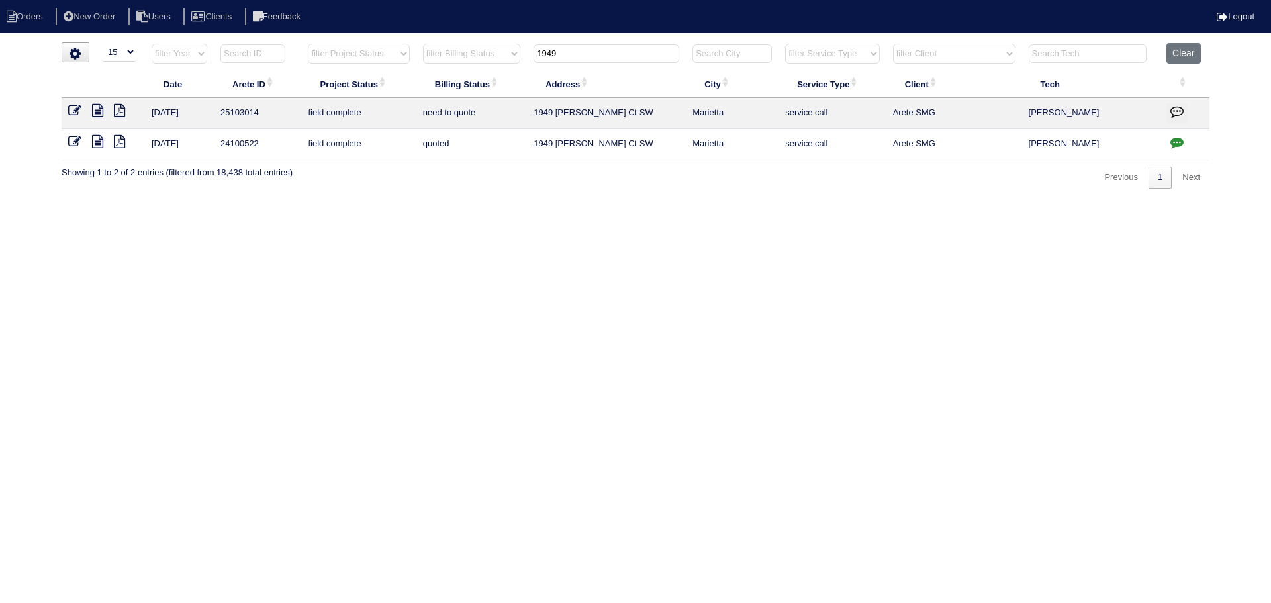
drag, startPoint x: 620, startPoint y: 54, endPoint x: 492, endPoint y: 60, distance: 127.2
click at [496, 60] on tr "filter Year -- Any Year -- 2025 2024 2023 2022 2021 2020 2019 filter Project St…" at bounding box center [636, 56] width 1148 height 27
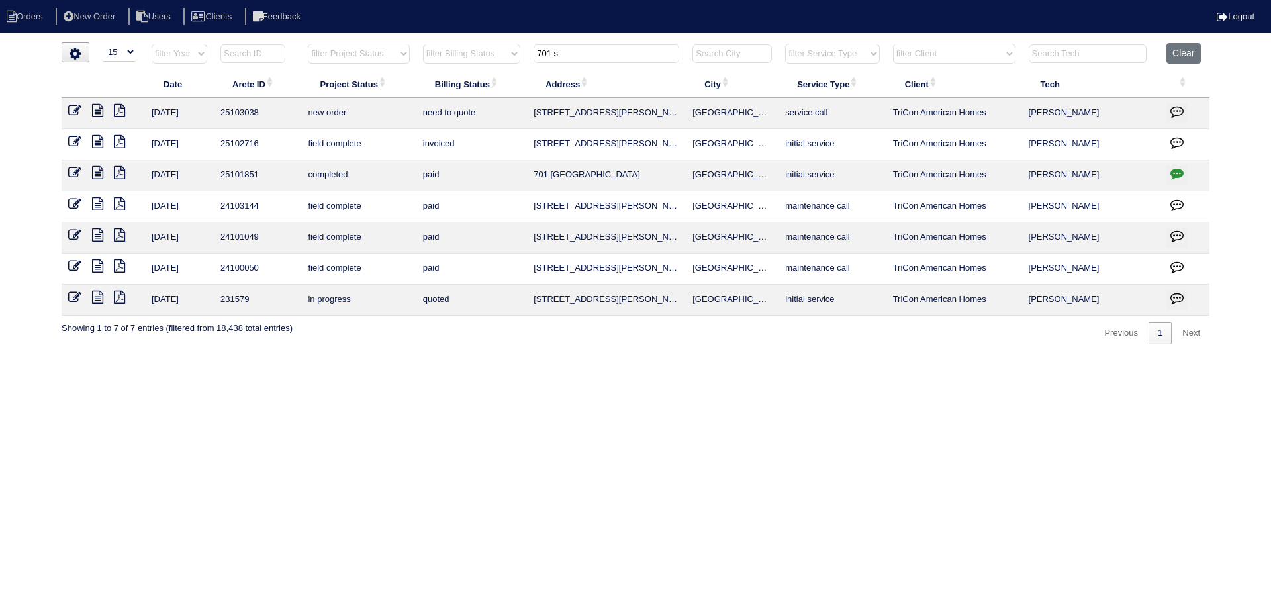
type input "701 s"
drag, startPoint x: 754, startPoint y: 121, endPoint x: 526, endPoint y: 118, distance: 227.7
click at [526, 118] on tr "8/14/25 25103038 new order need to quote 701 St Charles Ave Dallas service call…" at bounding box center [636, 113] width 1148 height 31
copy tr "701 St Charles Ave Dallas"
click at [1195, 61] on button "Clear" at bounding box center [1183, 53] width 34 height 21
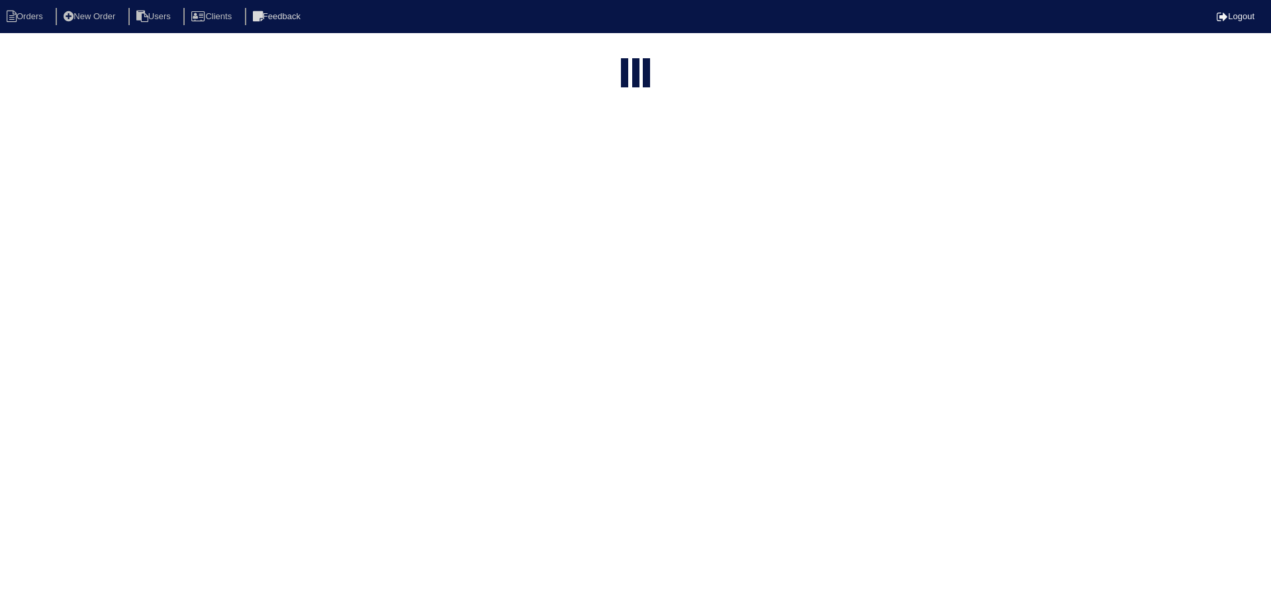
select select "15"
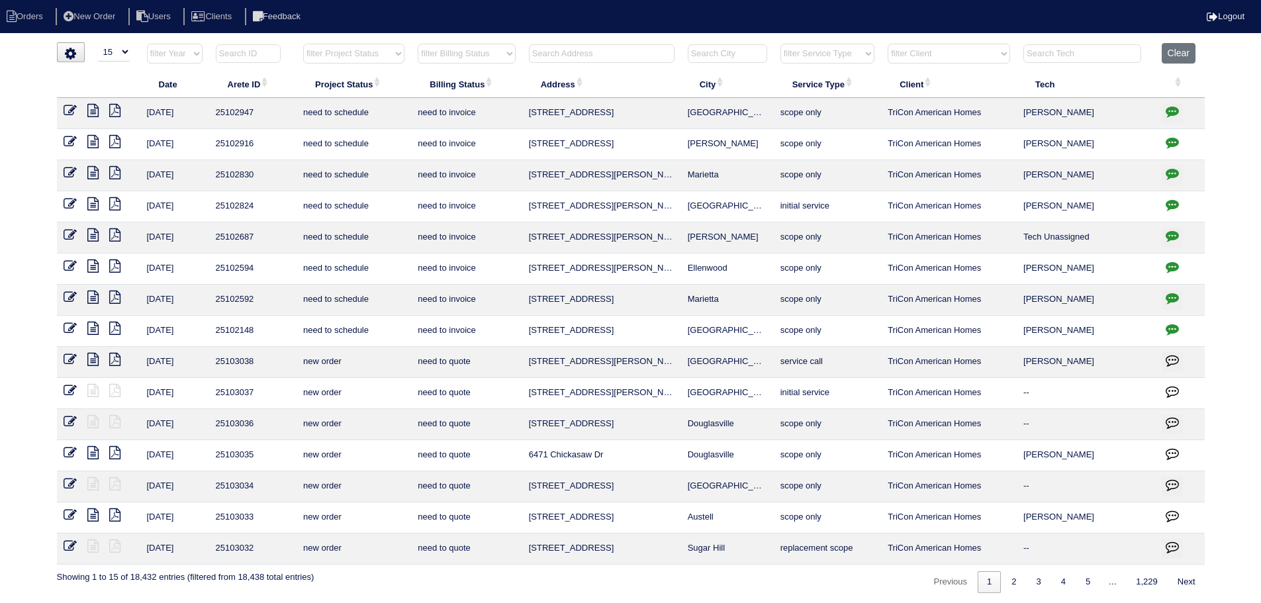
drag, startPoint x: 378, startPoint y: 52, endPoint x: 382, endPoint y: 63, distance: 11.9
click at [378, 52] on select "filter Project Status -- Any Project Status -- new order assigned in progress f…" at bounding box center [353, 54] width 101 height 20
click at [303, 44] on select "filter Project Status -- Any Project Status -- new order assigned in progress f…" at bounding box center [353, 54] width 101 height 20
select select "assigned"
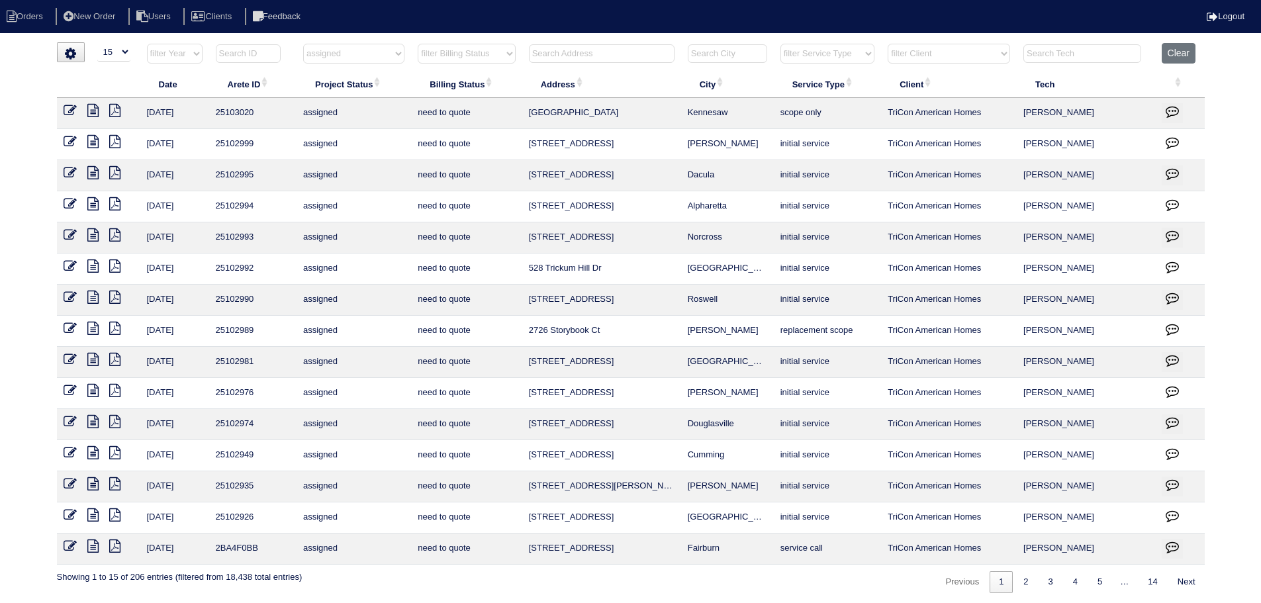
click at [96, 512] on icon at bounding box center [92, 514] width 11 height 13
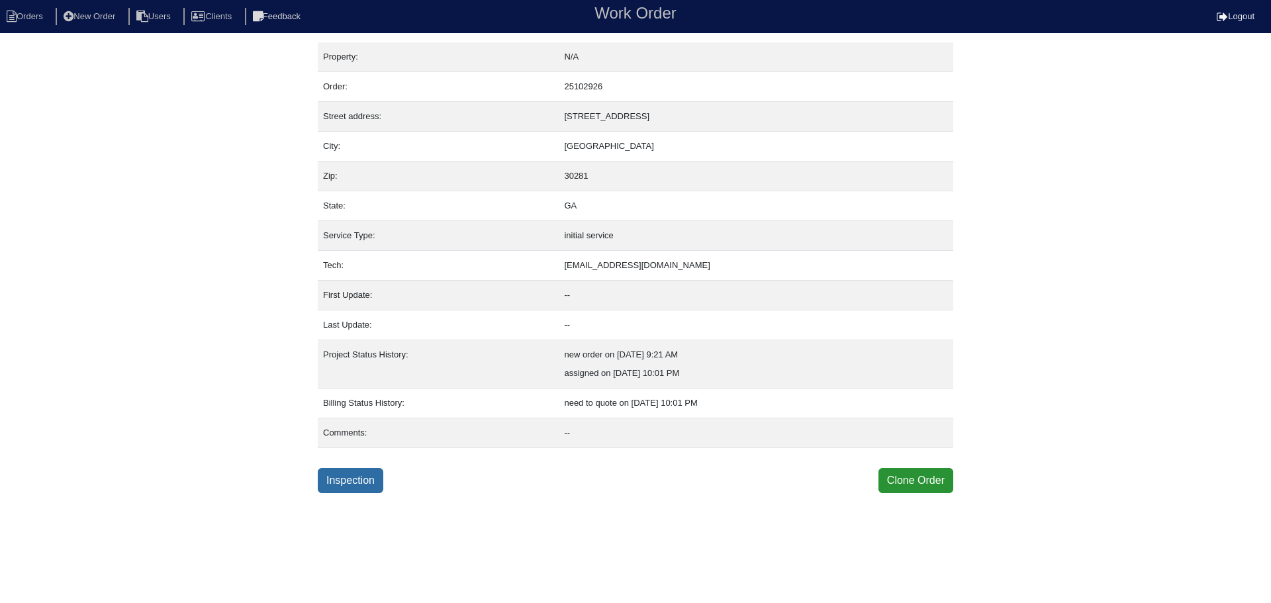
click at [346, 483] on link "Inspection" at bounding box center [351, 480] width 66 height 25
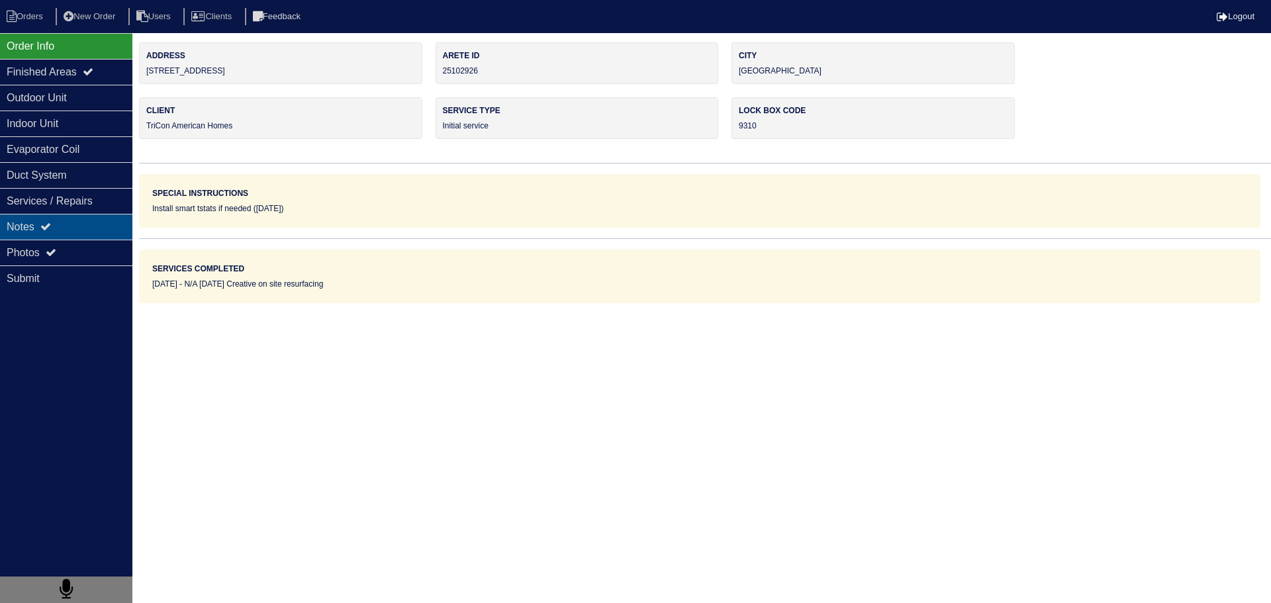
drag, startPoint x: 111, startPoint y: 208, endPoint x: 109, endPoint y: 216, distance: 8.7
click at [111, 208] on div "Services / Repairs" at bounding box center [66, 201] width 132 height 26
click at [109, 216] on div "Notes" at bounding box center [66, 227] width 132 height 26
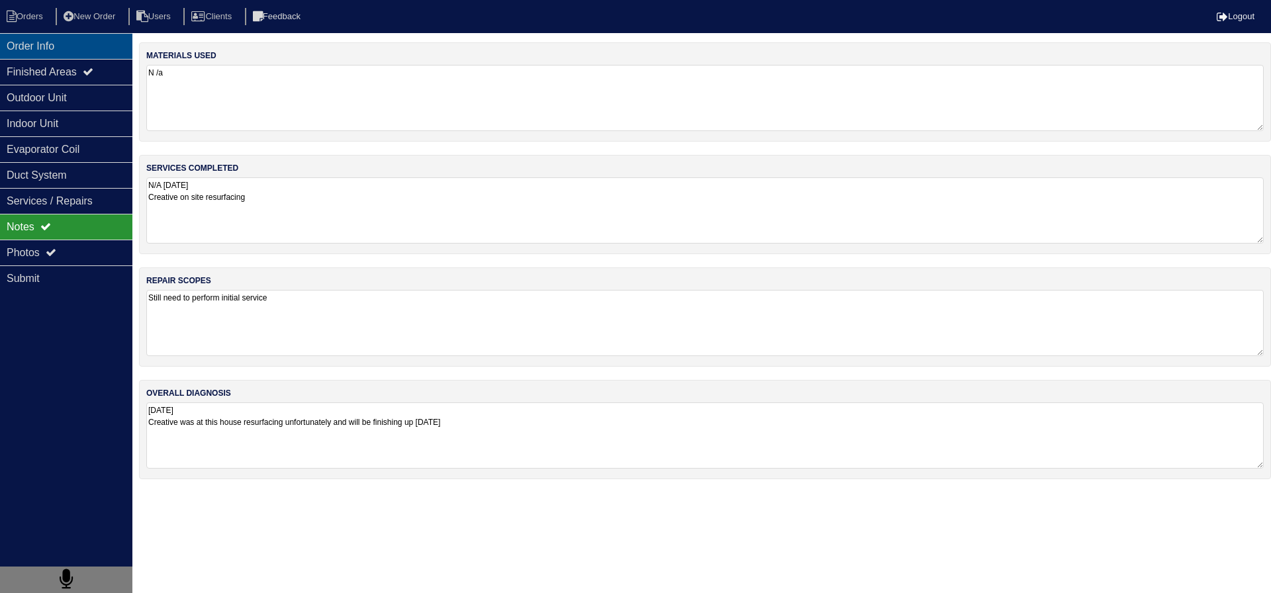
click at [58, 50] on div "Order Info" at bounding box center [66, 46] width 132 height 26
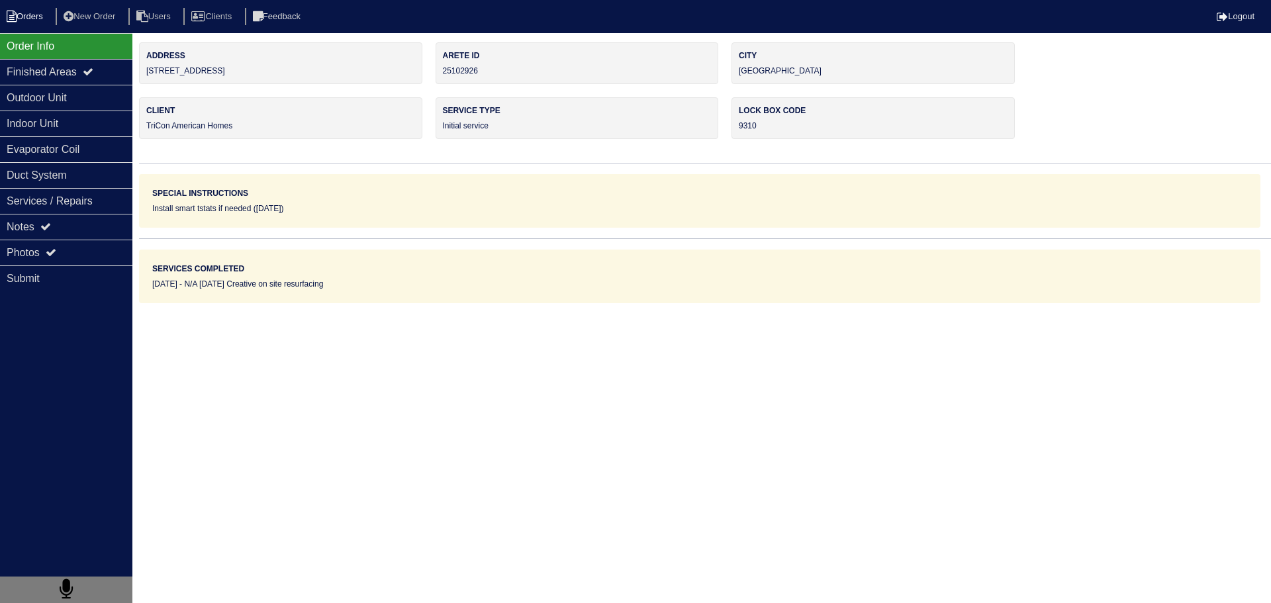
click at [38, 17] on li "Orders" at bounding box center [27, 17] width 54 height 18
select select "15"
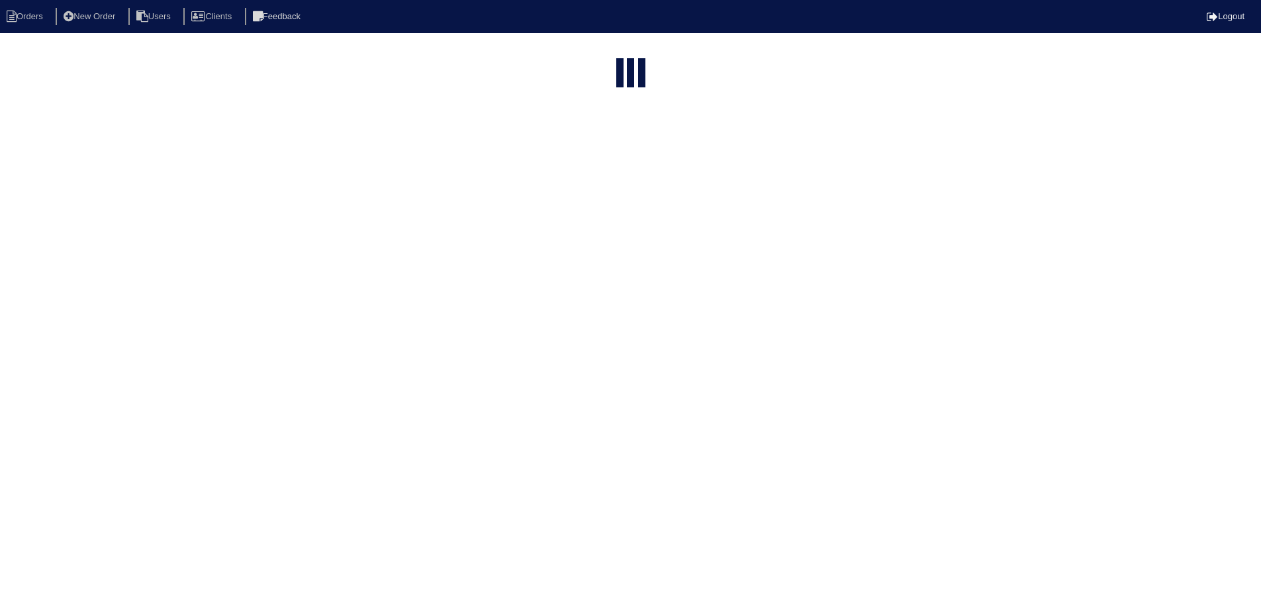
select select "assigned"
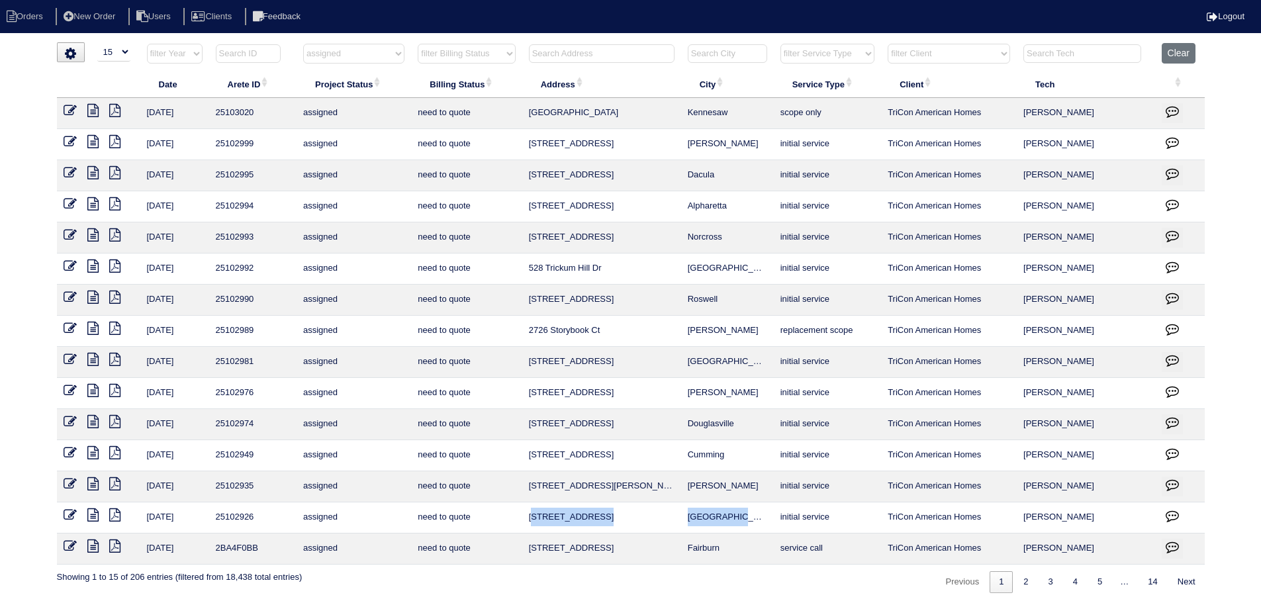
drag, startPoint x: 743, startPoint y: 516, endPoint x: 537, endPoint y: 520, distance: 206.6
click at [537, 520] on tr "8/12/25 25102926 assigned need to quote 146 Meadow Ridge Dr Stockbridge initial…" at bounding box center [631, 517] width 1148 height 31
click at [681, 508] on td "146 Meadow Ridge Dr" at bounding box center [601, 517] width 159 height 31
drag, startPoint x: 767, startPoint y: 510, endPoint x: 559, endPoint y: 525, distance: 208.4
click at [512, 524] on tr "8/12/25 25102926 assigned need to quote 146 Meadow Ridge Dr Stockbridge initial…" at bounding box center [631, 517] width 1148 height 31
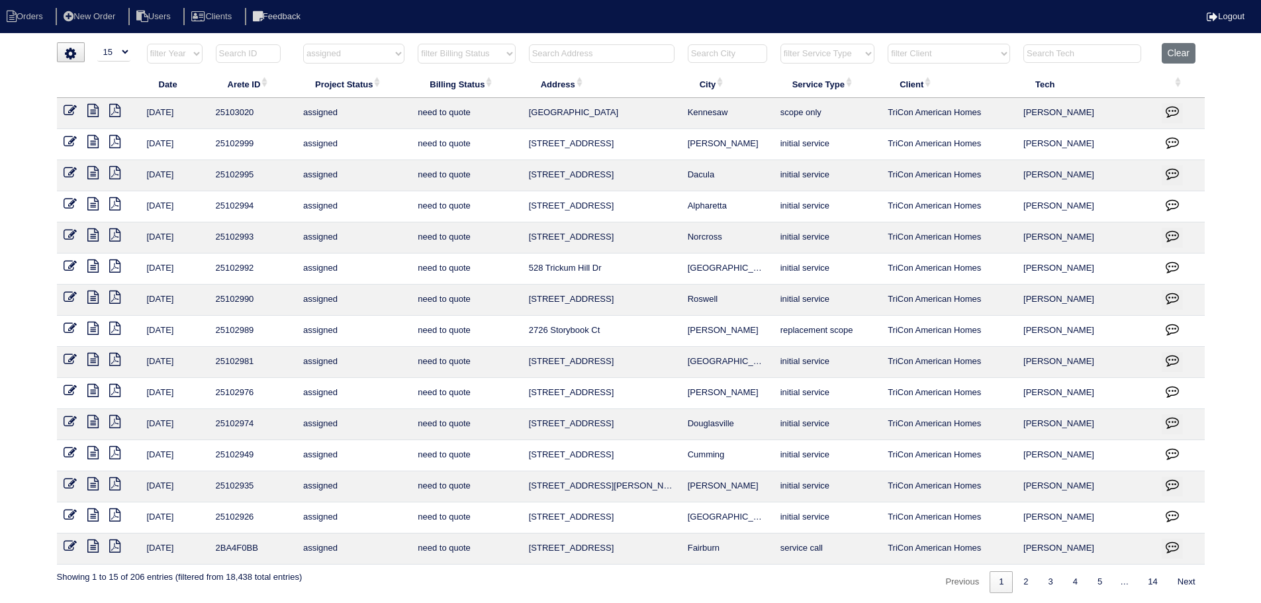
copy tr "146 Meadow Ridge Dr Stockbridge"
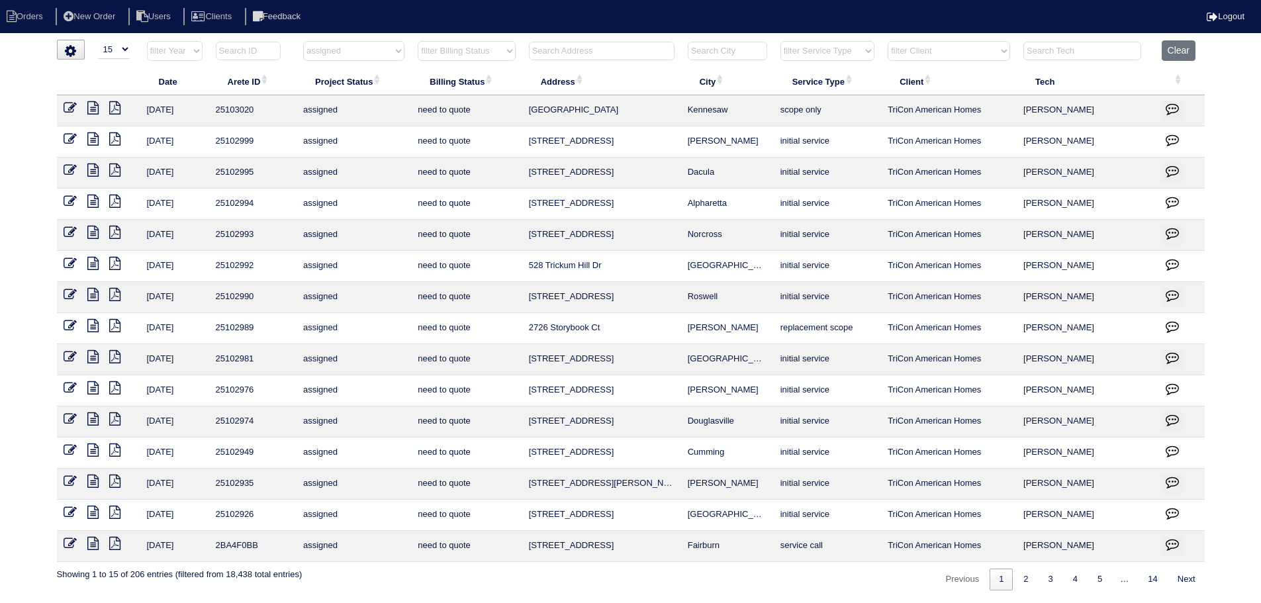
drag, startPoint x: 746, startPoint y: 483, endPoint x: 581, endPoint y: 492, distance: 165.7
click at [507, 486] on tr "8/14/25 25102935 assigned need to quote 40 Grayson Ln Covington initial service…" at bounding box center [631, 484] width 1148 height 31
copy tr "40 Grayson Ln Covington"
drag, startPoint x: 725, startPoint y: 175, endPoint x: 526, endPoint y: 177, distance: 198.6
click at [526, 177] on tr "8/14/25 25102995 assigned need to quote 2906 Cove View Ct SE Dacula initial ser…" at bounding box center [631, 173] width 1148 height 31
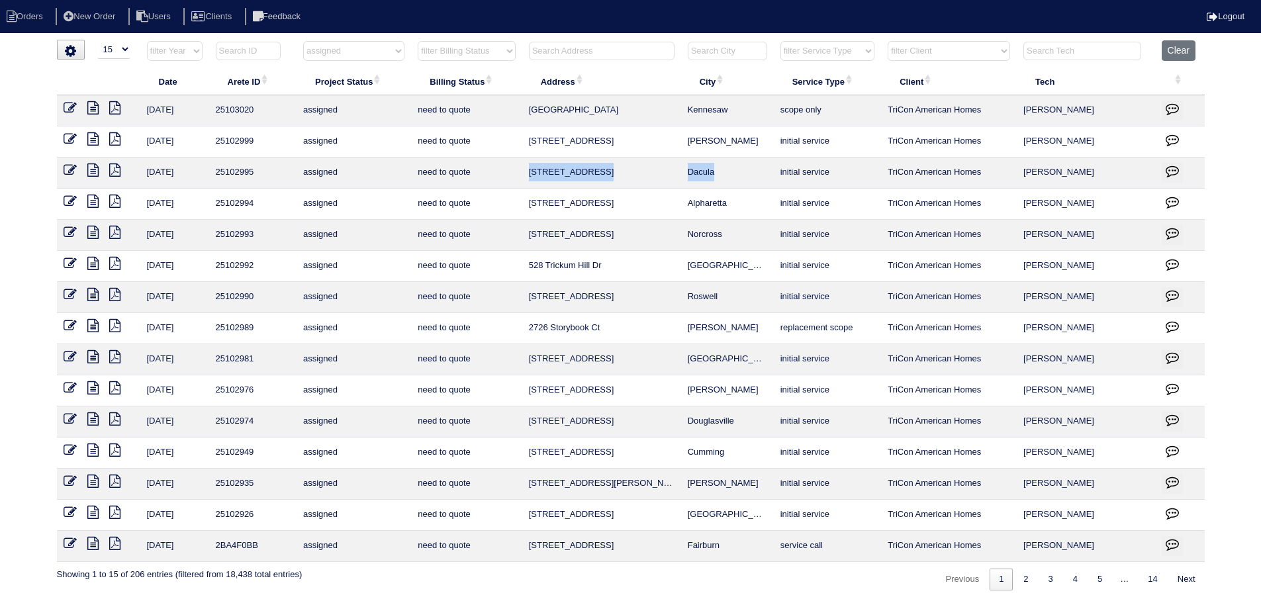
copy tr "2906 Cove View Ct SE Dacula"
drag, startPoint x: 733, startPoint y: 236, endPoint x: 571, endPoint y: 236, distance: 162.8
click at [520, 235] on tr "8/14/25 25102993 assigned need to quote 4880 Bankside Way Norcross initial serv…" at bounding box center [631, 235] width 1148 height 31
copy tr "4880 Bankside Way Norcross"
click at [622, 206] on td "210 Boca Ciega Ct" at bounding box center [601, 204] width 159 height 31
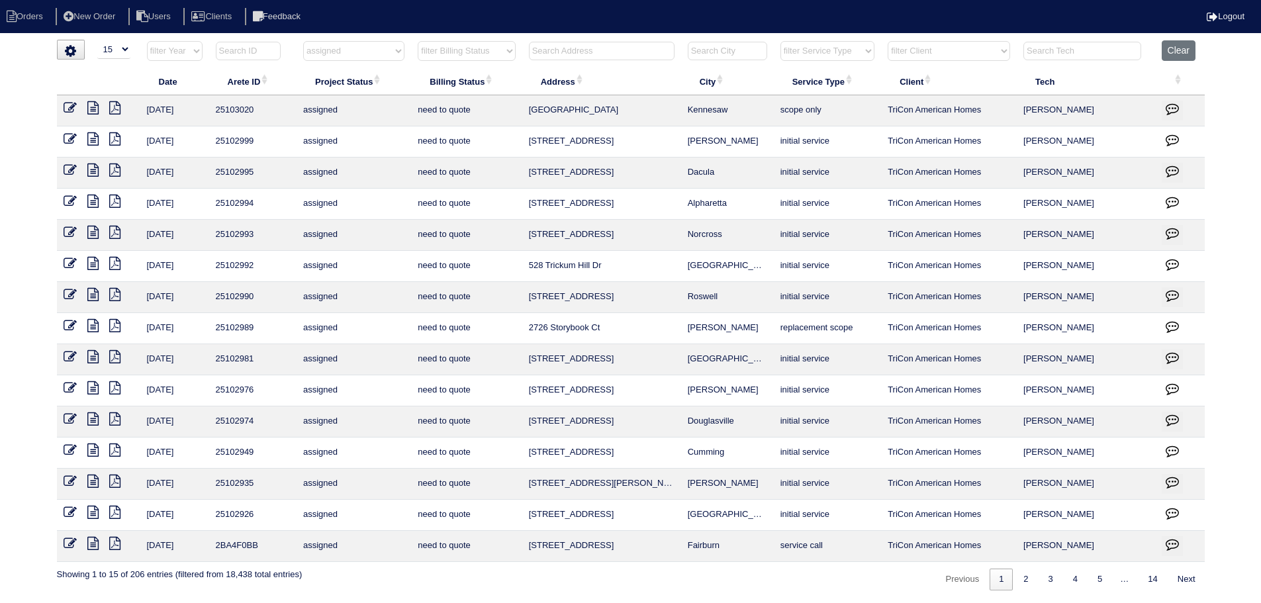
drag, startPoint x: 757, startPoint y: 359, endPoint x: 522, endPoint y: 357, distance: 234.3
click at [522, 357] on tr "8/14/25 25102981 assigned need to quote 78 Grandview Ln Powder Springs initial …" at bounding box center [631, 359] width 1148 height 31
copy tr "78 Grandview Ln Powder Springs"
drag, startPoint x: 741, startPoint y: 111, endPoint x: 574, endPoint y: 109, distance: 166.8
click at [519, 115] on tr "8/14/25 25103020 assigned need to quote 2622 Lone Oak Trail Kennesaw scope only…" at bounding box center [631, 110] width 1148 height 31
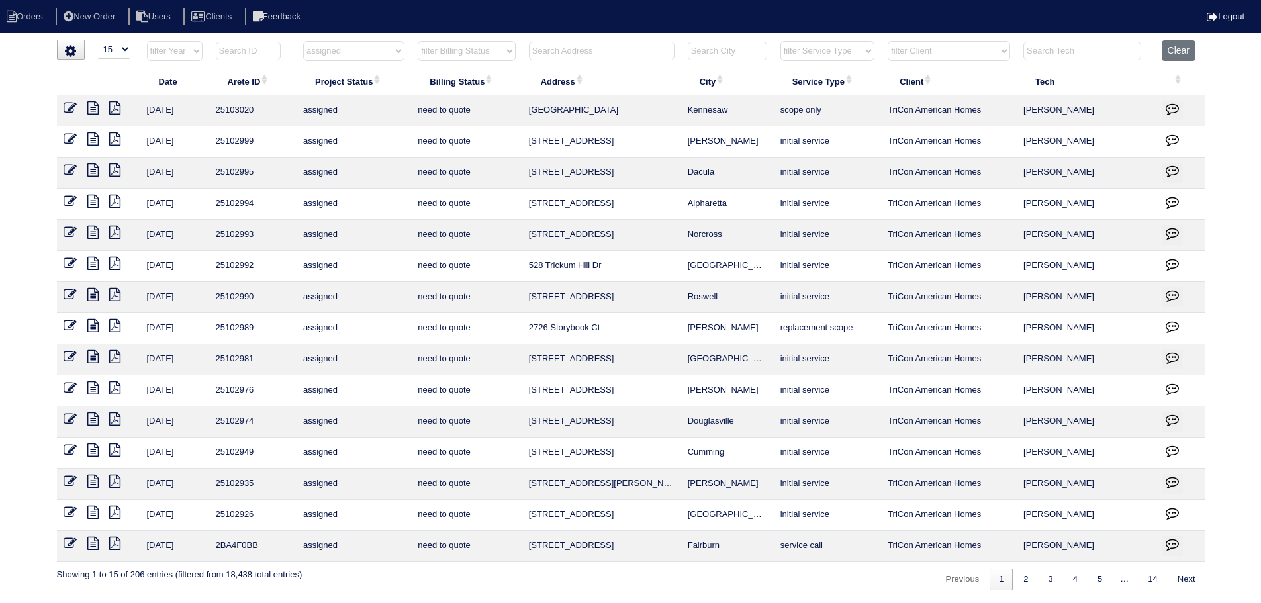
copy tr "2622 Lone Oak Trail Kennesaw"
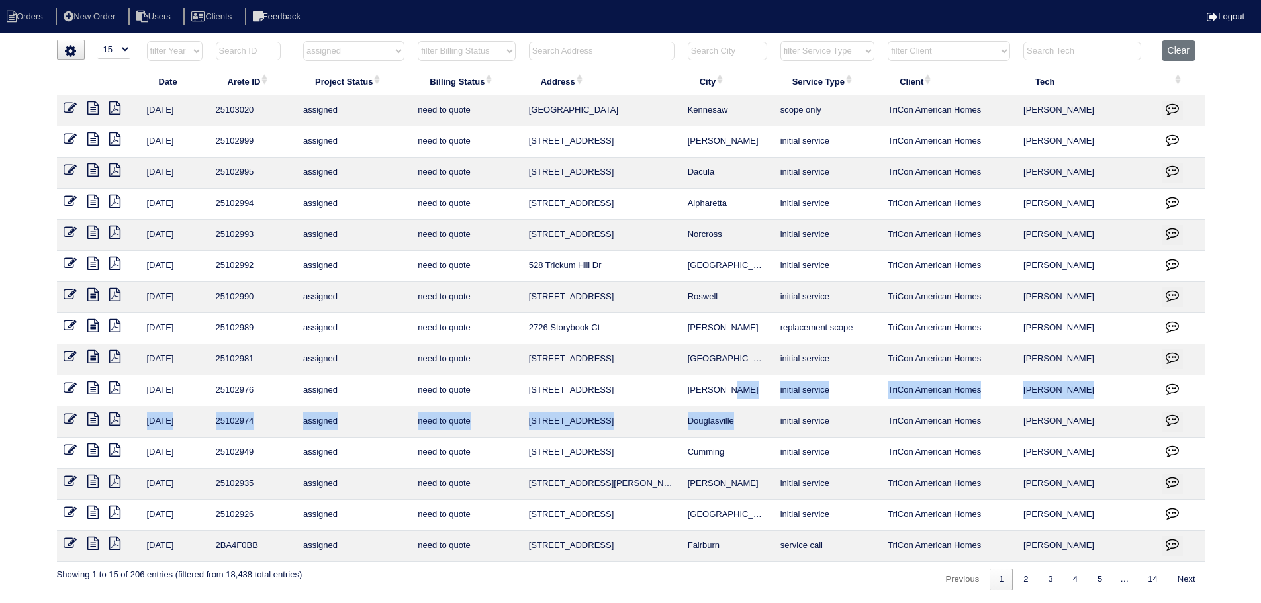
click at [751, 414] on tbody "8/14/25 25103020 assigned need to quote 2622 Lone Oak Trail Kennesaw scope only…" at bounding box center [631, 328] width 1148 height 467
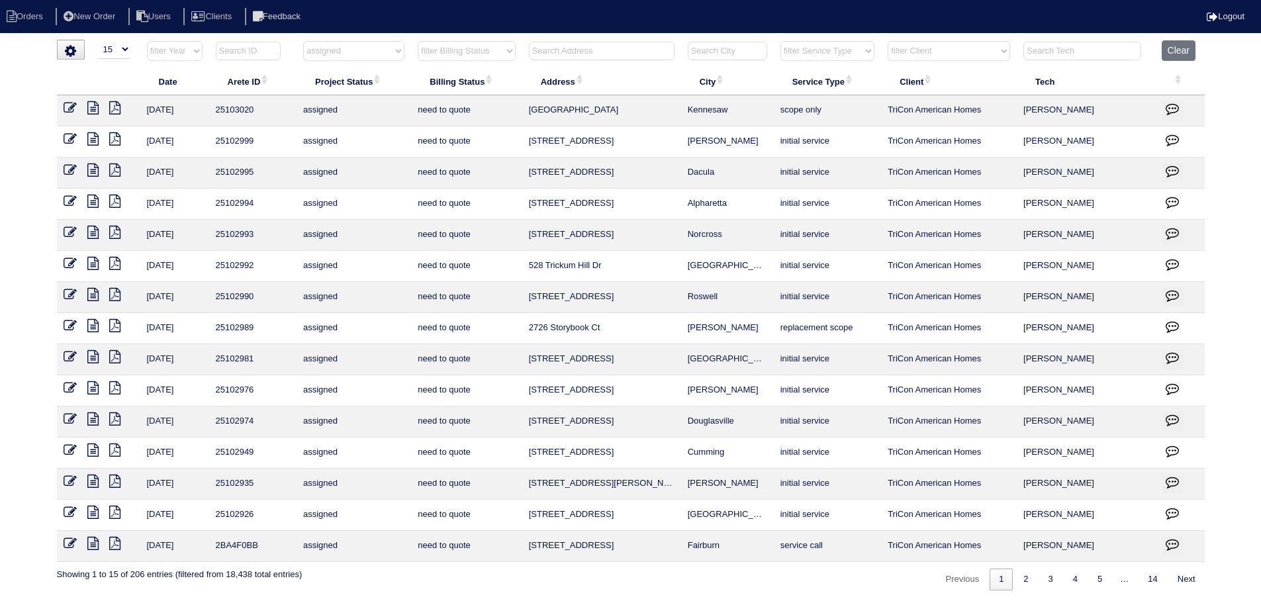
click at [597, 50] on input "text" at bounding box center [602, 51] width 146 height 19
click at [89, 140] on icon at bounding box center [92, 138] width 11 height 13
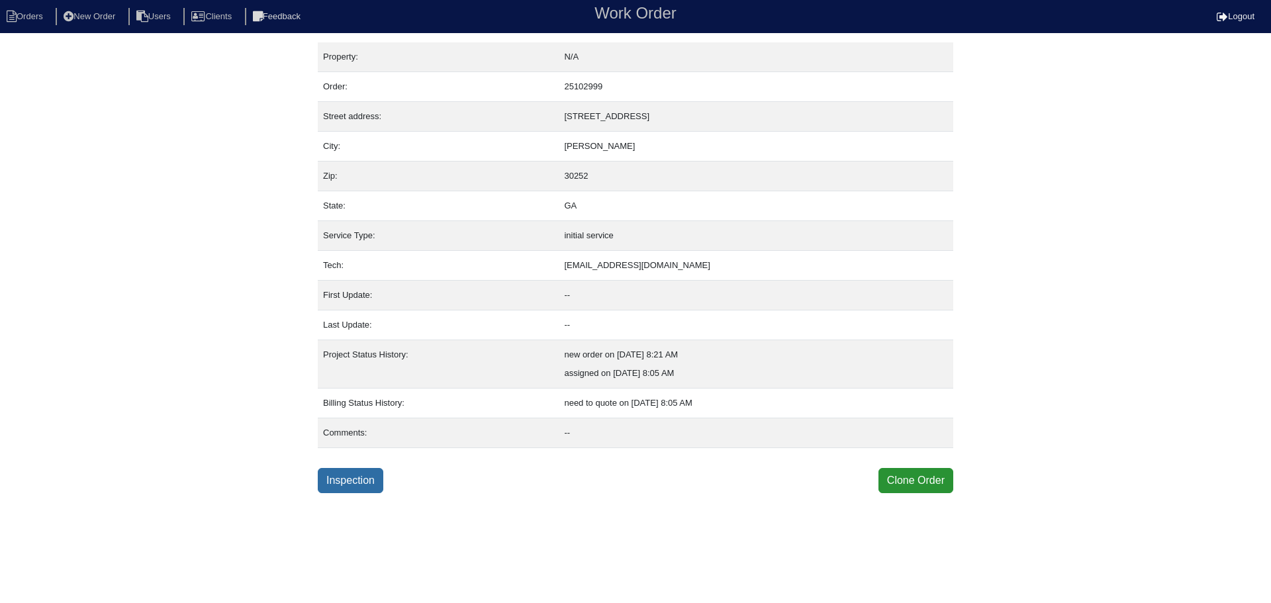
click at [333, 489] on link "Inspection" at bounding box center [351, 480] width 66 height 25
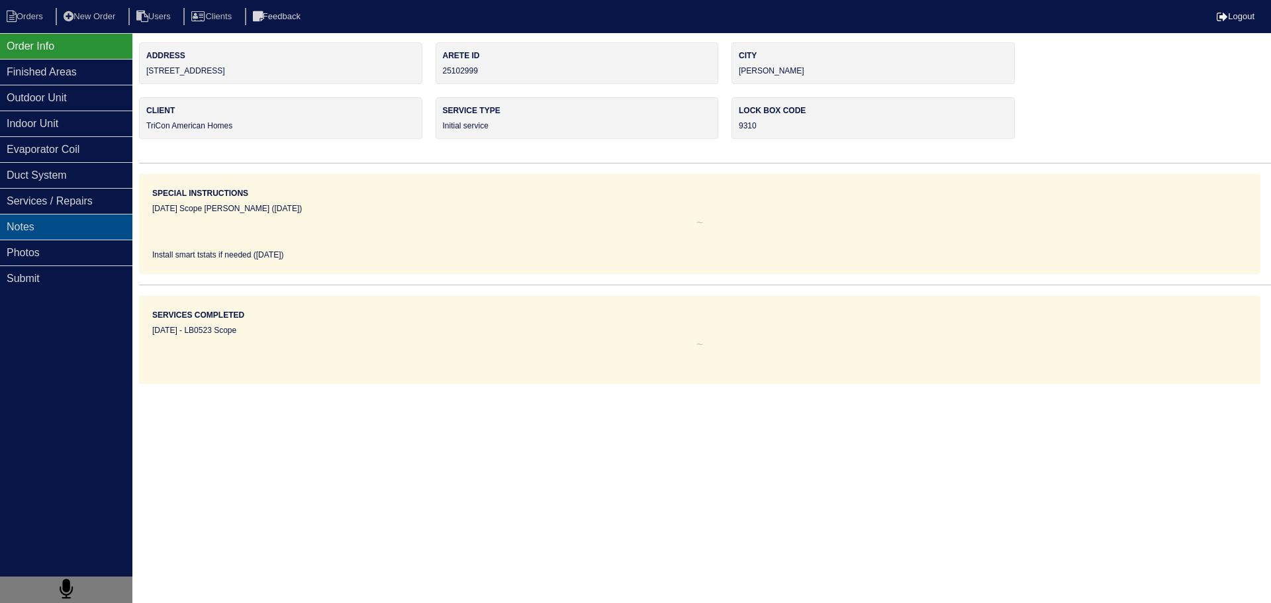
click at [92, 224] on div "Notes" at bounding box center [66, 227] width 132 height 26
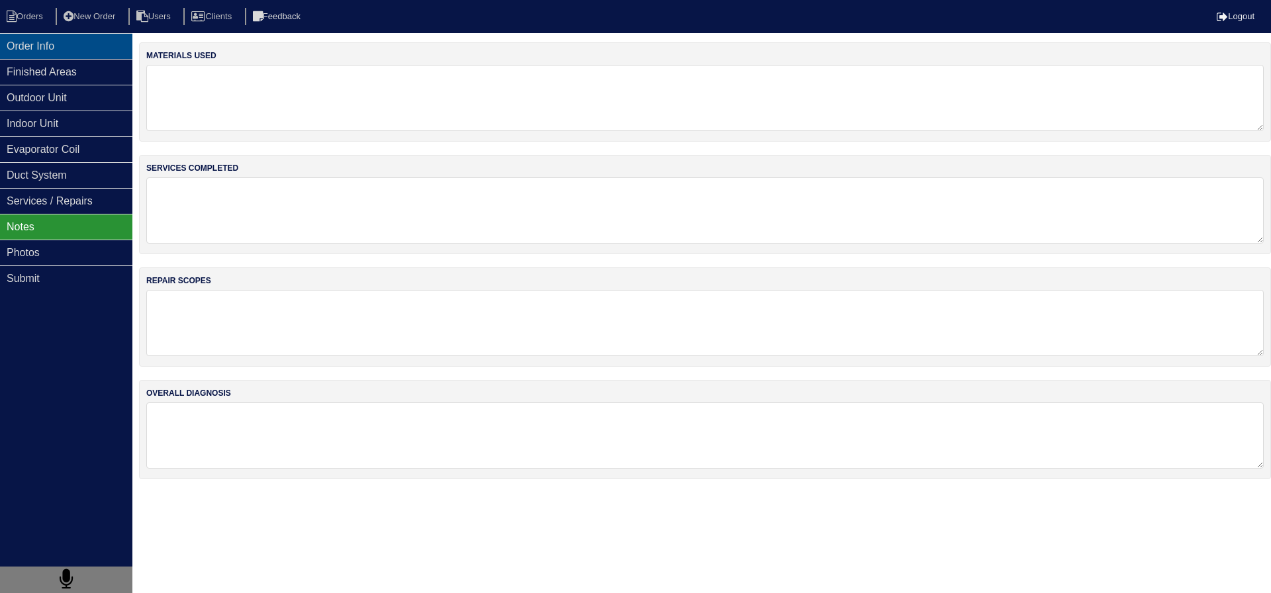
click at [101, 51] on div "Order Info" at bounding box center [66, 46] width 132 height 26
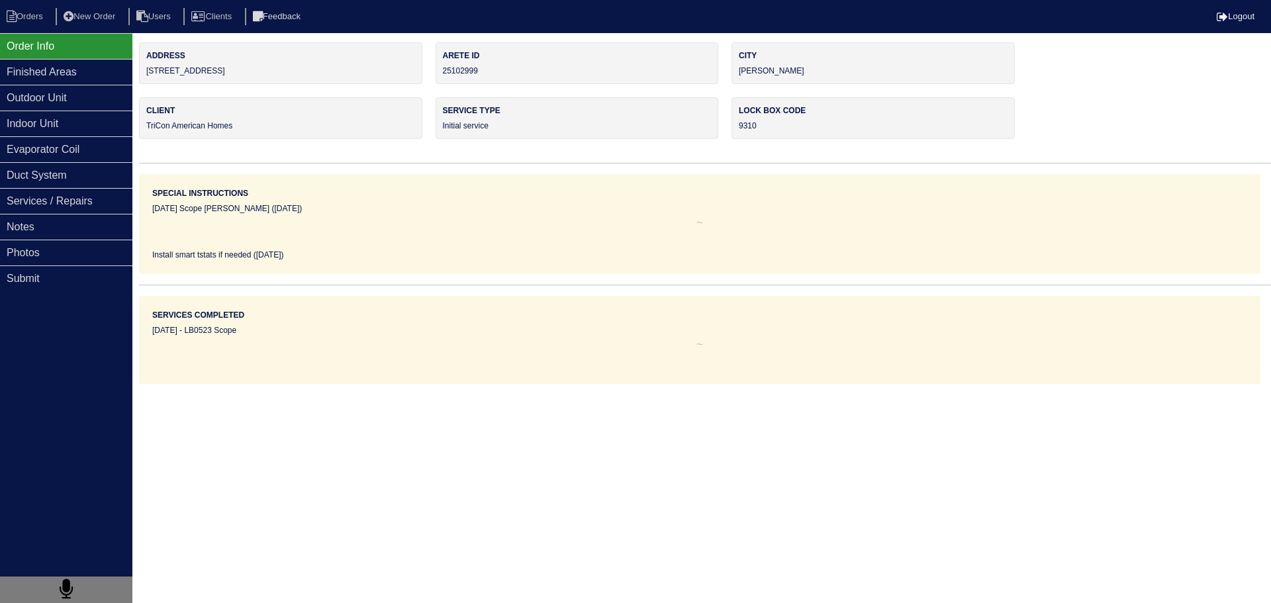
click at [41, 28] on nav "Orders New Order Users Clients Feedback Logout" at bounding box center [635, 16] width 1271 height 33
click at [35, 18] on li "Orders" at bounding box center [27, 17] width 54 height 18
select select "15"
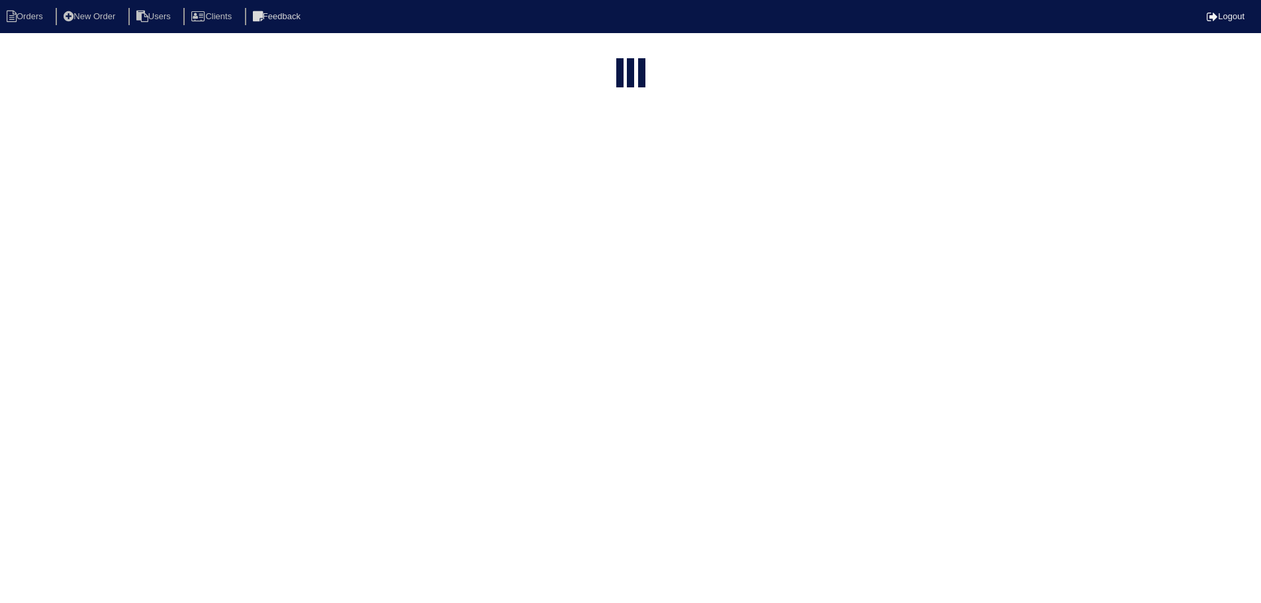
select select "assigned"
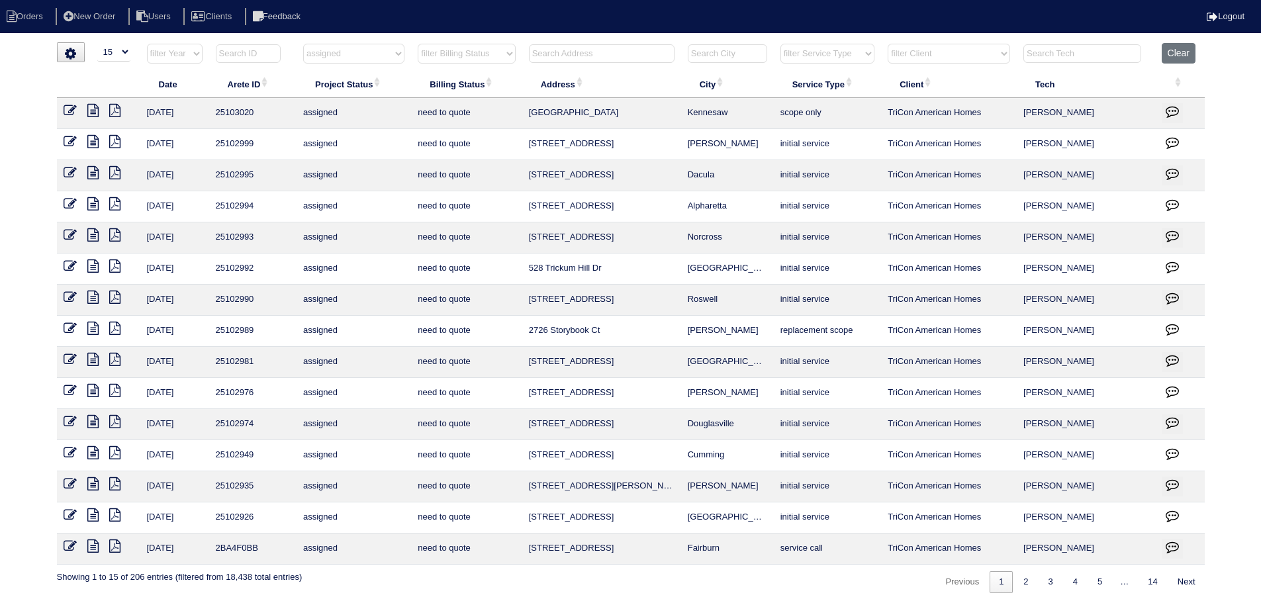
drag, startPoint x: 651, startPoint y: 136, endPoint x: 528, endPoint y: 132, distance: 123.2
click at [520, 130] on tr "8/14/25 25102999 assigned need to quote 3055 W Green Loop McDonough initial ser…" at bounding box center [631, 144] width 1148 height 31
copy tr "3055 W Green Loop McDonough"
drag, startPoint x: 750, startPoint y: 393, endPoint x: 480, endPoint y: 401, distance: 270.2
click at [480, 401] on tr "8/14/25 25102976 assigned need to quote 309 Cattlemans Cir McDonough initial se…" at bounding box center [631, 393] width 1148 height 31
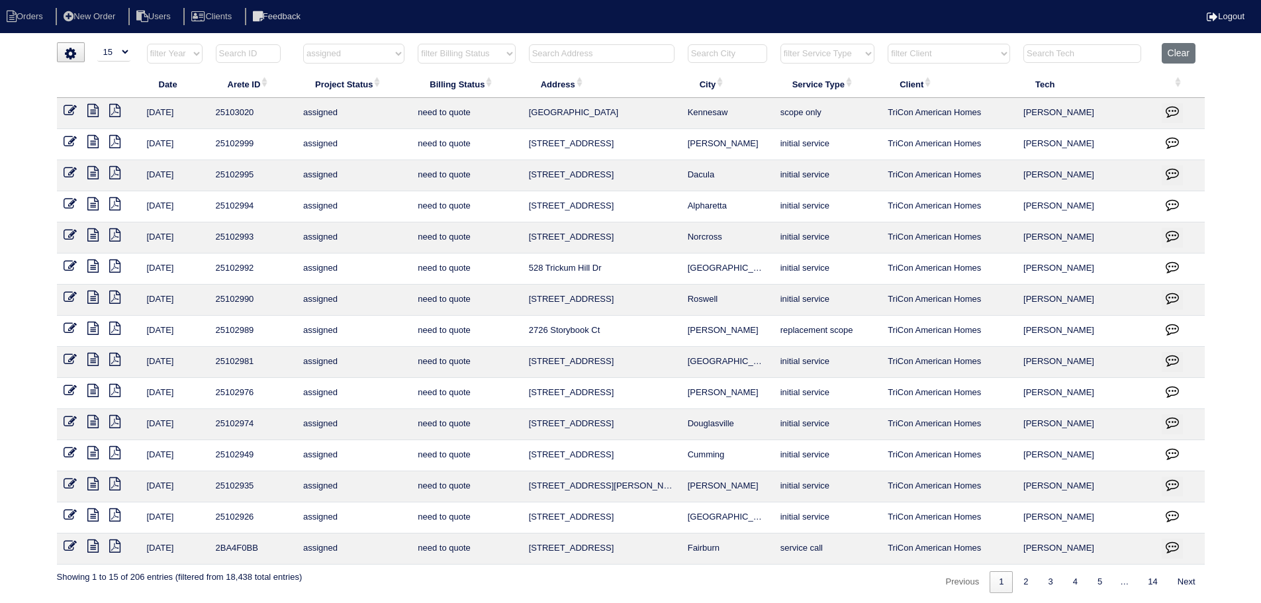
copy tr "309 Cattlemans Cir McDonough"
drag, startPoint x: 742, startPoint y: 424, endPoint x: 521, endPoint y: 424, distance: 221.1
click at [521, 424] on tr "8/14/25 25102974 assigned need to quote 294 Sweetwater Bridge Cir Douglasville …" at bounding box center [631, 424] width 1148 height 31
copy tr "294 Sweetwater Bridge Cir Douglasville"
click at [800, 52] on select "filter Service Type -- Any Service Type -- initial service basic service mainte…" at bounding box center [827, 54] width 94 height 20
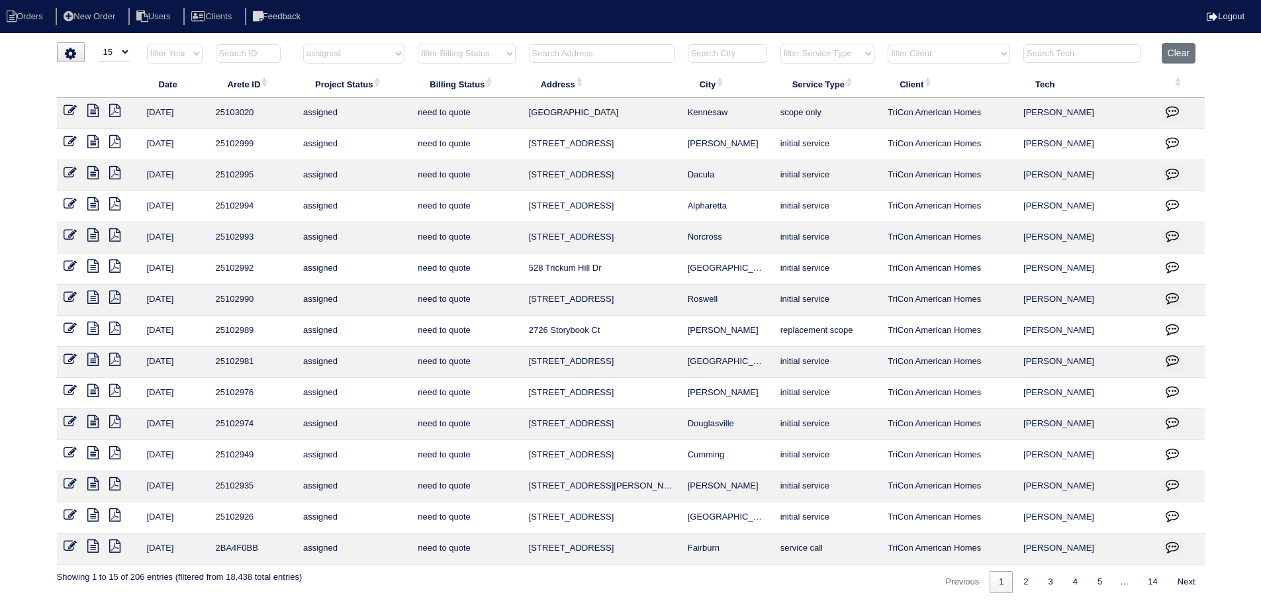
drag, startPoint x: 330, startPoint y: 49, endPoint x: 337, endPoint y: 63, distance: 15.4
click at [332, 52] on select "filter Project Status -- Any Project Status -- new order assigned in progress f…" at bounding box center [353, 54] width 101 height 20
select select
click at [303, 44] on select "filter Project Status -- Any Project Status -- new order assigned in progress f…" at bounding box center [353, 54] width 101 height 20
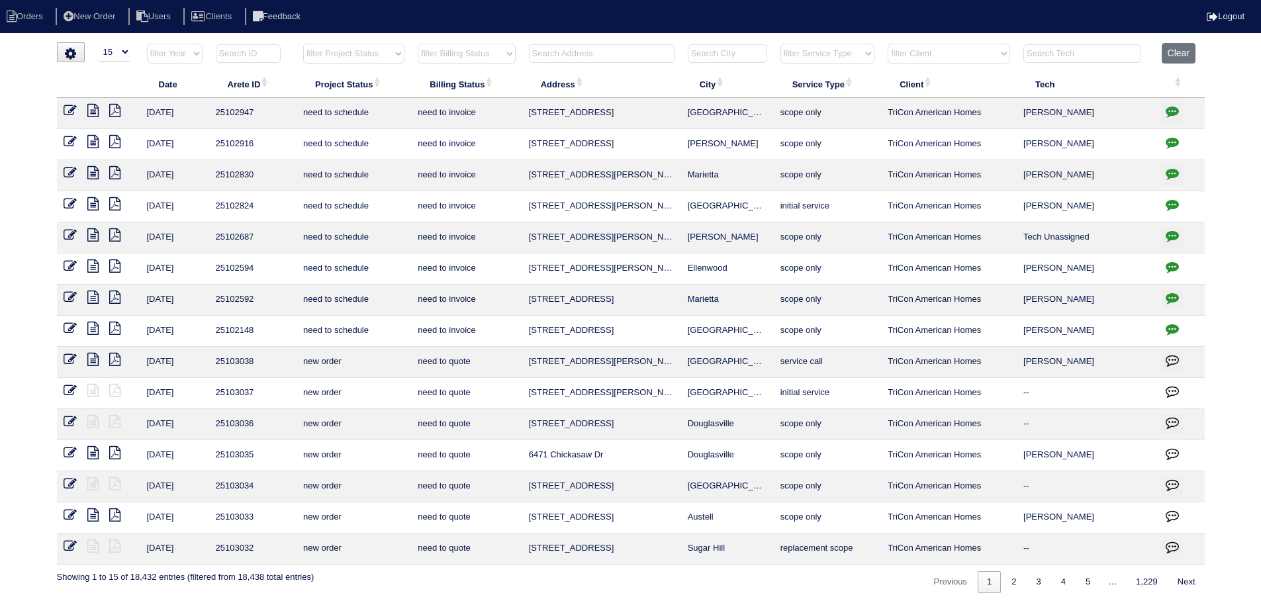
click at [837, 64] on th "filter Service Type -- Any Service Type -- initial service basic service mainte…" at bounding box center [827, 56] width 107 height 27
drag, startPoint x: 835, startPoint y: 53, endPoint x: 832, endPoint y: 63, distance: 10.3
click at [832, 56] on select "filter Service Type -- Any Service Type -- initial service basic service mainte…" at bounding box center [827, 54] width 94 height 20
click at [781, 44] on select "filter Service Type -- Any Service Type -- initial service basic service mainte…" at bounding box center [827, 54] width 94 height 20
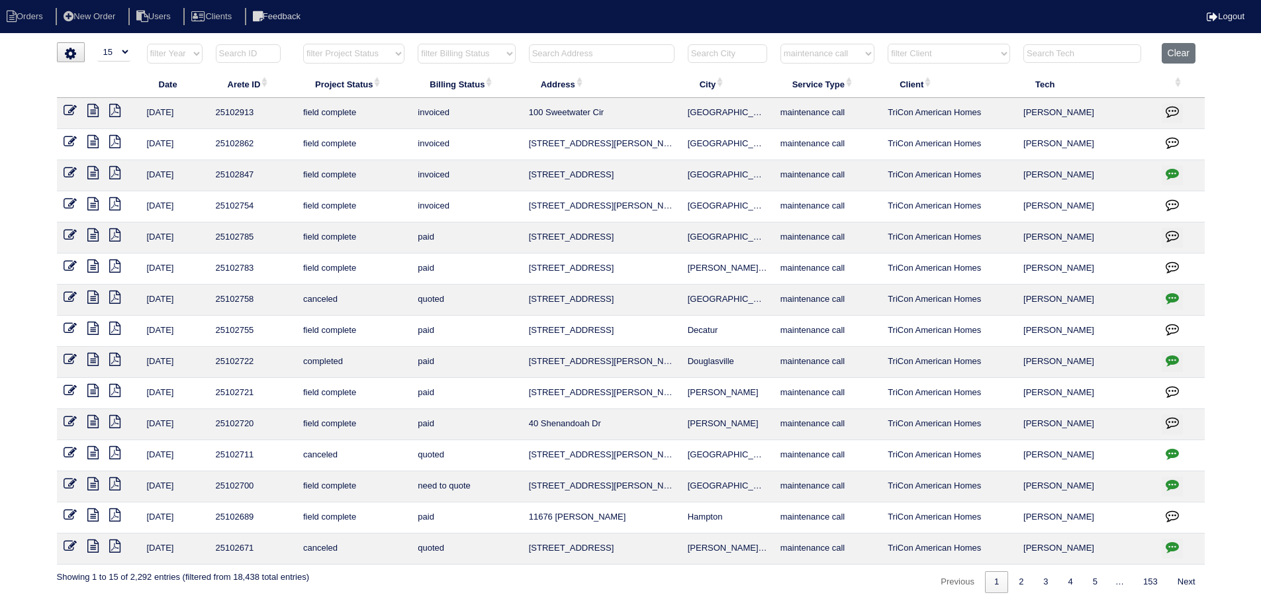
click at [857, 49] on select "filter Service Type -- Any Service Type -- initial service basic service mainte…" at bounding box center [827, 54] width 94 height 20
click at [781, 44] on select "filter Service Type -- Any Service Type -- initial service basic service mainte…" at bounding box center [827, 54] width 94 height 20
select select "service call"
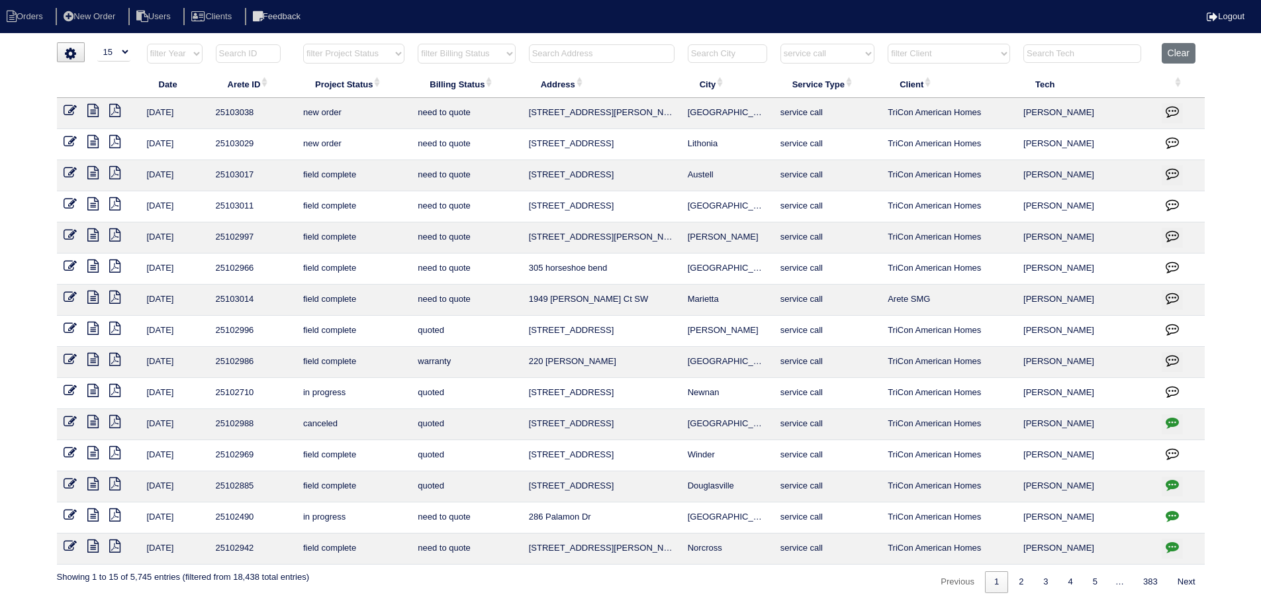
click at [99, 269] on link at bounding box center [98, 268] width 22 height 10
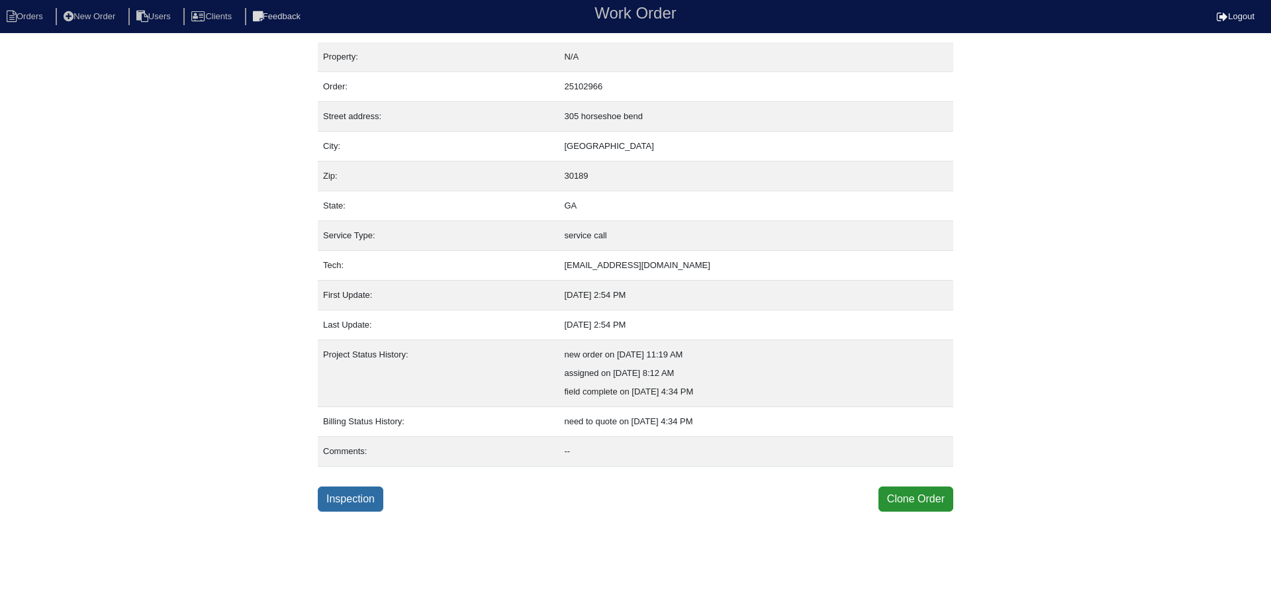
click at [357, 507] on link "Inspection" at bounding box center [351, 499] width 66 height 25
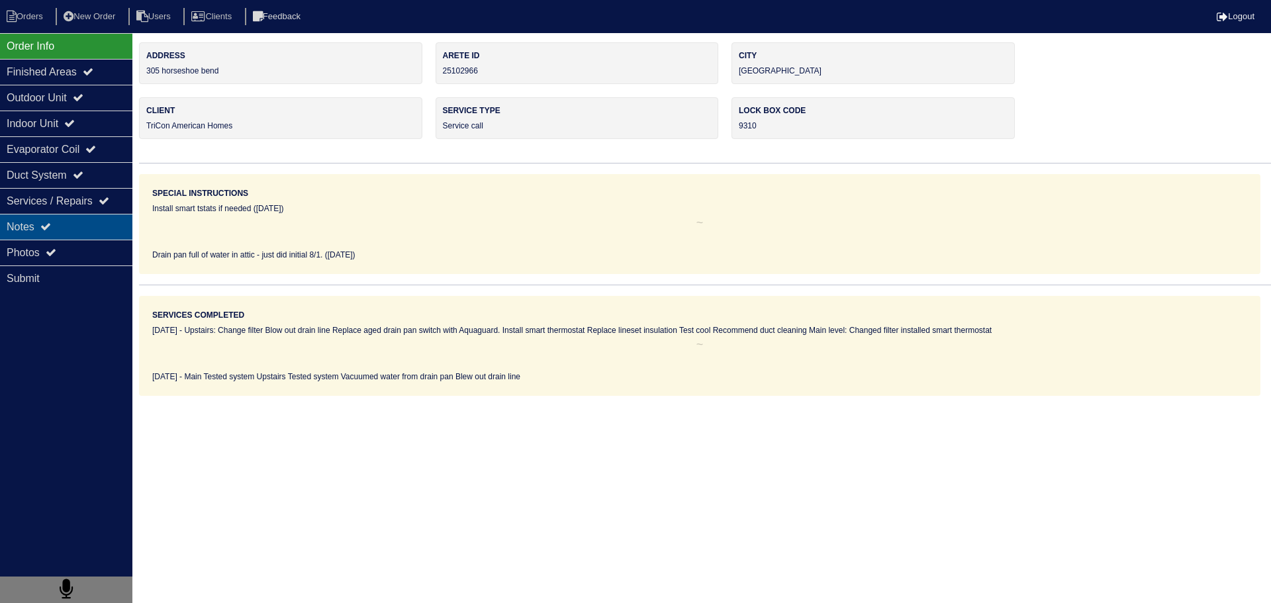
click at [92, 230] on div "Notes" at bounding box center [66, 227] width 132 height 26
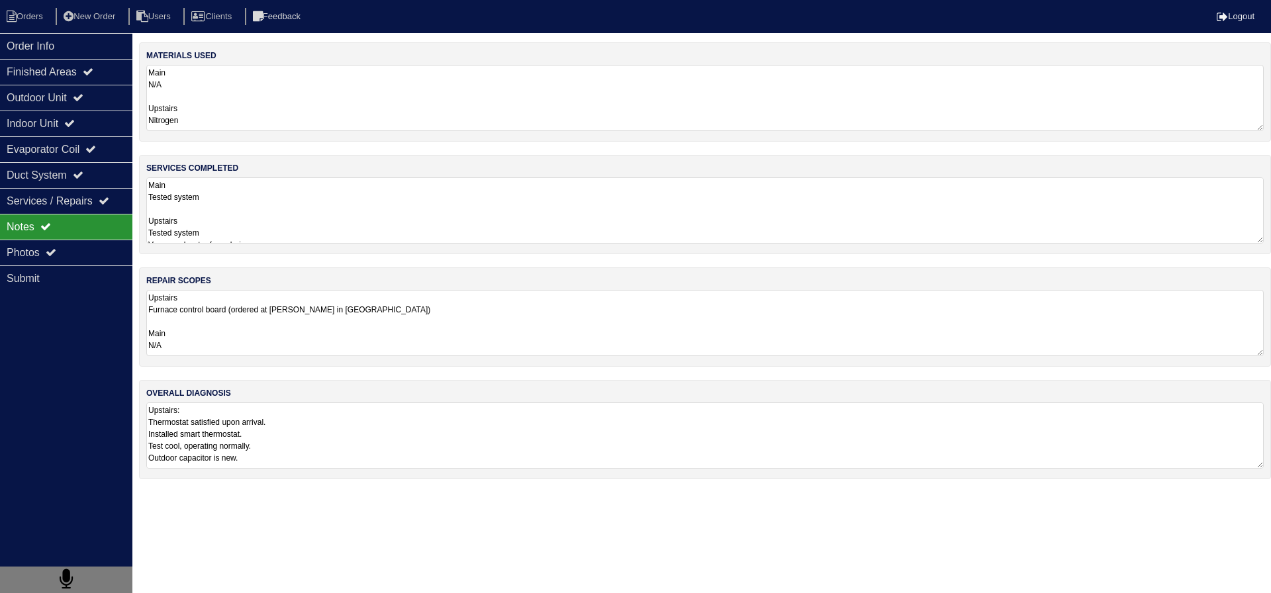
click at [250, 217] on textarea "Main Tested system Upstairs Tested system Vacuumed water from drain pan Blew ou…" at bounding box center [704, 210] width 1117 height 66
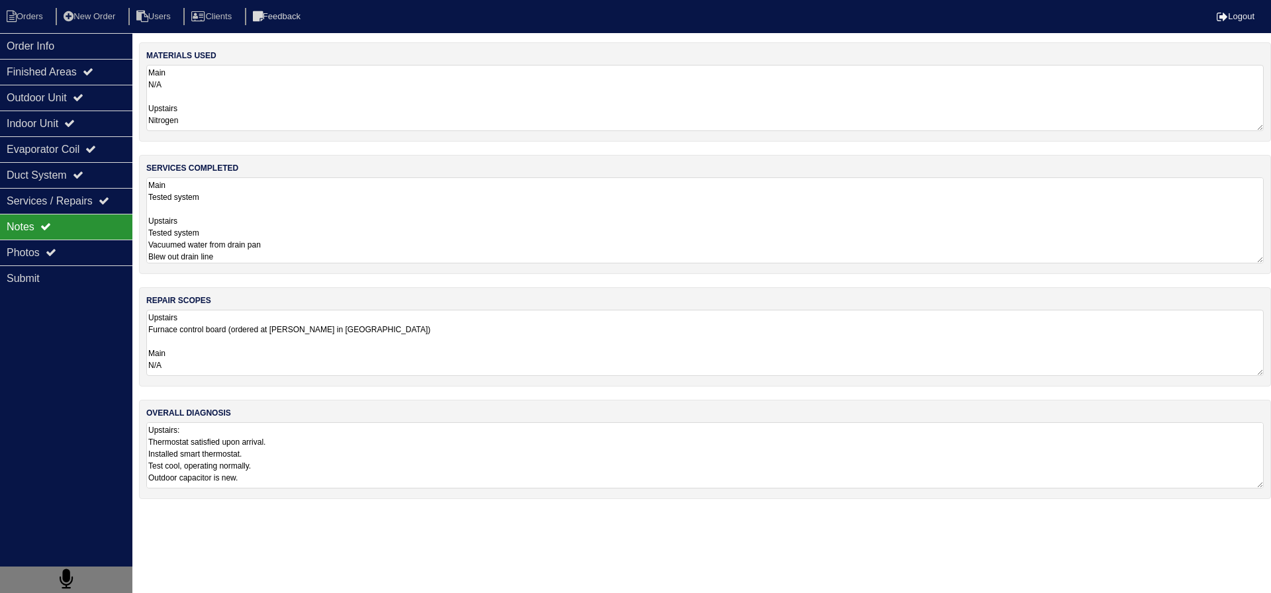
click at [248, 344] on textarea "Upstairs Furnace control board (ordered at [PERSON_NAME] in [GEOGRAPHIC_DATA]) …" at bounding box center [704, 343] width 1117 height 66
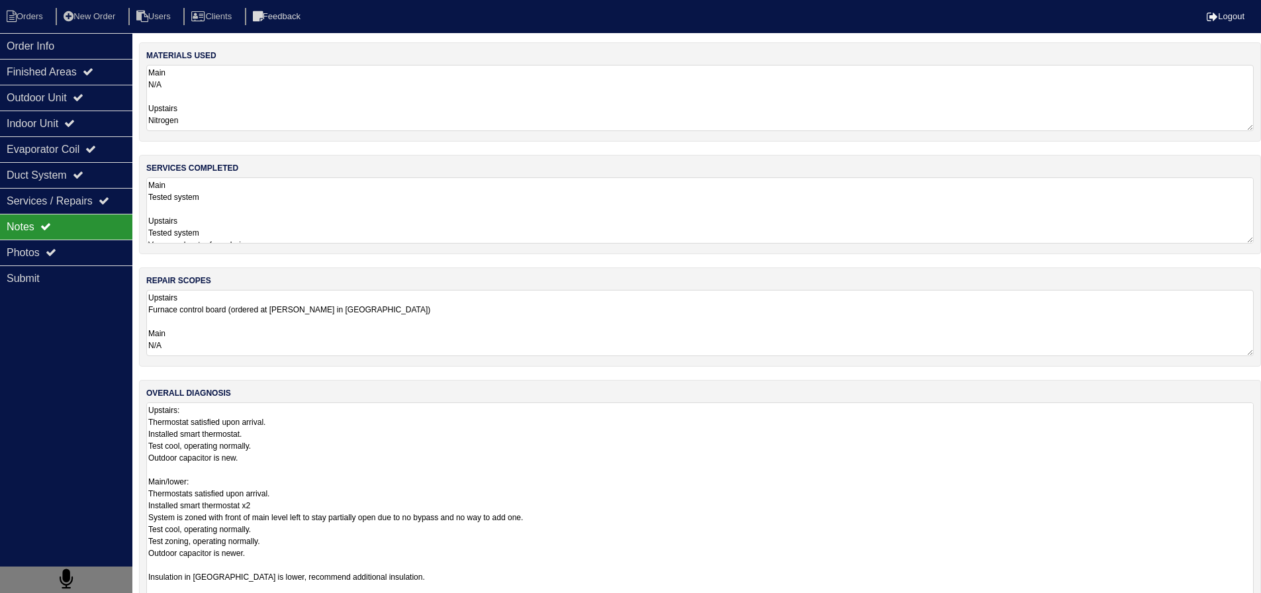
click at [228, 421] on textarea "Upstairs: Thermostat satisfied upon arrival. Installed smart thermostat. Test c…" at bounding box center [699, 528] width 1107 height 253
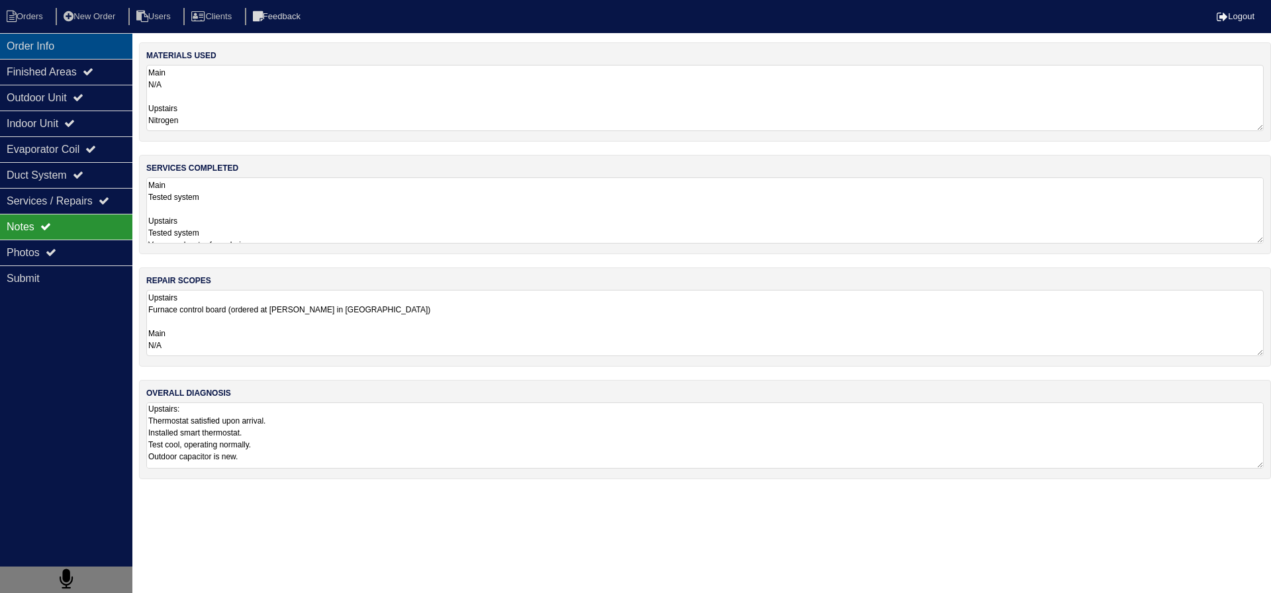
click at [105, 49] on div "Order Info" at bounding box center [66, 46] width 132 height 26
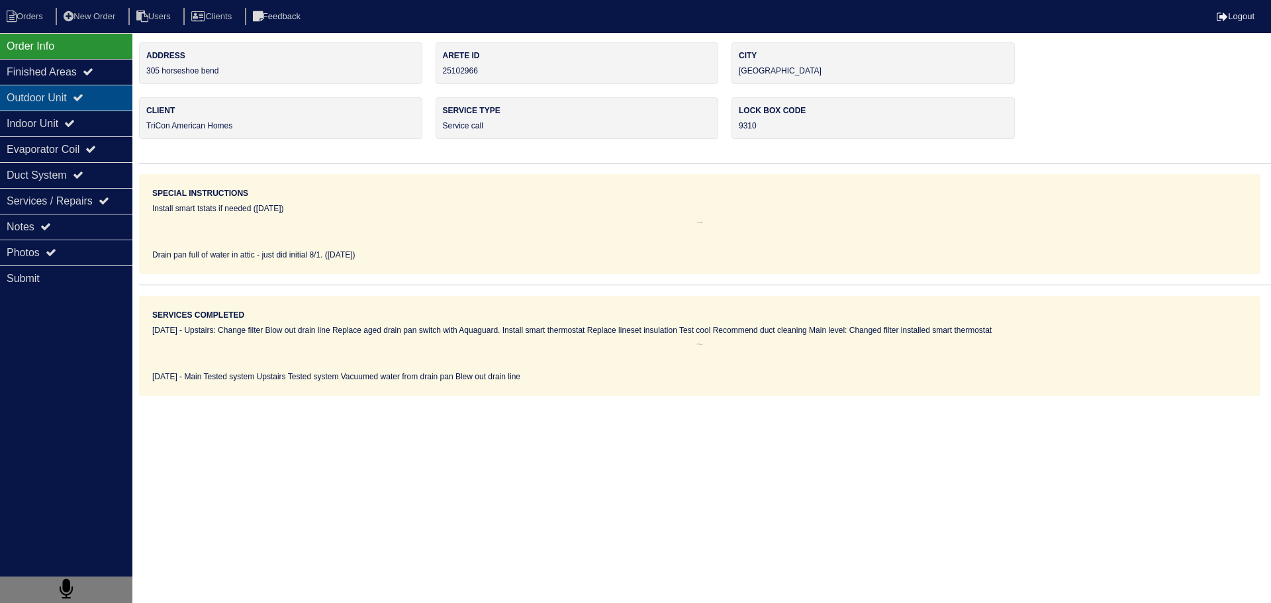
click at [56, 81] on div "Finished Areas" at bounding box center [66, 72] width 132 height 26
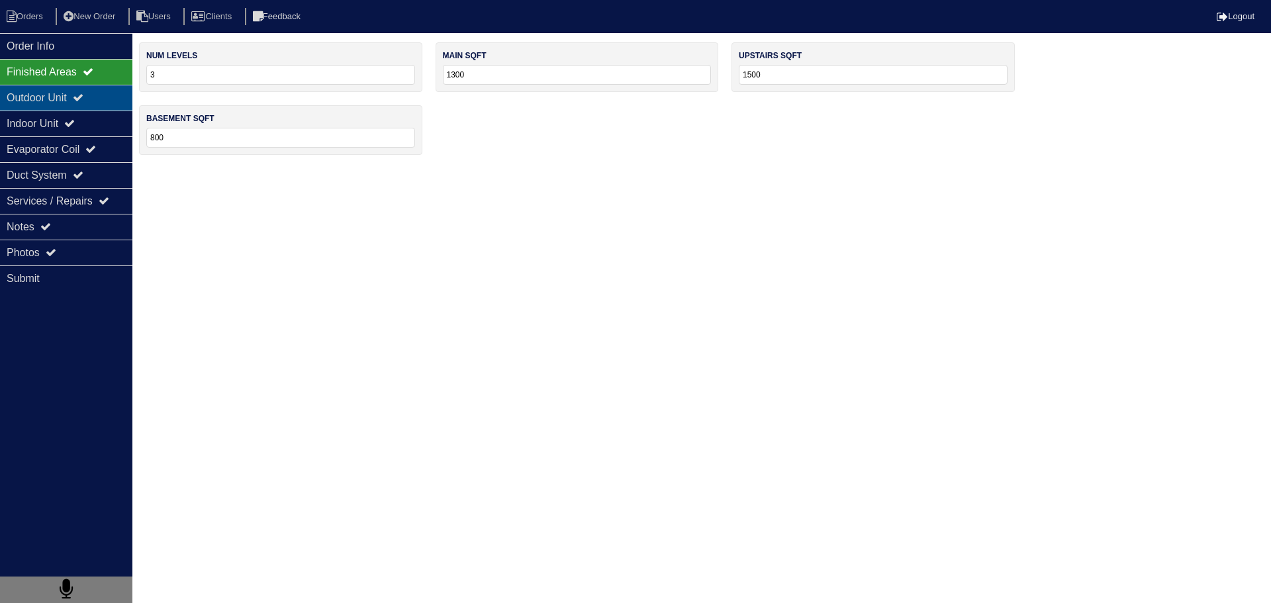
click at [60, 92] on div "Outdoor Unit" at bounding box center [66, 98] width 132 height 26
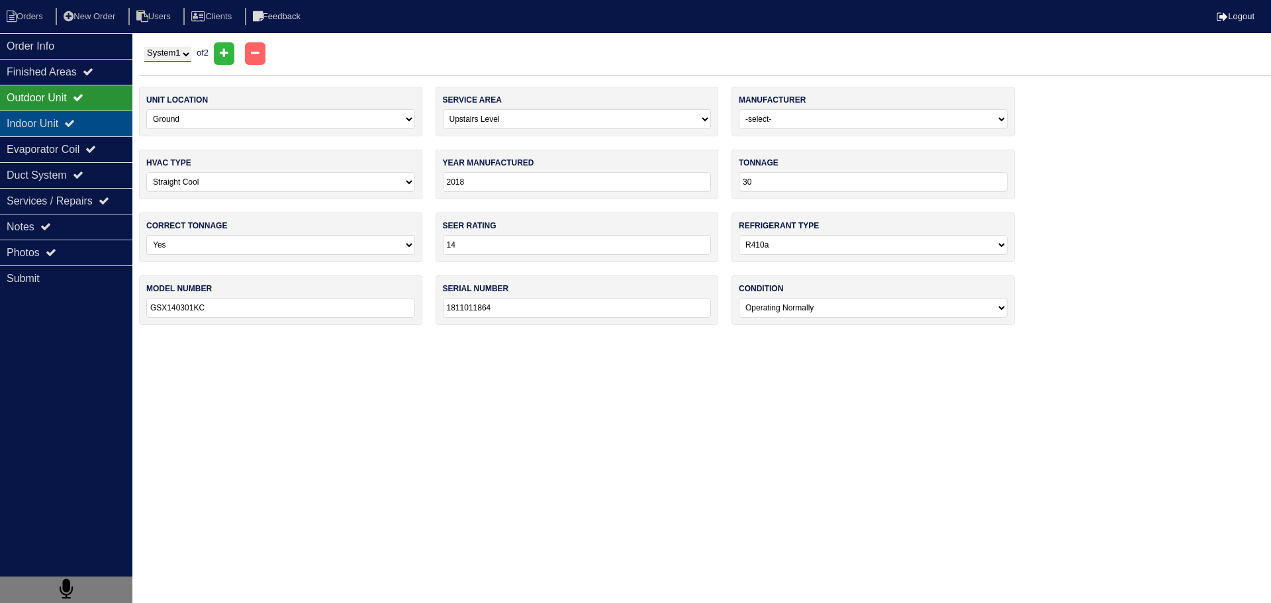
click at [60, 126] on div "Indoor Unit" at bounding box center [66, 124] width 132 height 26
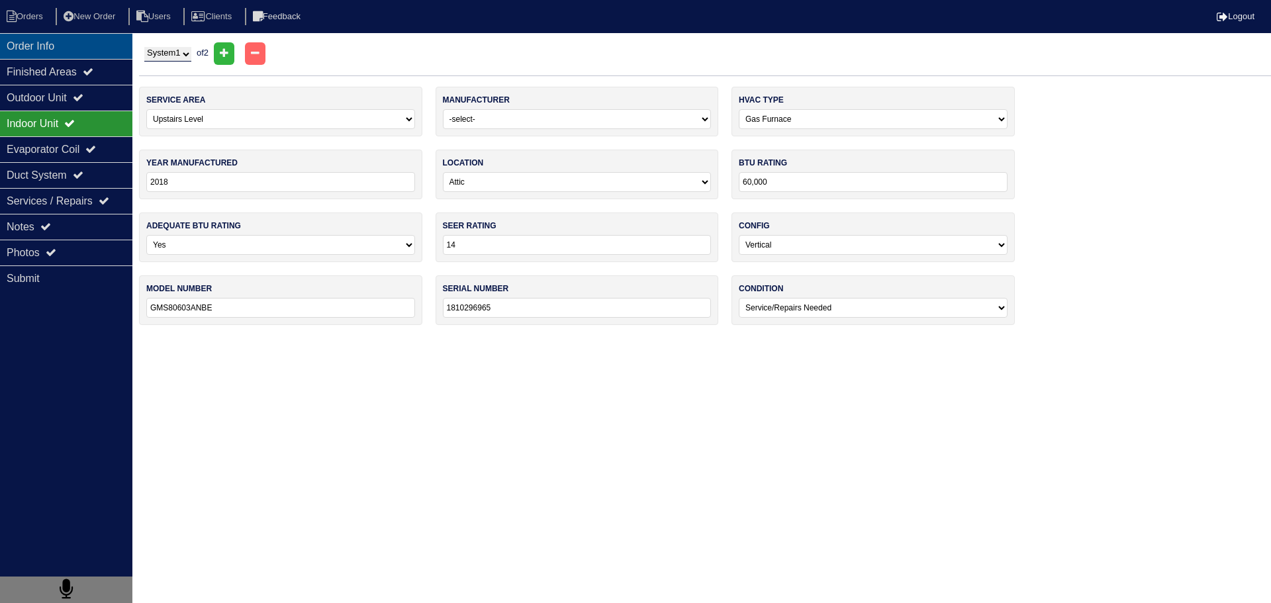
click at [62, 52] on div "Order Info" at bounding box center [66, 46] width 132 height 26
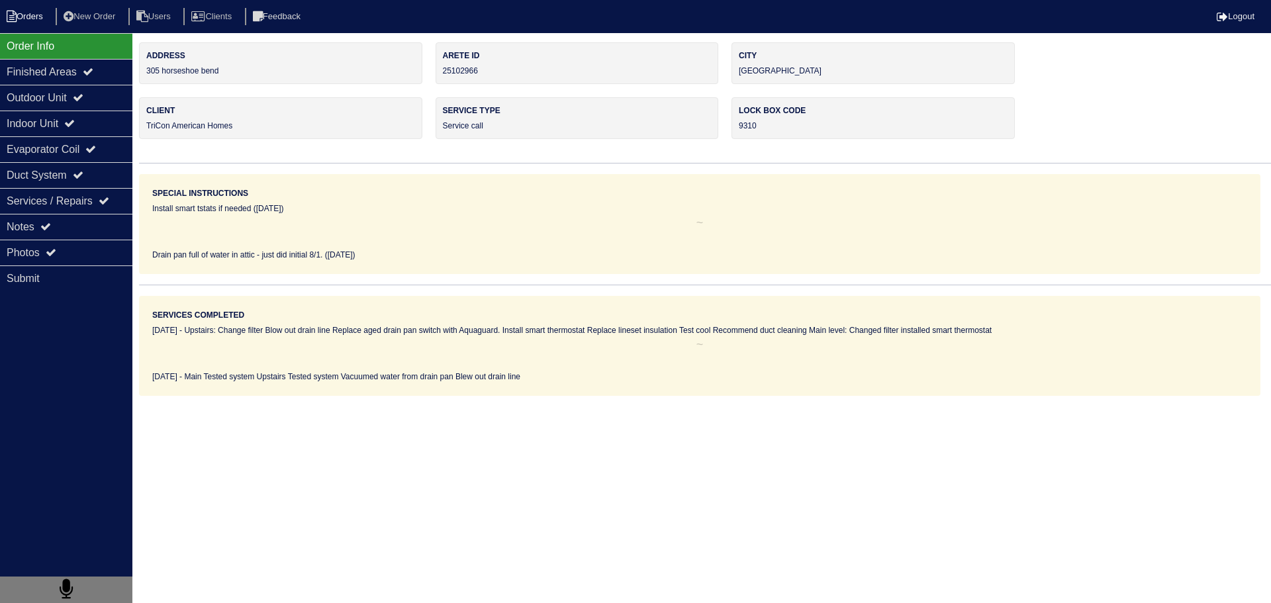
click at [40, 17] on li "Orders" at bounding box center [27, 17] width 54 height 18
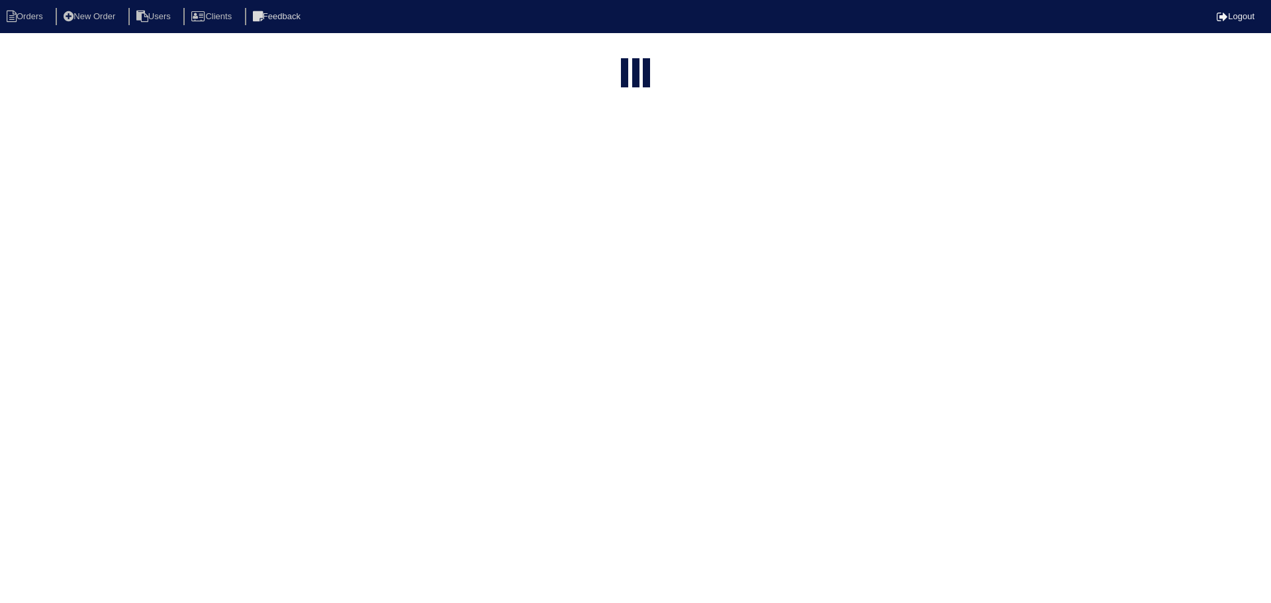
select select "15"
select select "service call"
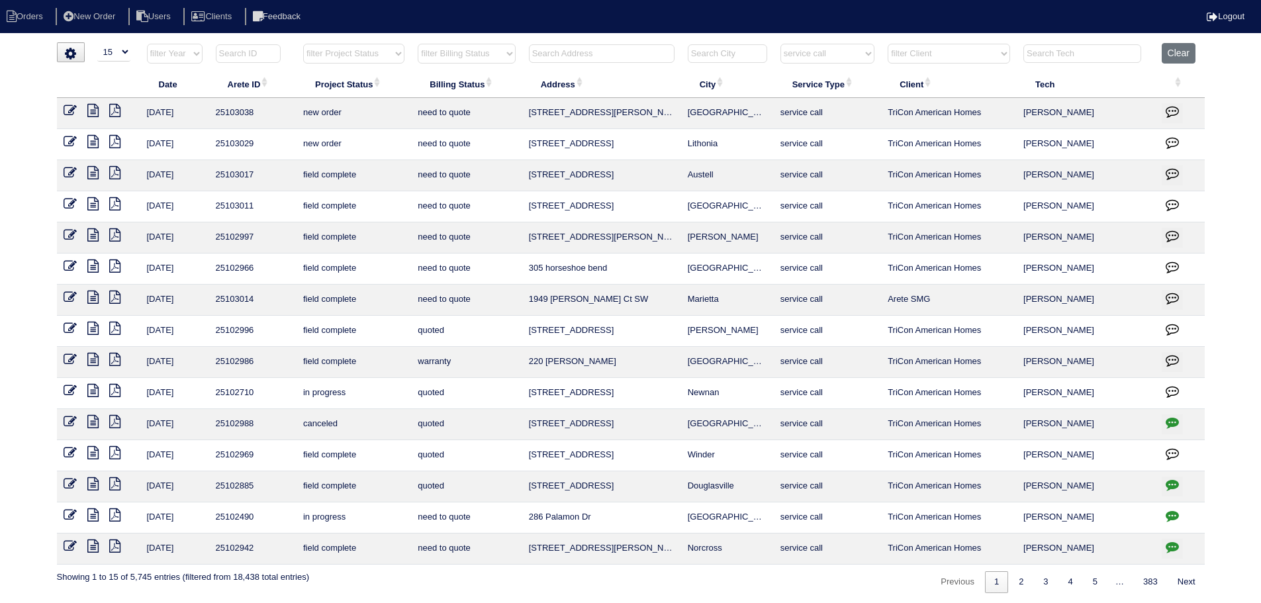
drag, startPoint x: 749, startPoint y: 273, endPoint x: 553, endPoint y: 265, distance: 196.1
click at [489, 270] on tr "[DATE] 25102966 field complete need to quote 305 horseshoe bend Woodstock servi…" at bounding box center [631, 269] width 1148 height 31
copy tr "305 horseshoe bend [GEOGRAPHIC_DATA]"
click at [92, 232] on icon at bounding box center [92, 234] width 11 height 13
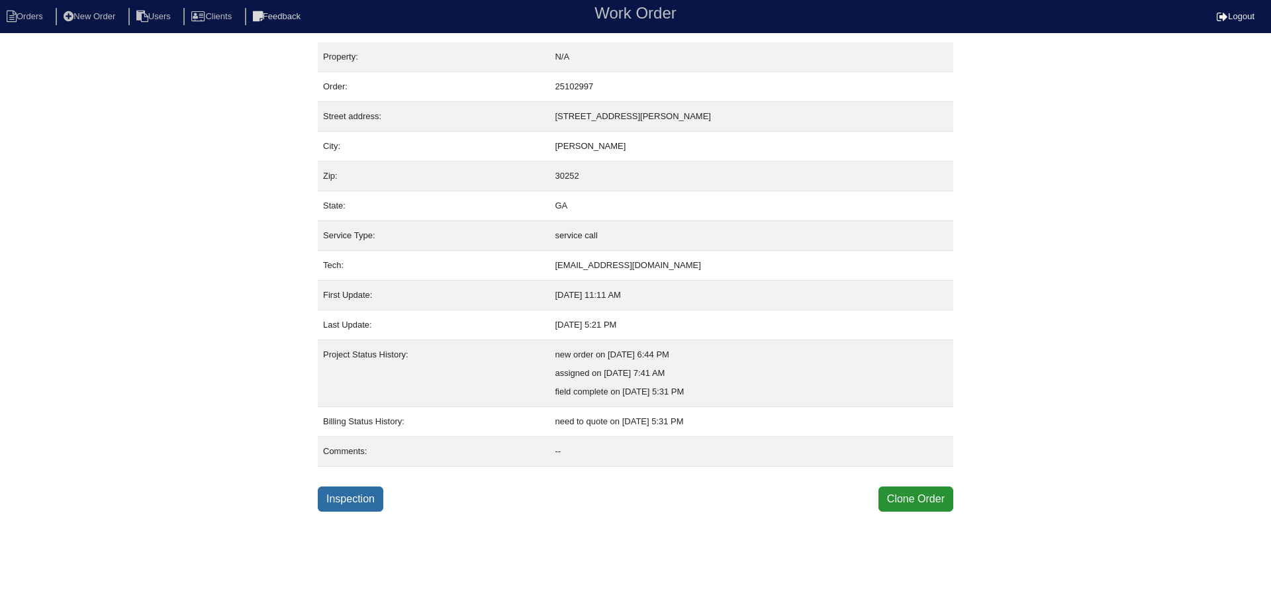
click at [336, 490] on link "Inspection" at bounding box center [351, 499] width 66 height 25
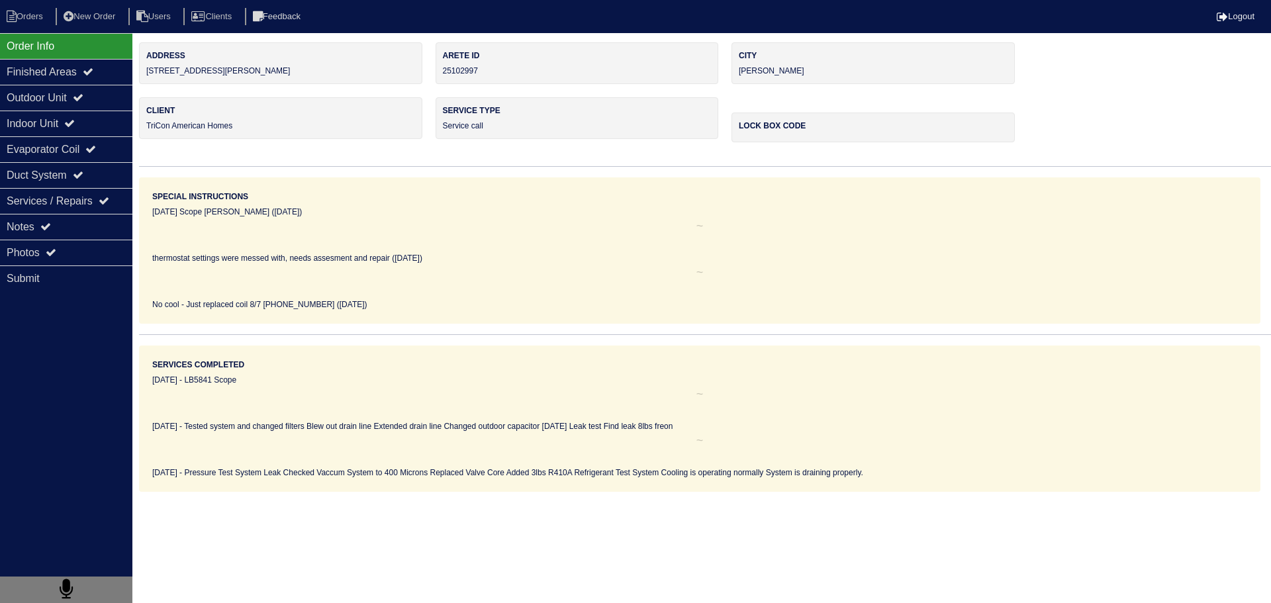
click at [111, 222] on div "Notes" at bounding box center [66, 227] width 132 height 26
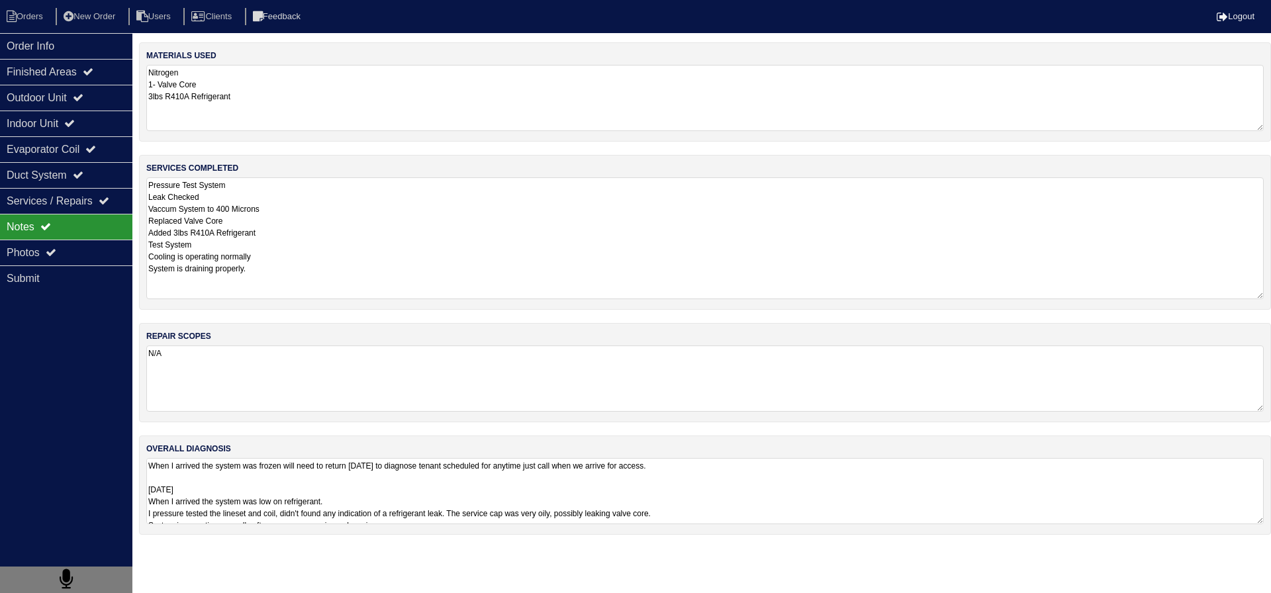
click at [267, 238] on textarea "Pressure Test System Leak Checked Vaccum System to 400 Microns Replaced Valve C…" at bounding box center [704, 238] width 1117 height 122
click at [383, 197] on textarea "Pressure Test System Leak Checked Vaccum System to 400 Microns Replaced Valve C…" at bounding box center [704, 238] width 1117 height 122
click at [361, 181] on textarea "Pressure Test System Leak Checked Vaccum System to 400 Microns Replaced Valve C…" at bounding box center [704, 238] width 1117 height 122
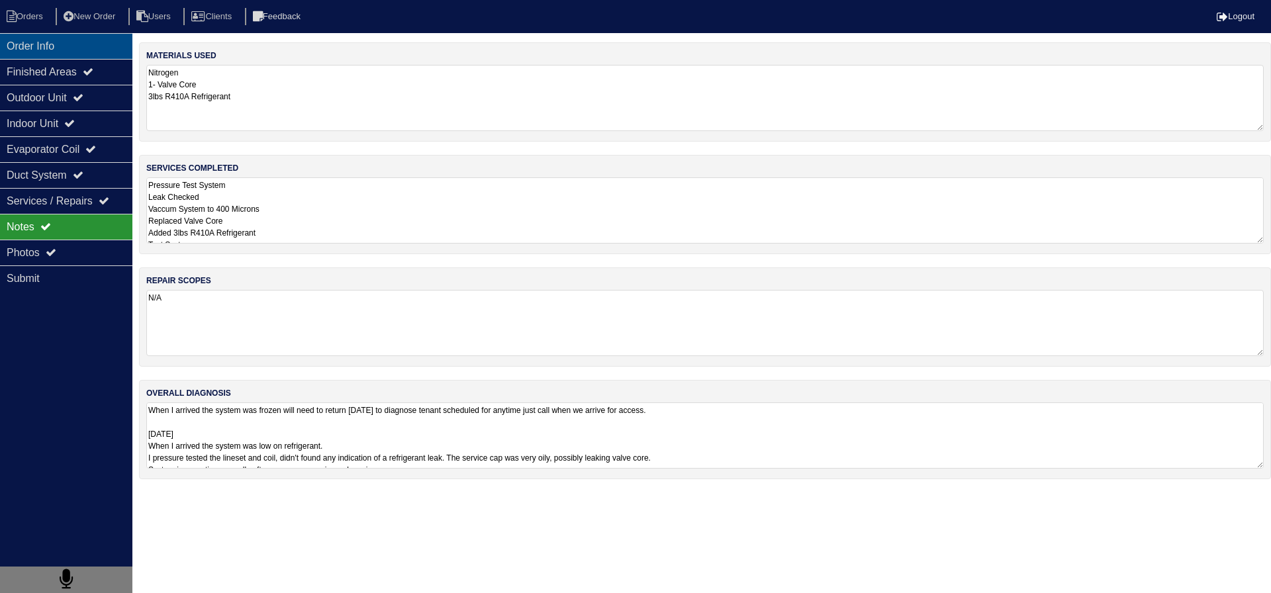
click at [89, 55] on div "Order Info" at bounding box center [66, 46] width 132 height 26
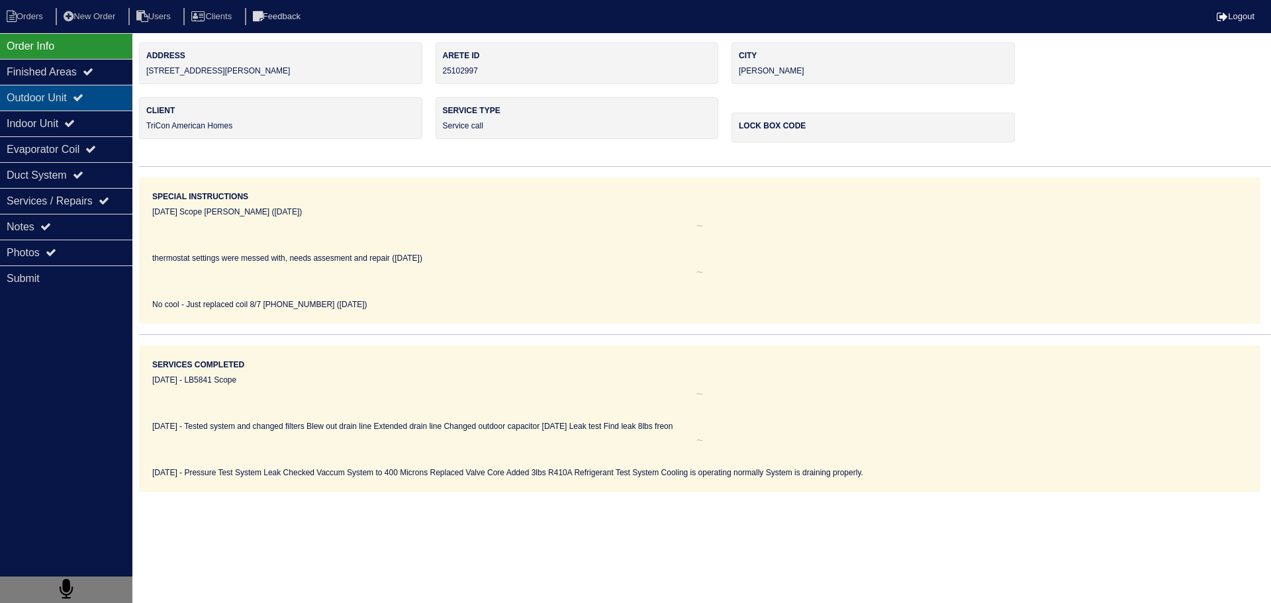
click at [60, 91] on div "Outdoor Unit" at bounding box center [66, 98] width 132 height 26
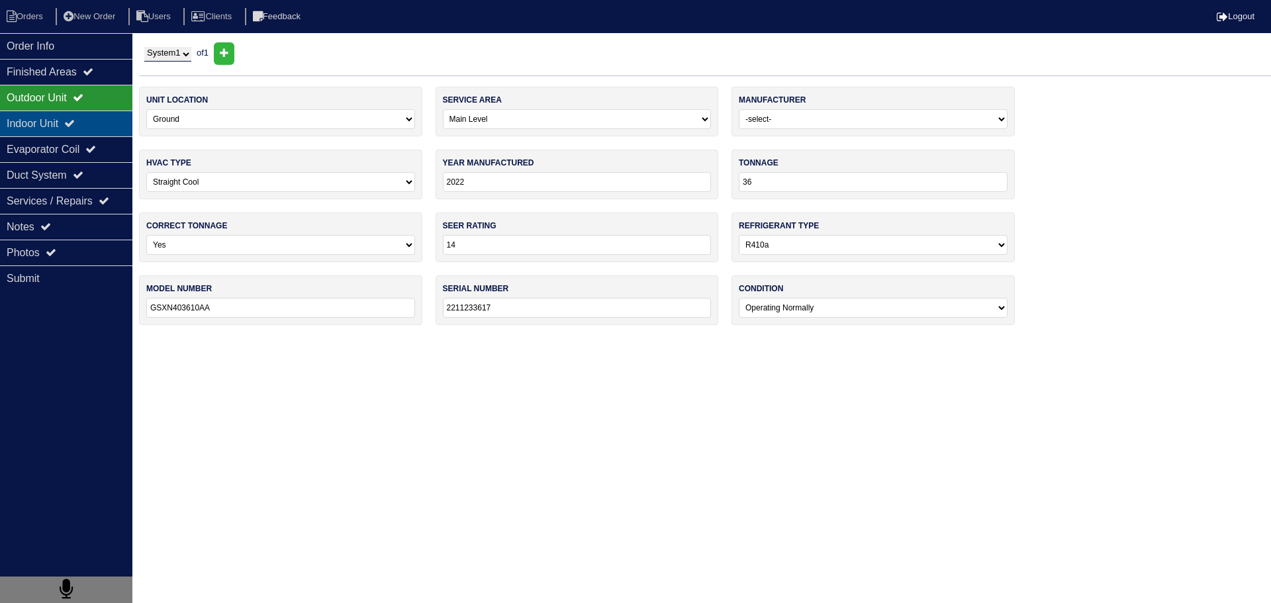
click at [65, 118] on div "Indoor Unit" at bounding box center [66, 124] width 132 height 26
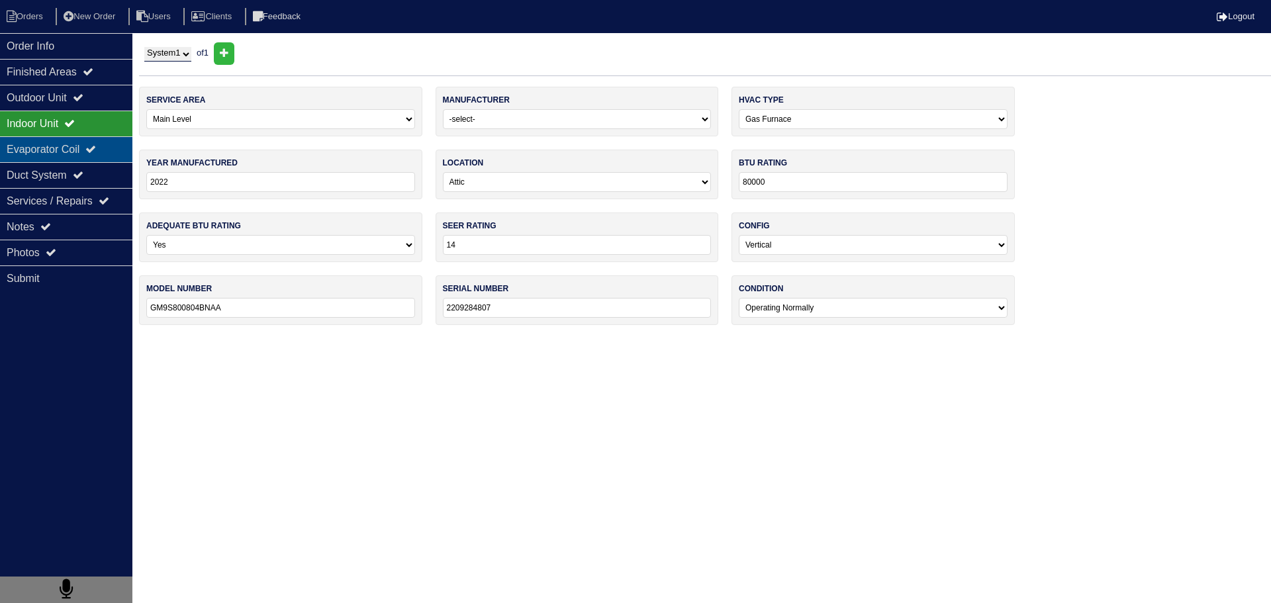
click at [54, 142] on div "Evaporator Coil" at bounding box center [66, 149] width 132 height 26
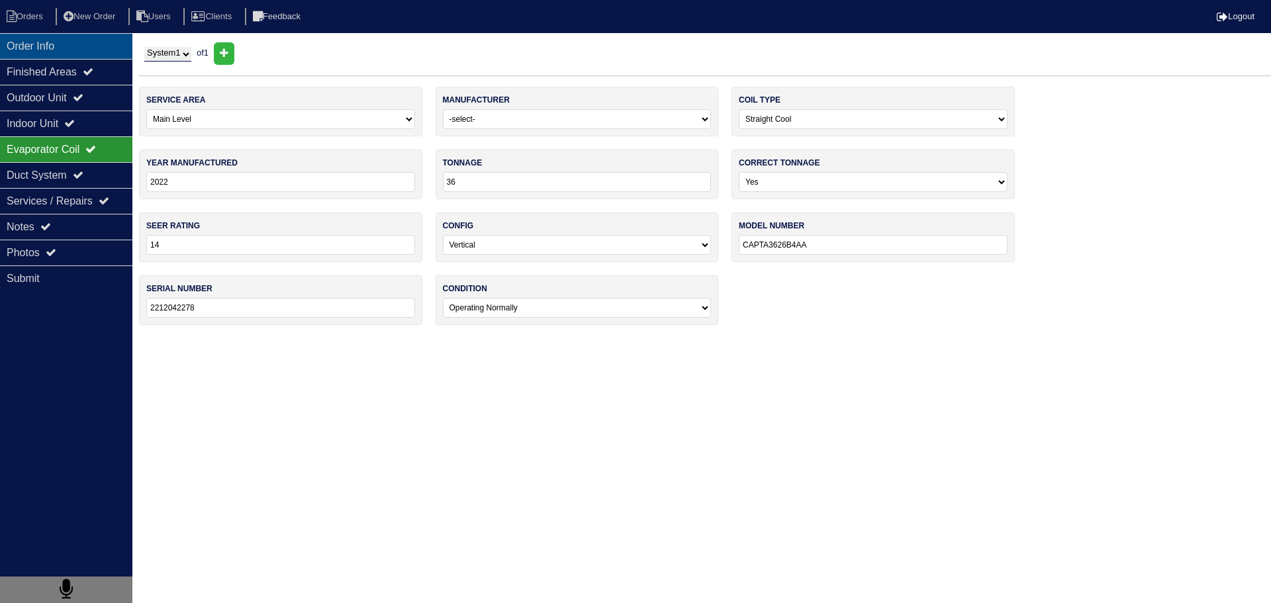
drag, startPoint x: 64, startPoint y: 63, endPoint x: 53, endPoint y: 50, distance: 17.0
click at [63, 62] on div "Finished Areas" at bounding box center [66, 72] width 132 height 26
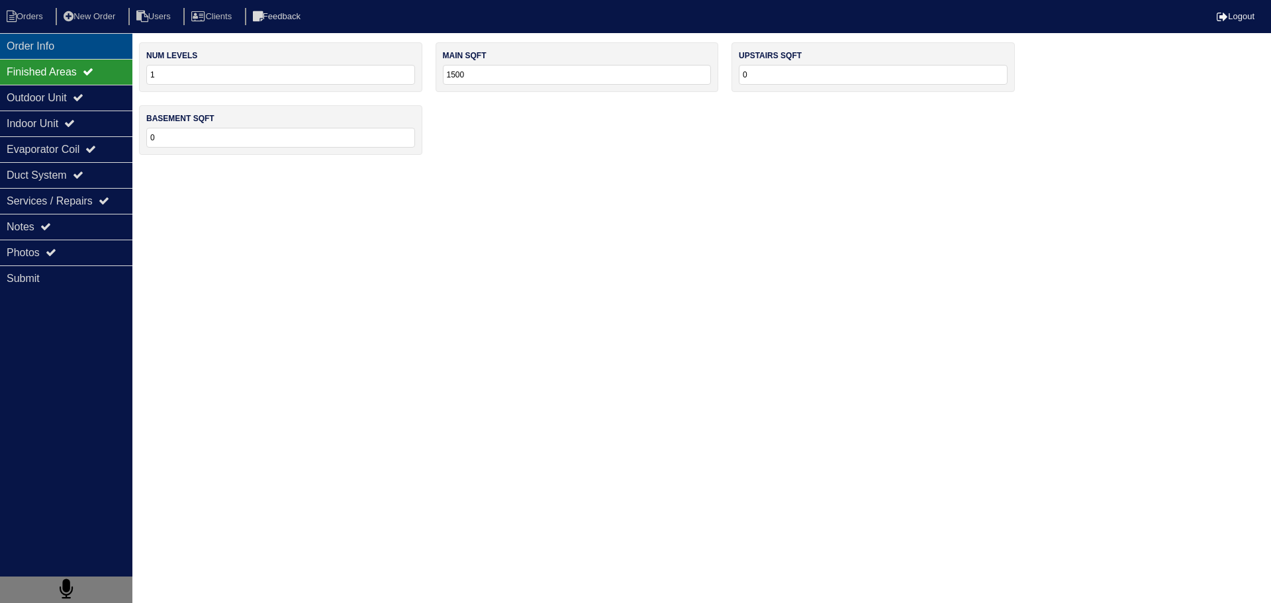
click at [53, 50] on div "Order Info" at bounding box center [66, 46] width 132 height 26
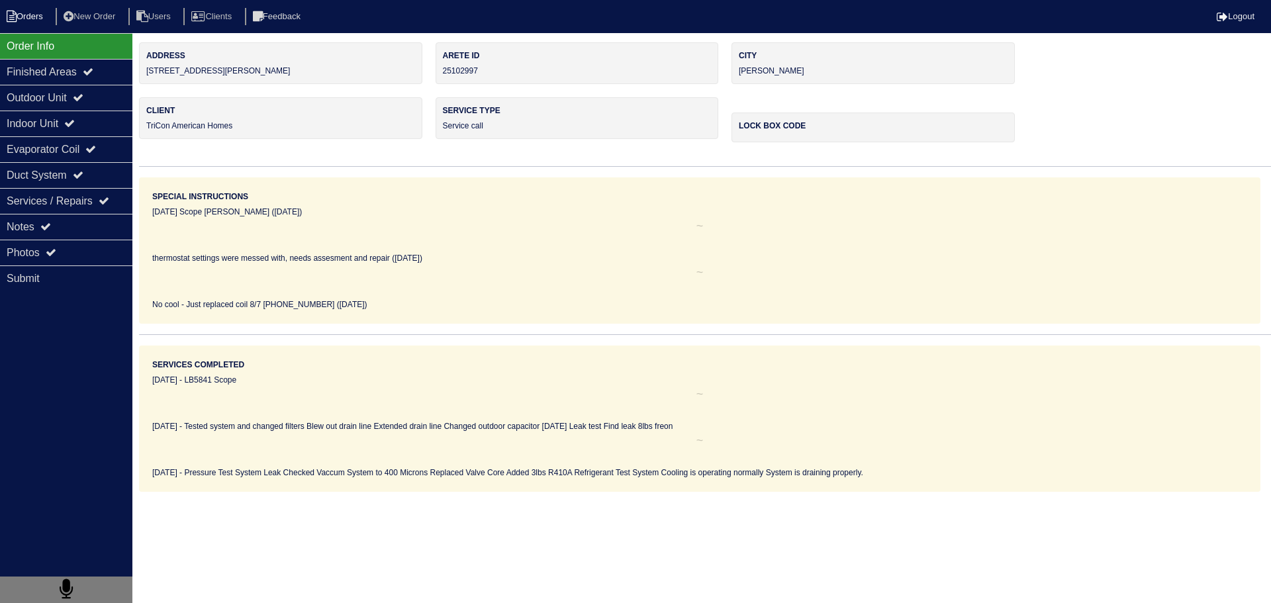
click at [30, 21] on li "Orders" at bounding box center [27, 17] width 54 height 18
select select "15"
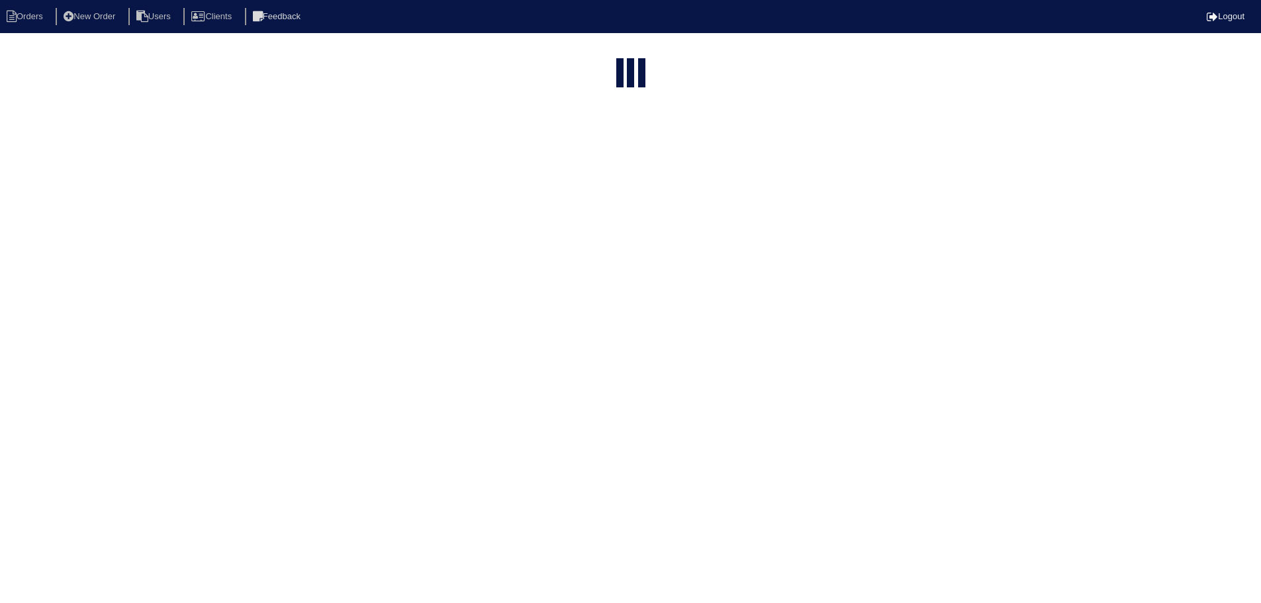
select select "service call"
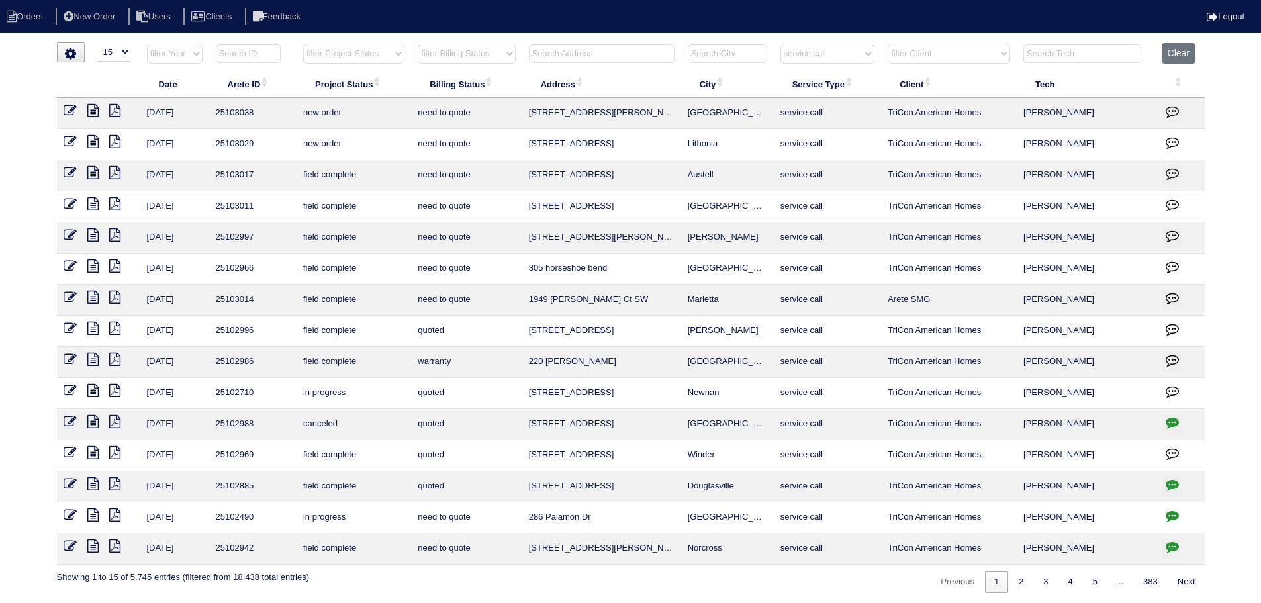
click at [89, 203] on icon at bounding box center [92, 203] width 11 height 13
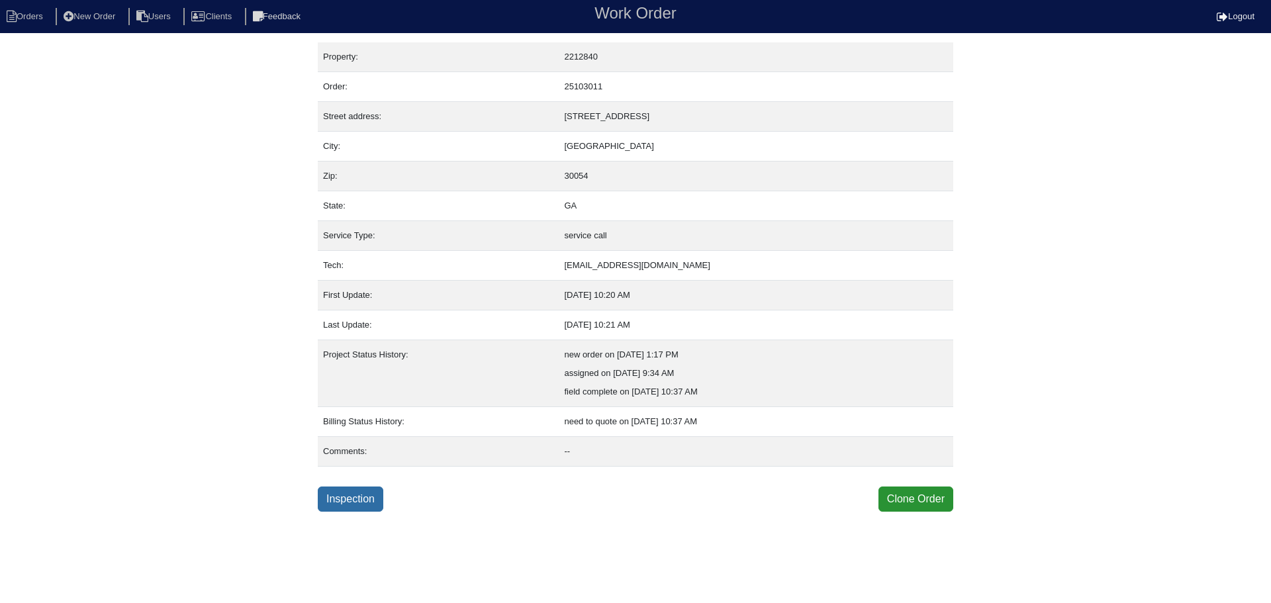
click at [355, 505] on link "Inspection" at bounding box center [351, 499] width 66 height 25
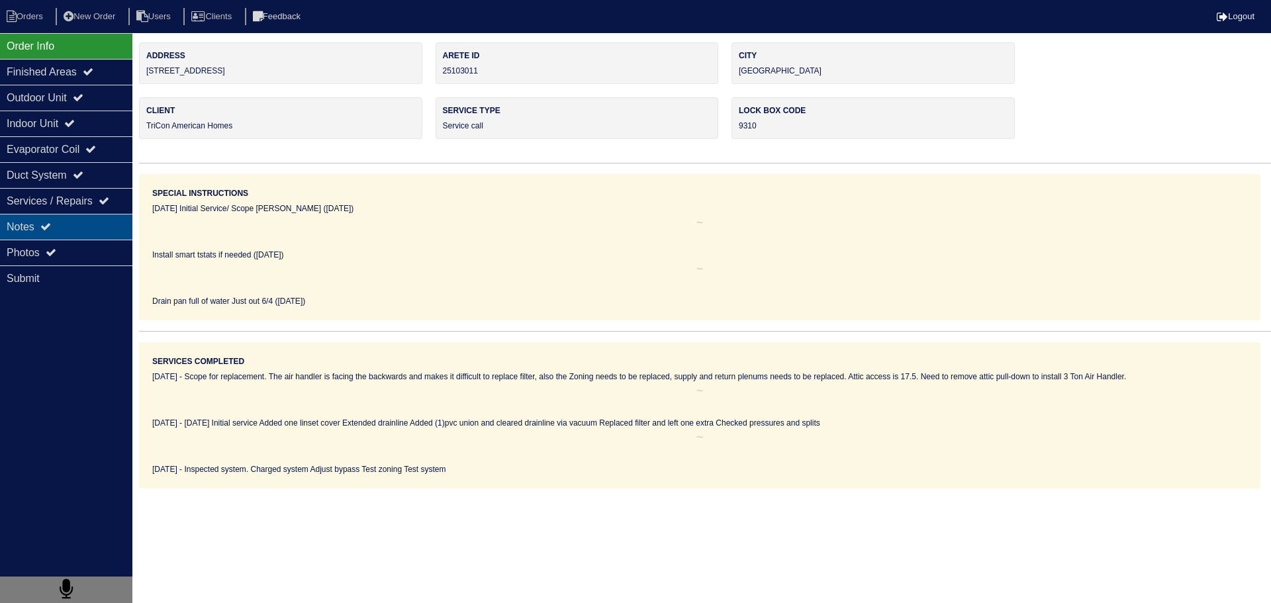
click at [70, 234] on div "Notes" at bounding box center [66, 227] width 132 height 26
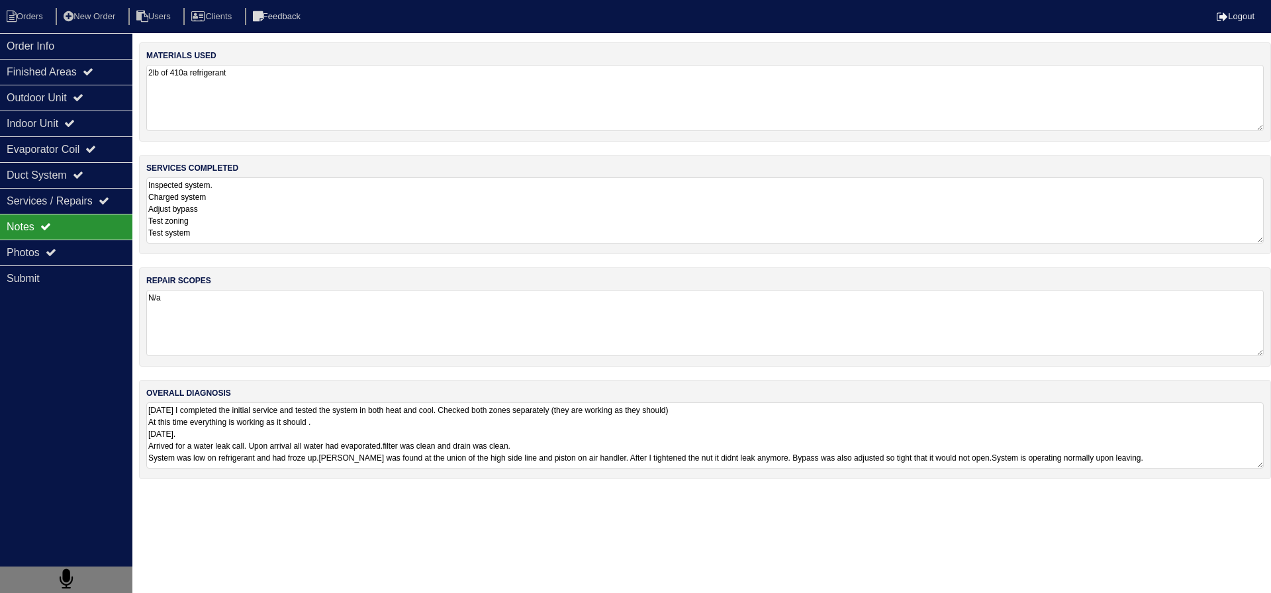
click at [240, 232] on textarea "Inspected system. Charged system Adjust bypass Test zoning Test system" at bounding box center [704, 210] width 1117 height 66
click at [284, 472] on div "overall diagnosis Today I completed the initial service and tested the system i…" at bounding box center [705, 428] width 1132 height 99
click at [291, 446] on textarea "Today I completed the initial service and tested the system in both heat and co…" at bounding box center [704, 439] width 1117 height 74
click at [302, 432] on textarea "Today I completed the initial service and tested the system in both heat and co…" at bounding box center [704, 439] width 1117 height 74
click at [40, 253] on div "Photos" at bounding box center [66, 253] width 132 height 26
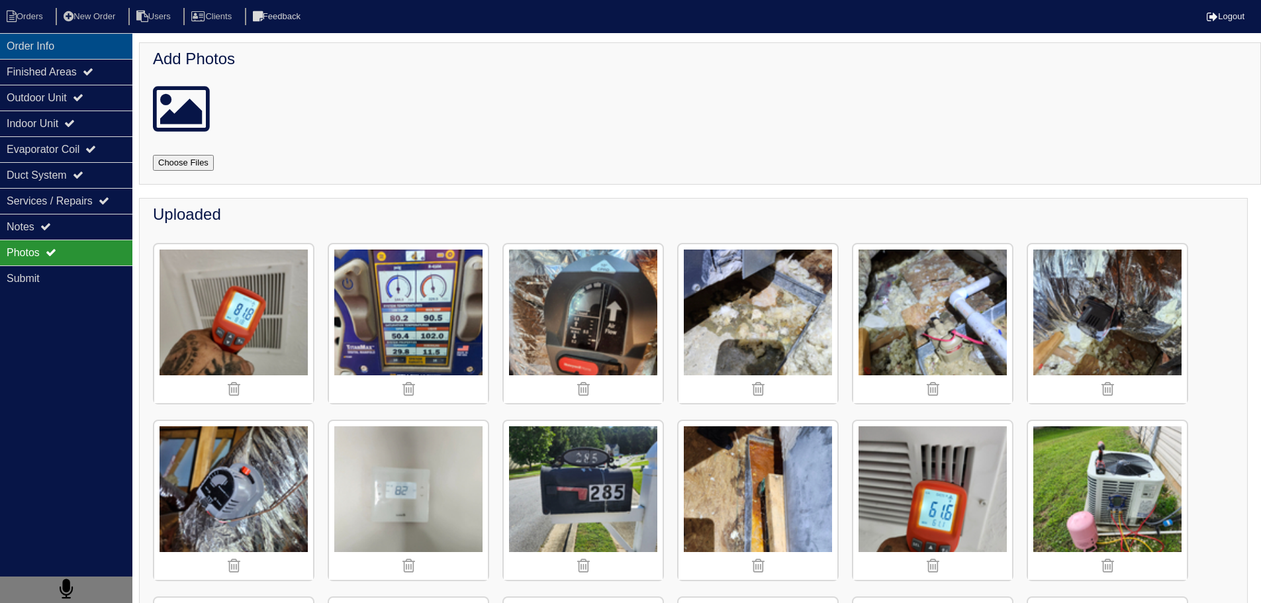
click at [102, 50] on div "Order Info" at bounding box center [66, 46] width 132 height 26
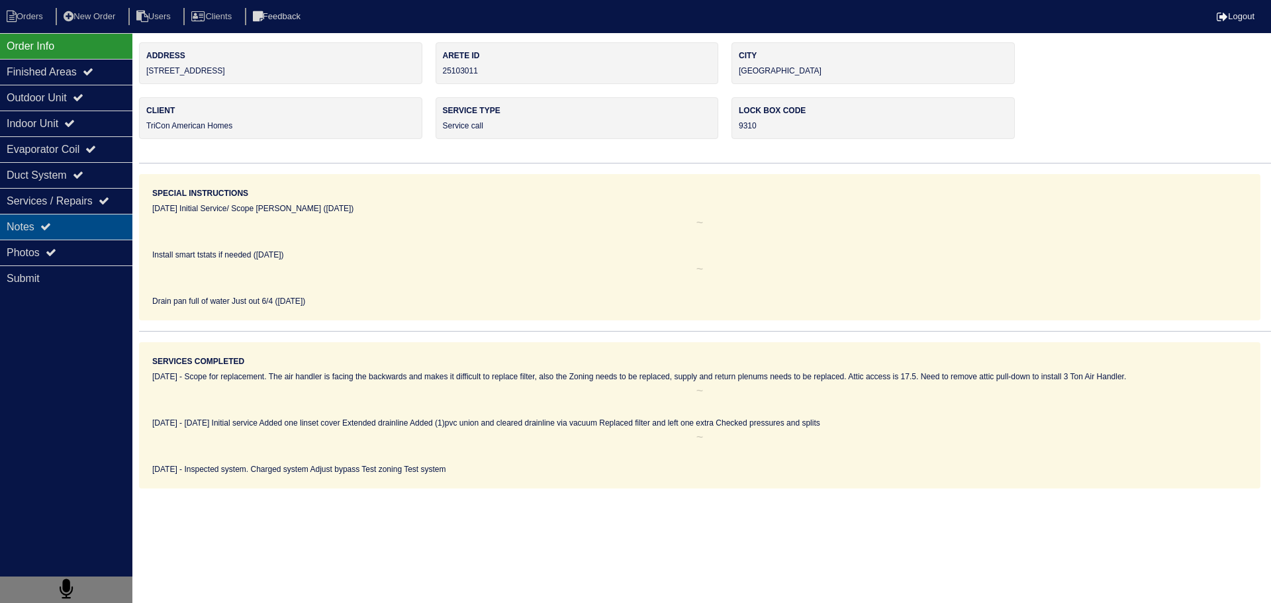
click at [89, 228] on div "Notes" at bounding box center [66, 227] width 132 height 26
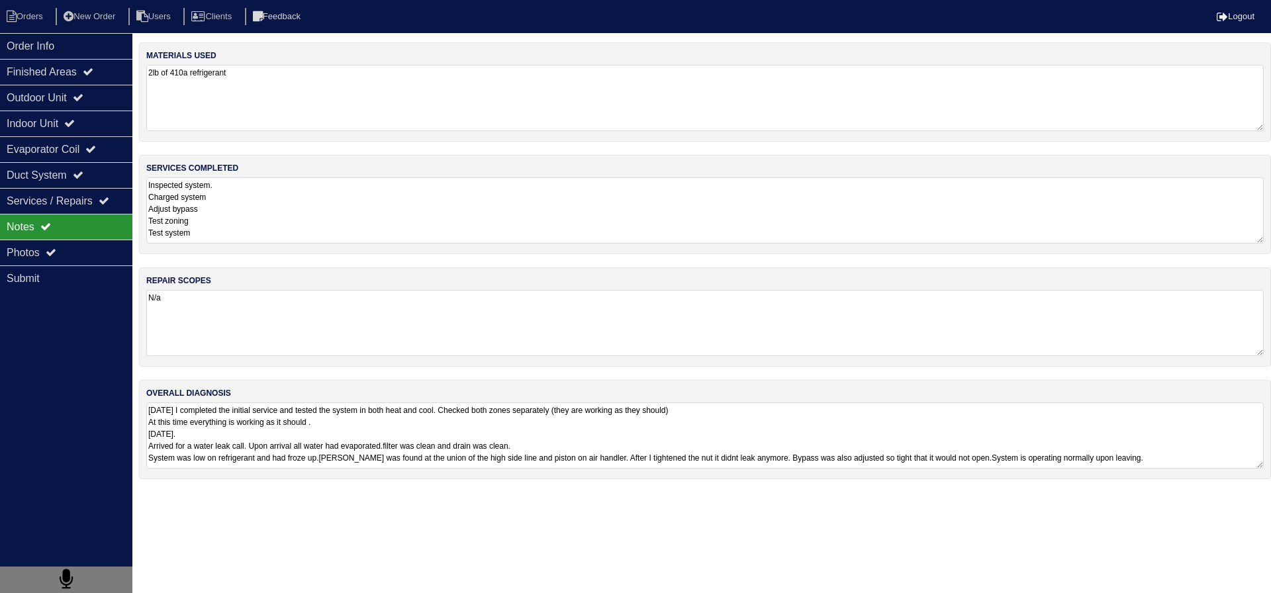
click at [249, 220] on textarea "Inspected system. Charged system Adjust bypass Test zoning Test system" at bounding box center [704, 210] width 1117 height 66
click at [357, 434] on textarea "Today I completed the initial service and tested the system in both heat and co…" at bounding box center [704, 434] width 1117 height 66
click at [88, 265] on div "Submit" at bounding box center [66, 278] width 132 height 26
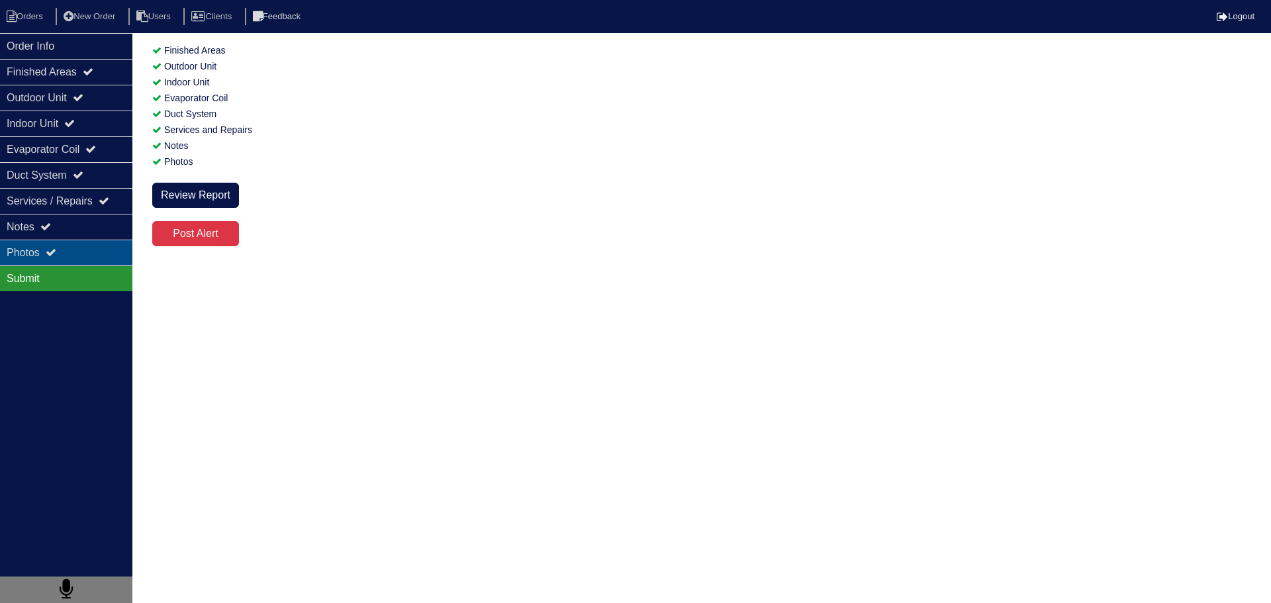
click at [85, 260] on div "Photos" at bounding box center [66, 253] width 132 height 26
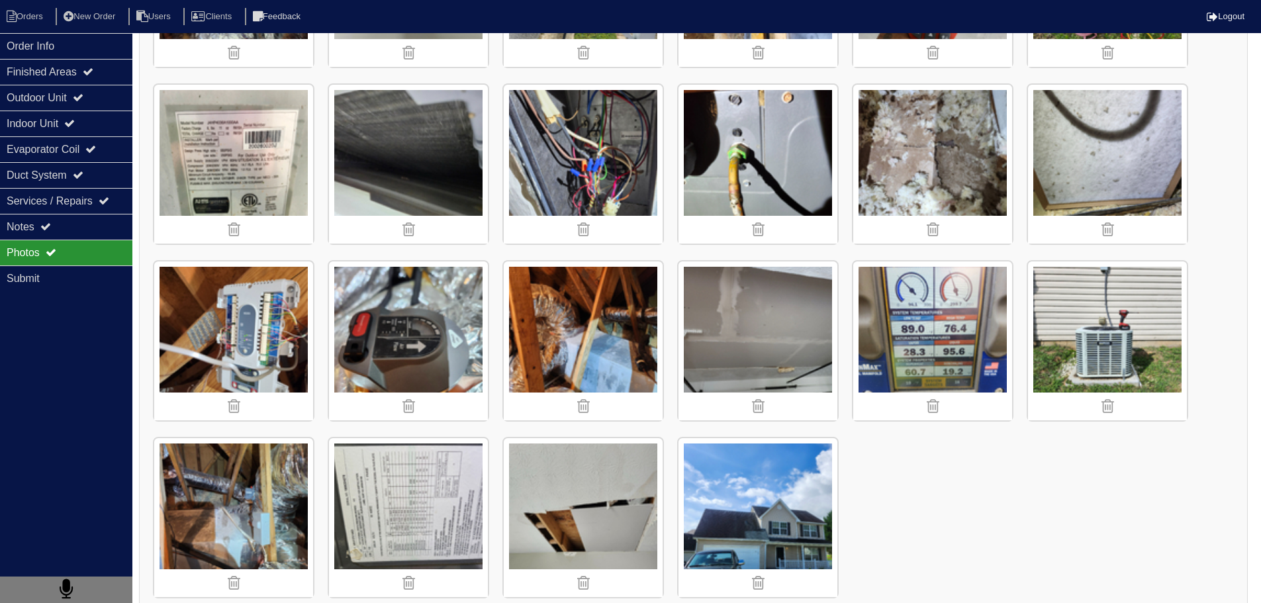
scroll to position [534, 0]
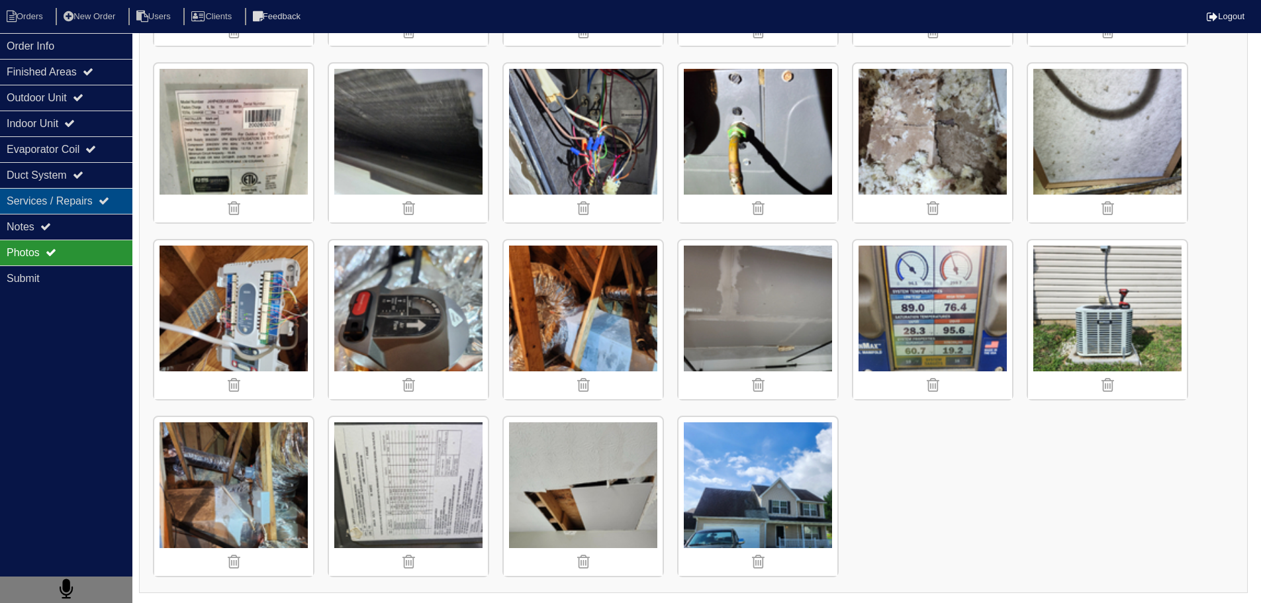
click at [85, 208] on div "Services / Repairs" at bounding box center [66, 201] width 132 height 26
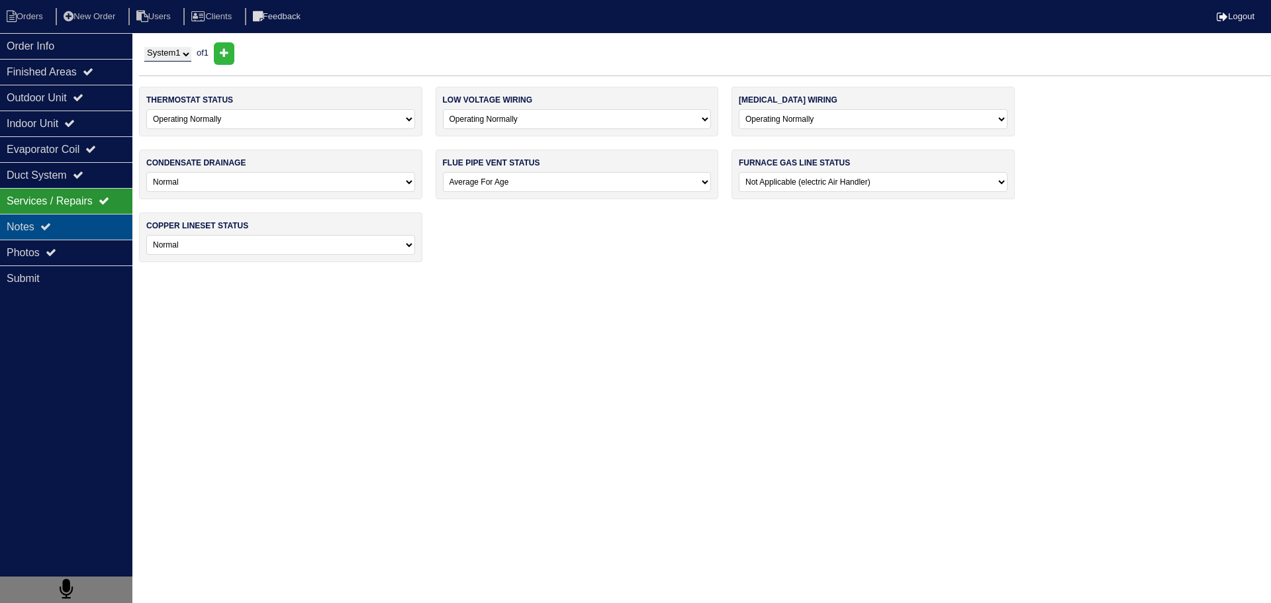
click at [92, 230] on div "Notes" at bounding box center [66, 227] width 132 height 26
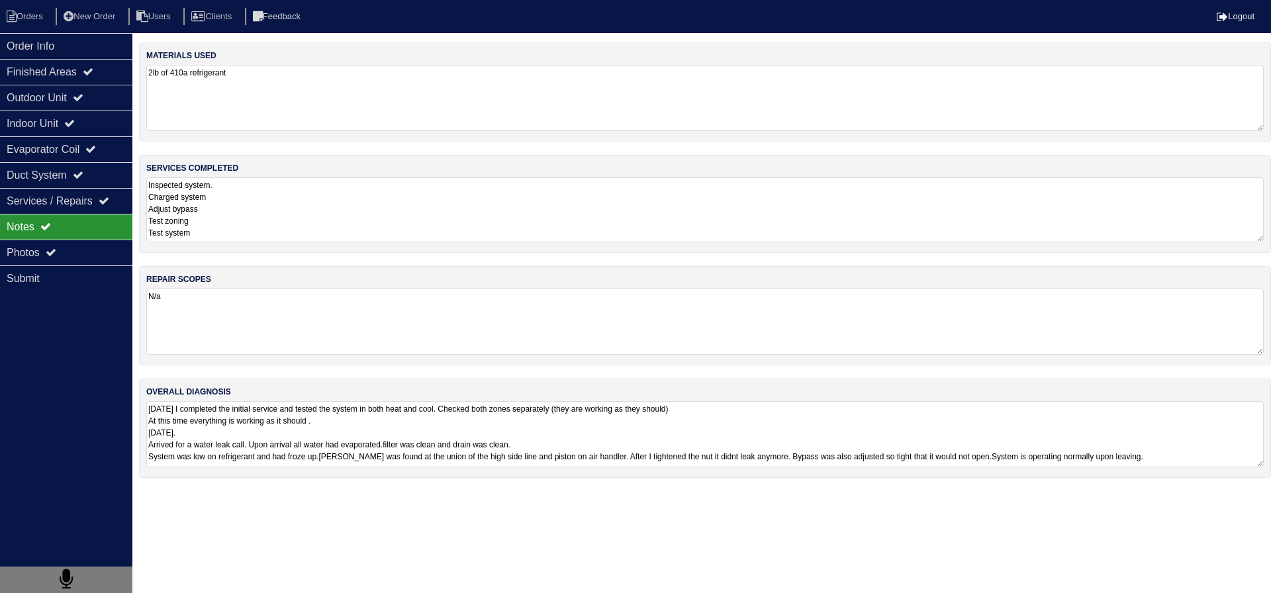
click at [265, 214] on textarea "Inspected system. Charged system Adjust bypass Test zoning Test system" at bounding box center [704, 209] width 1117 height 65
drag, startPoint x: 100, startPoint y: 41, endPoint x: 29, endPoint y: 15, distance: 75.6
click at [99, 41] on div "Order Info" at bounding box center [66, 46] width 132 height 26
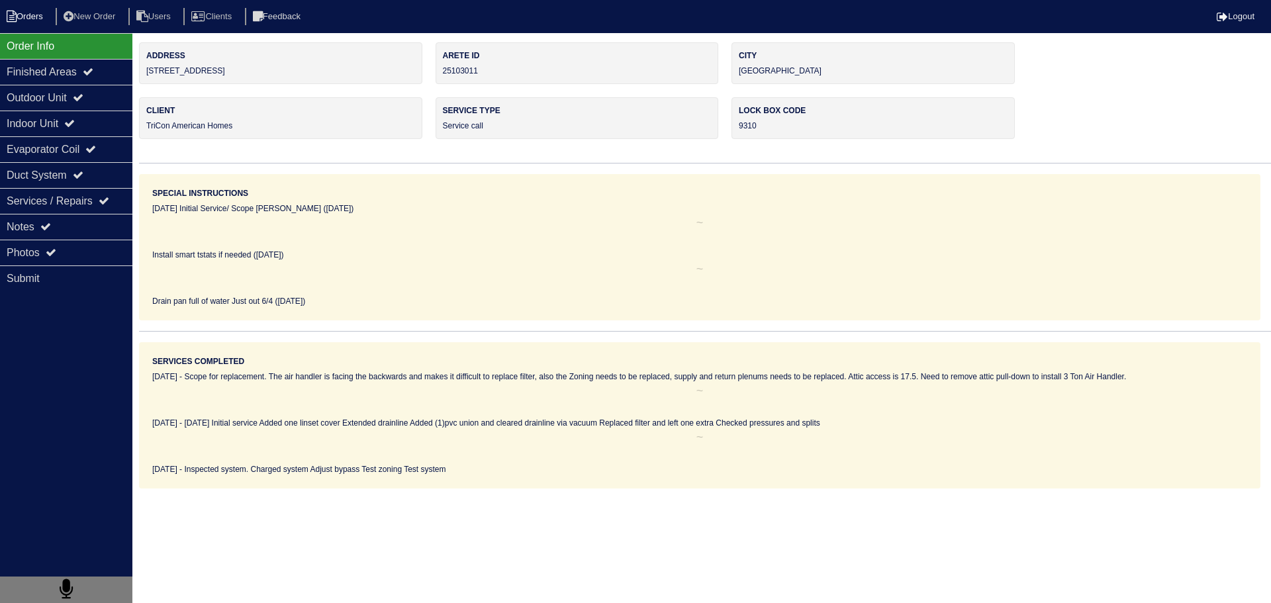
click at [25, 13] on li "Orders" at bounding box center [27, 17] width 54 height 18
select select "15"
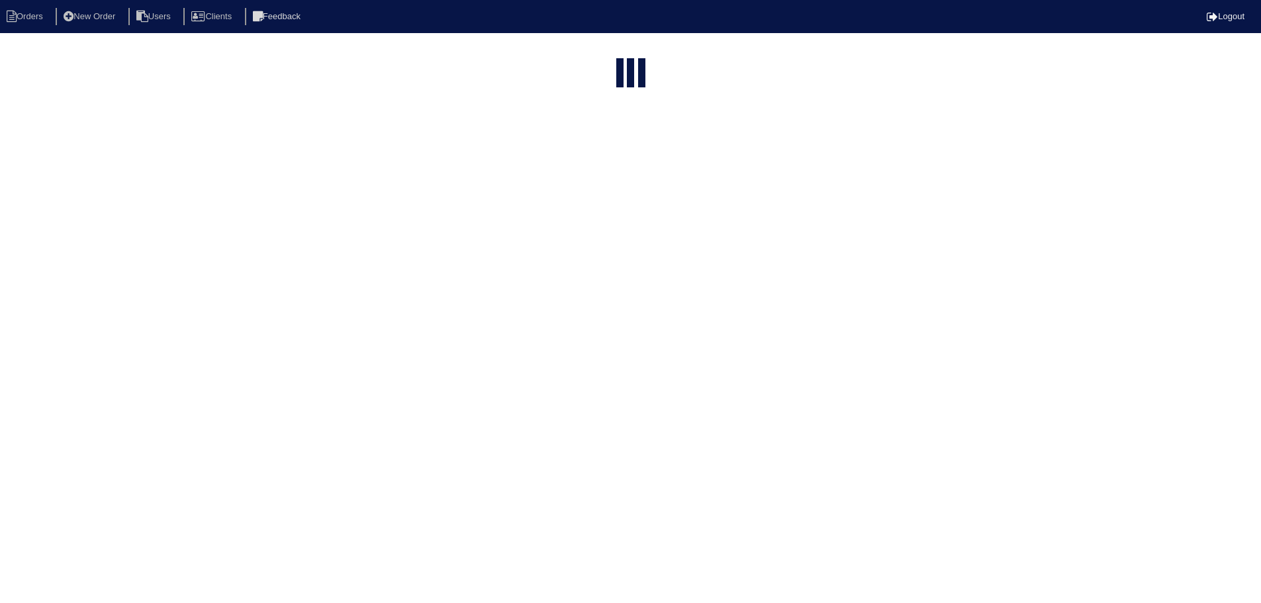
select select "service call"
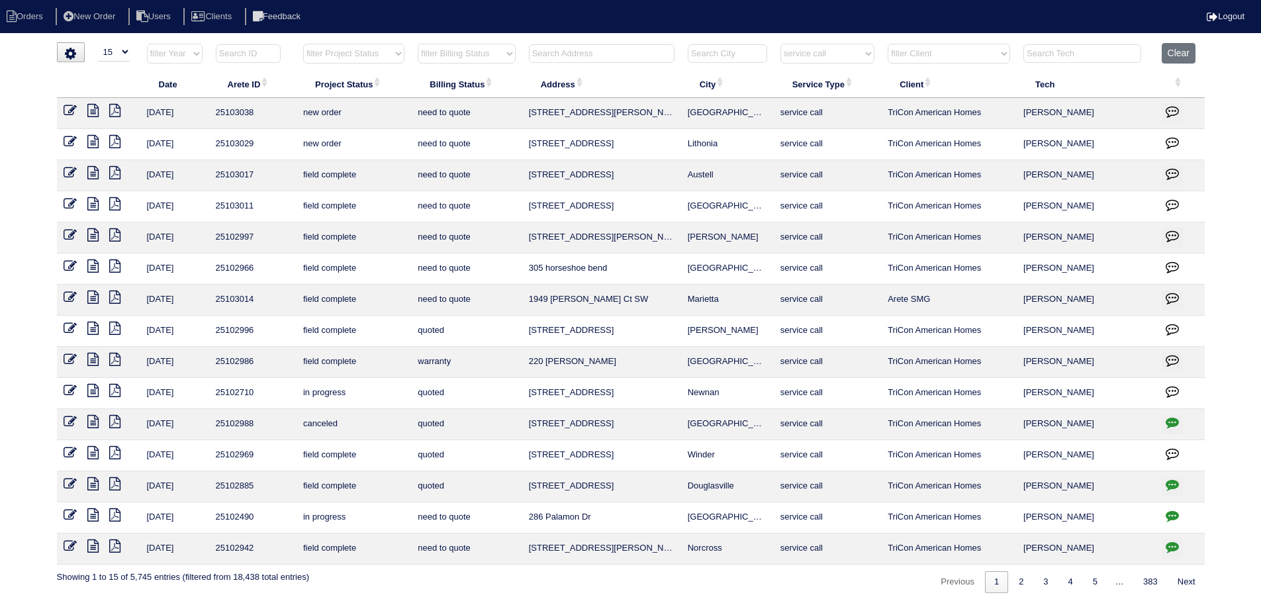
click at [89, 171] on icon at bounding box center [92, 172] width 11 height 13
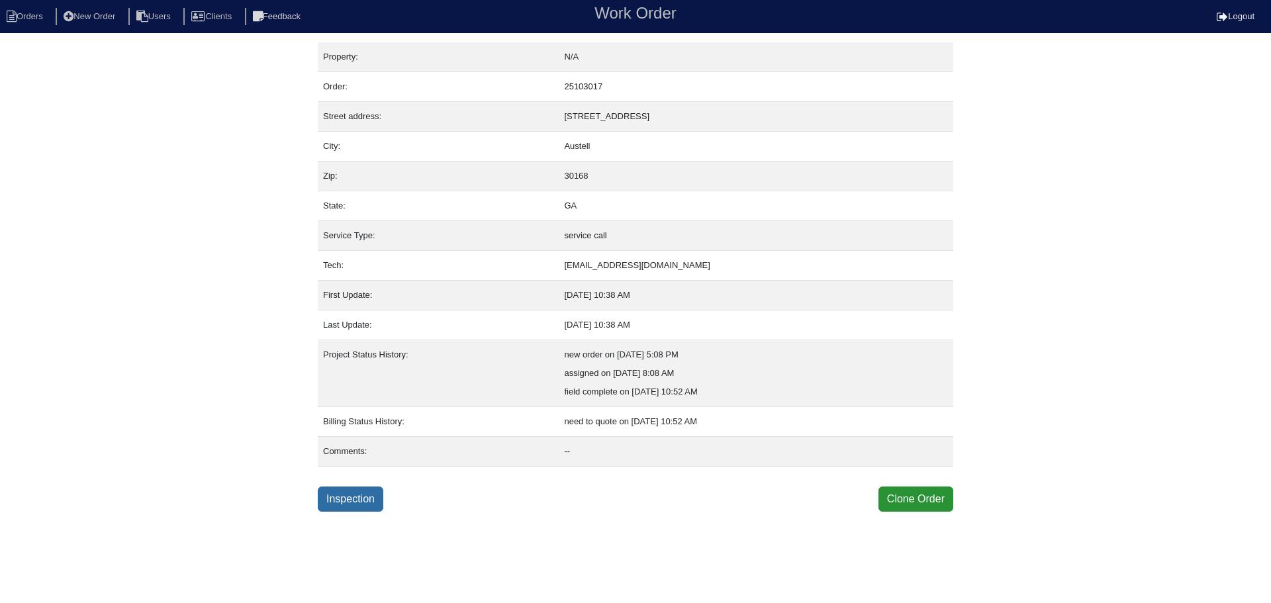
click at [355, 497] on link "Inspection" at bounding box center [351, 499] width 66 height 25
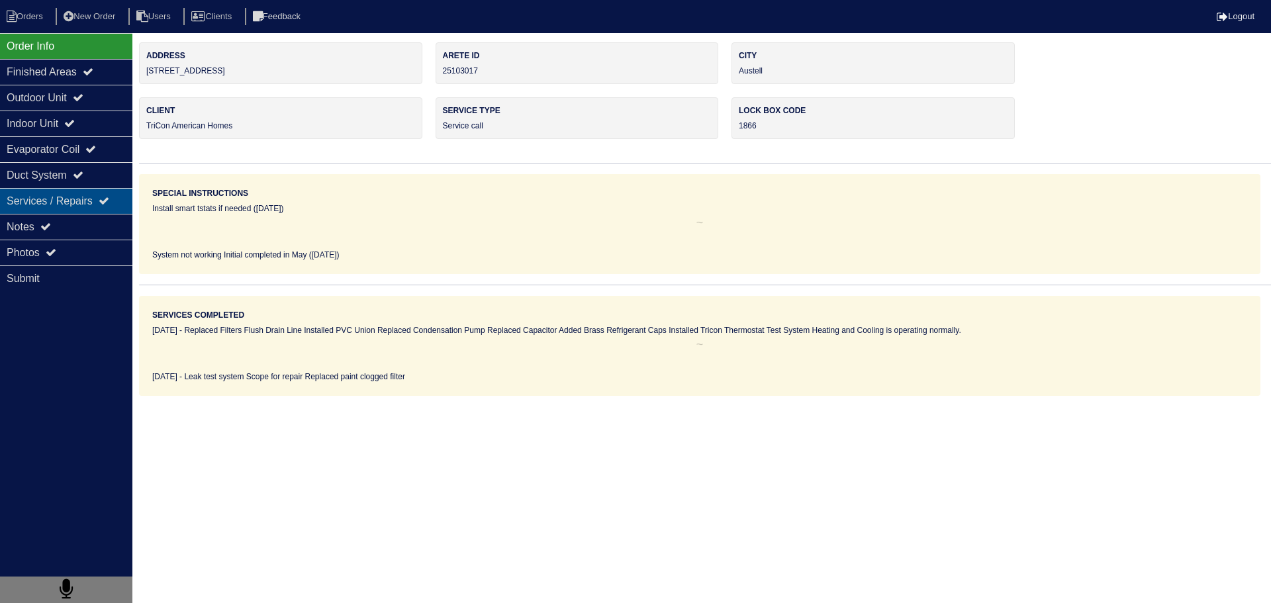
click at [71, 208] on div "Services / Repairs" at bounding box center [66, 201] width 132 height 26
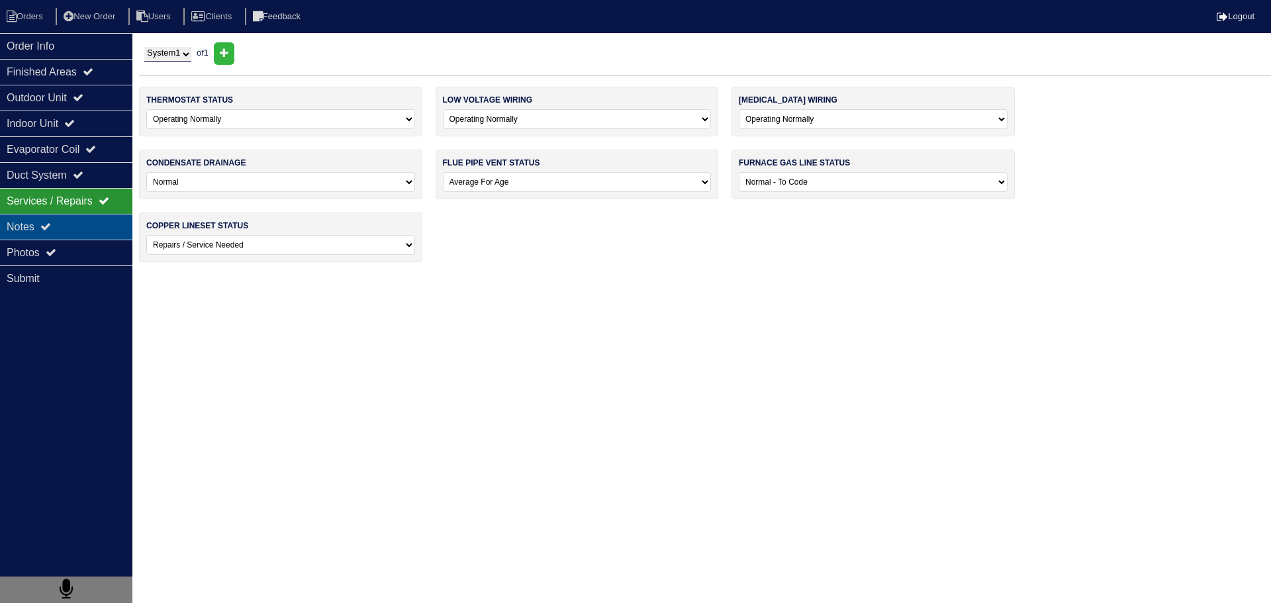
drag, startPoint x: 77, startPoint y: 228, endPoint x: 78, endPoint y: 236, distance: 8.0
click at [76, 228] on div "Notes" at bounding box center [66, 227] width 132 height 26
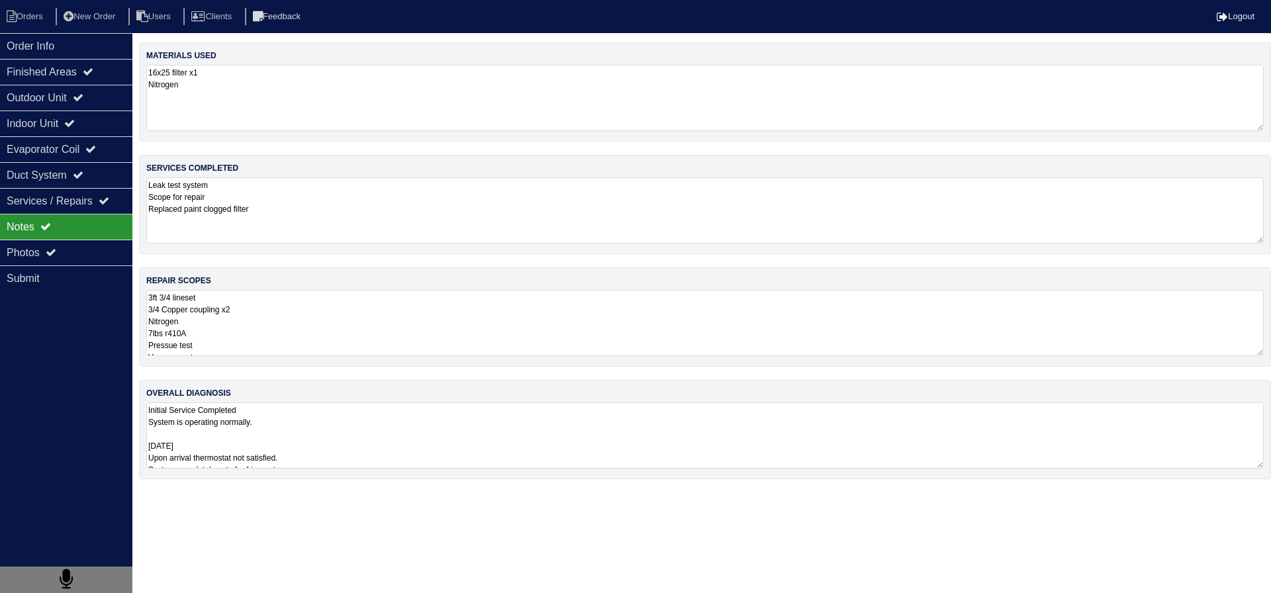
click at [260, 305] on textarea "3ft 3/4 lineset 3/4 Copper coupling x2 Nitrogen 7lbs r410A Pressue test Vaccum …" at bounding box center [704, 323] width 1117 height 66
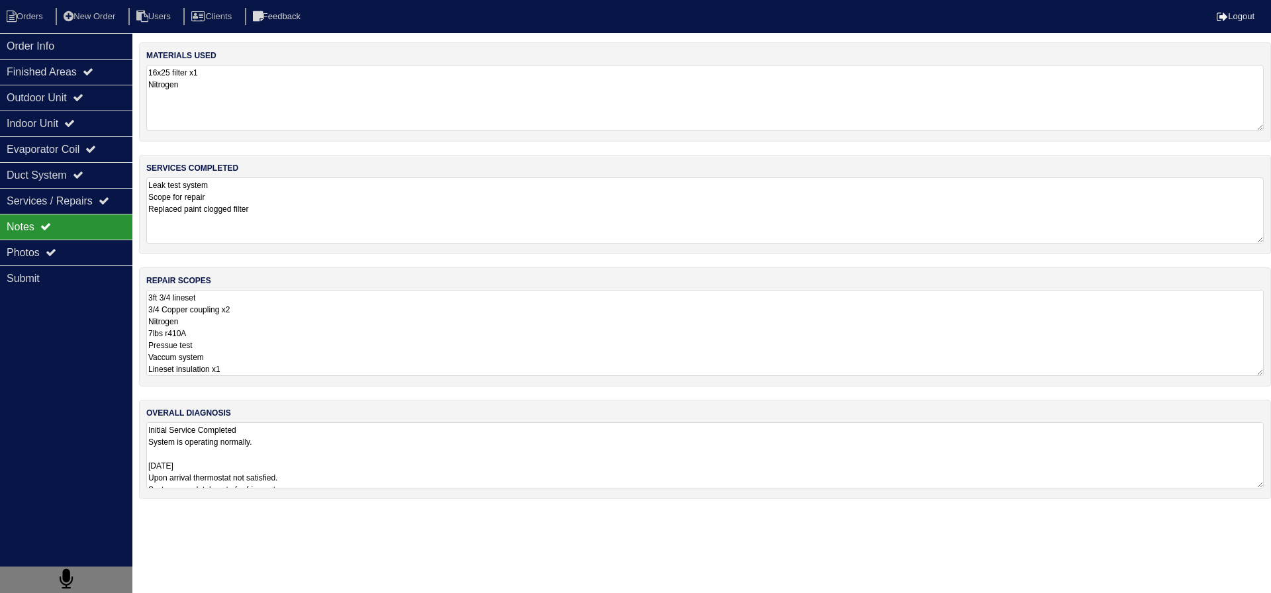
click at [265, 298] on textarea "3ft 3/4 lineset 3/4 Copper coupling x2 Nitrogen 7lbs r410A Pressue test Vaccum …" at bounding box center [704, 333] width 1117 height 86
click at [76, 246] on div "Photos" at bounding box center [66, 253] width 132 height 26
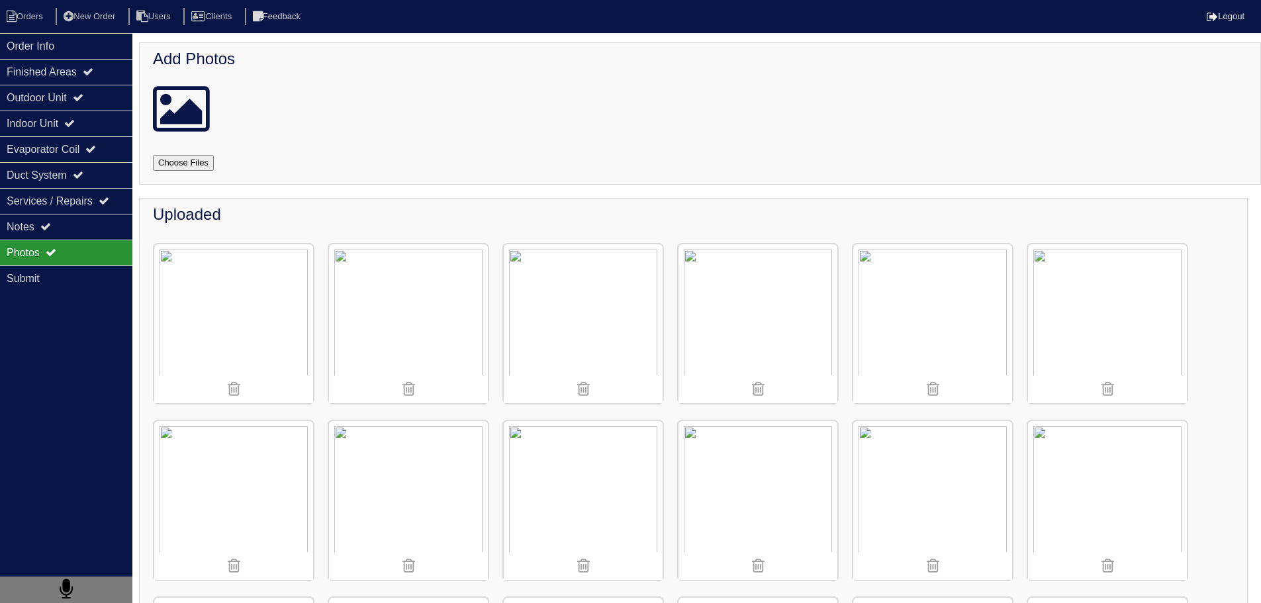
click at [934, 324] on img at bounding box center [932, 323] width 159 height 159
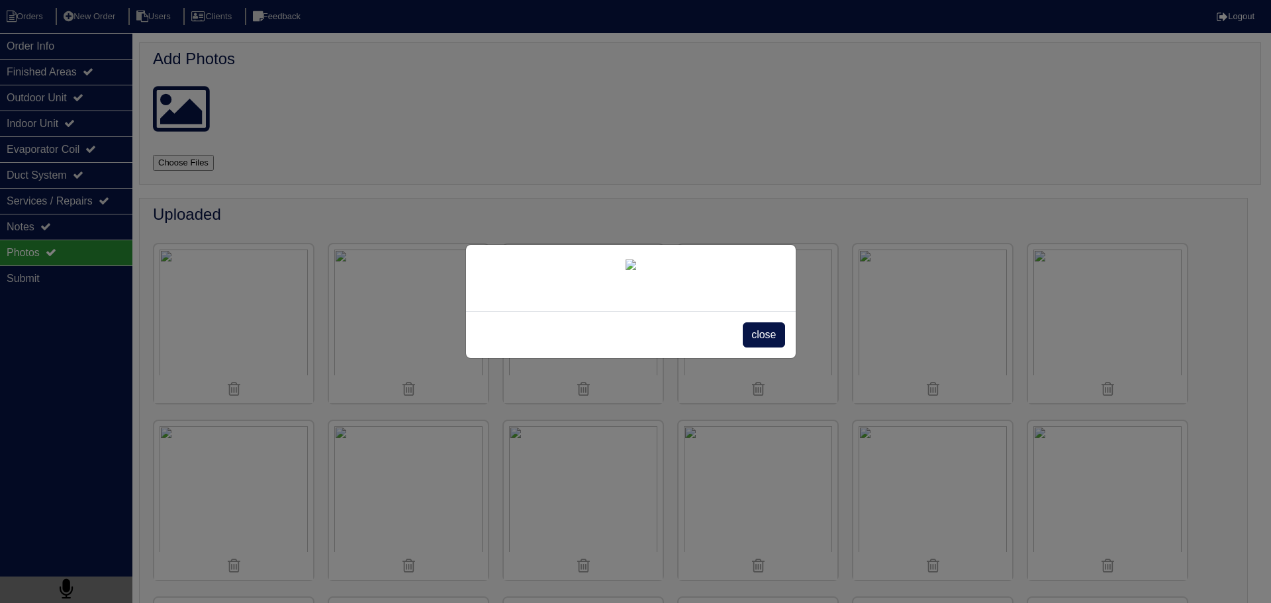
click at [769, 348] on span "close" at bounding box center [764, 334] width 42 height 25
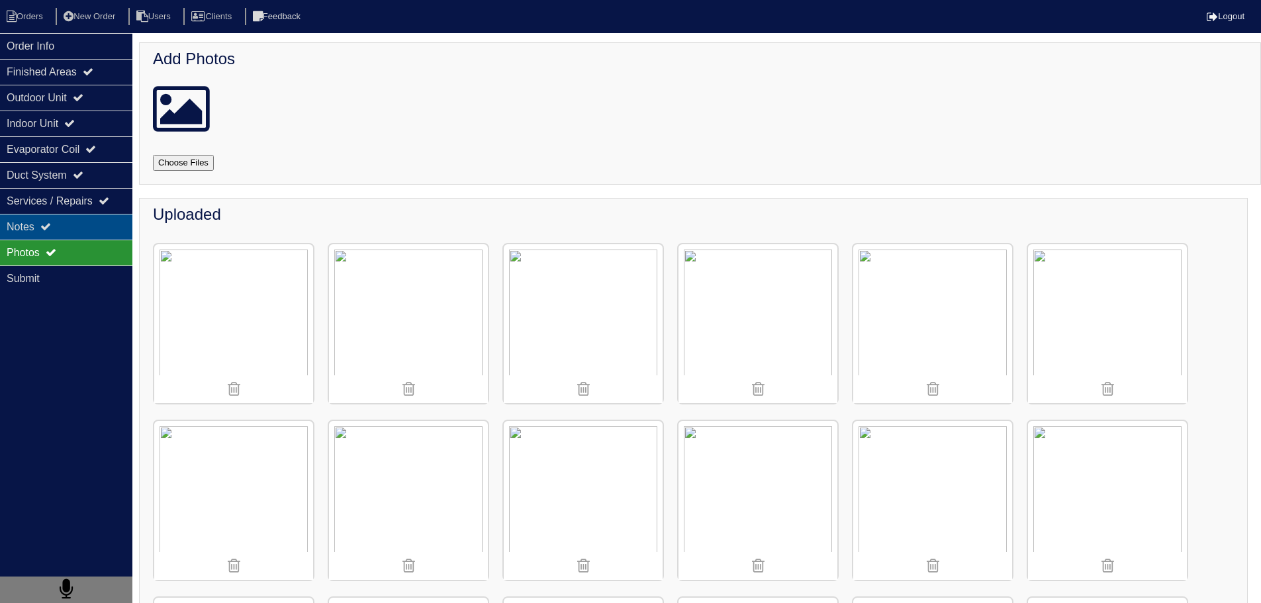
click at [79, 224] on div "Notes" at bounding box center [66, 227] width 132 height 26
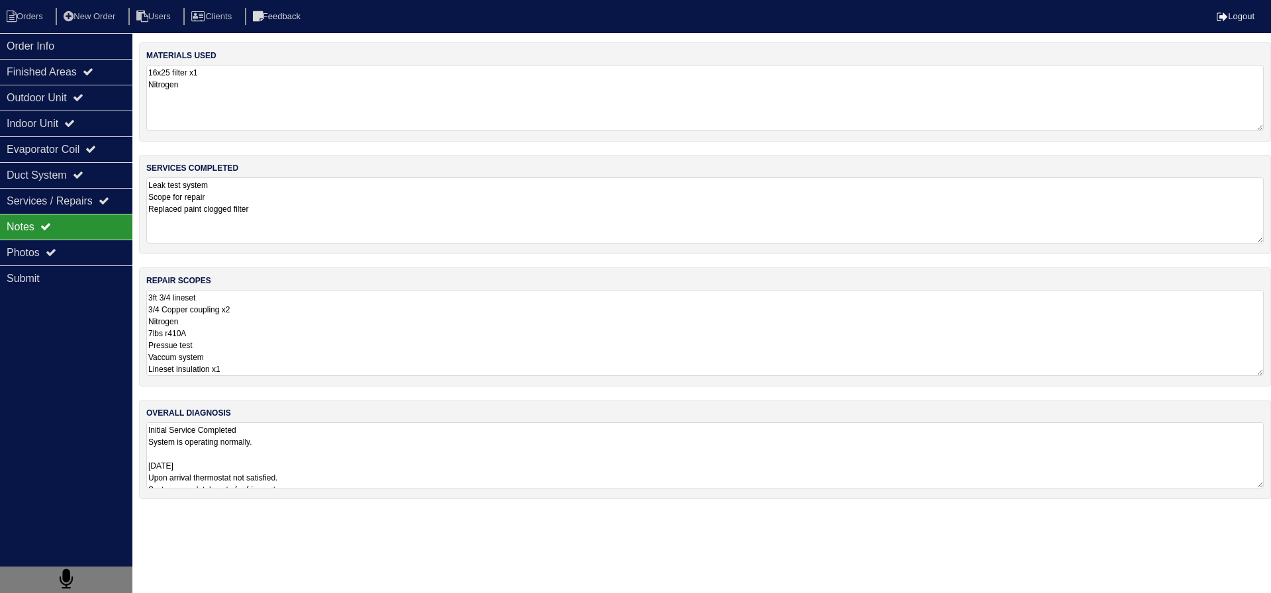
click at [306, 304] on textarea "3ft 3/4 lineset 3/4 Copper coupling x2 Nitrogen 7lbs r410A Pressue test Vaccum …" at bounding box center [704, 333] width 1117 height 86
click at [266, 440] on textarea "Initial Service Completed System is operating normally. [DATE] Upon arrival the…" at bounding box center [704, 455] width 1117 height 66
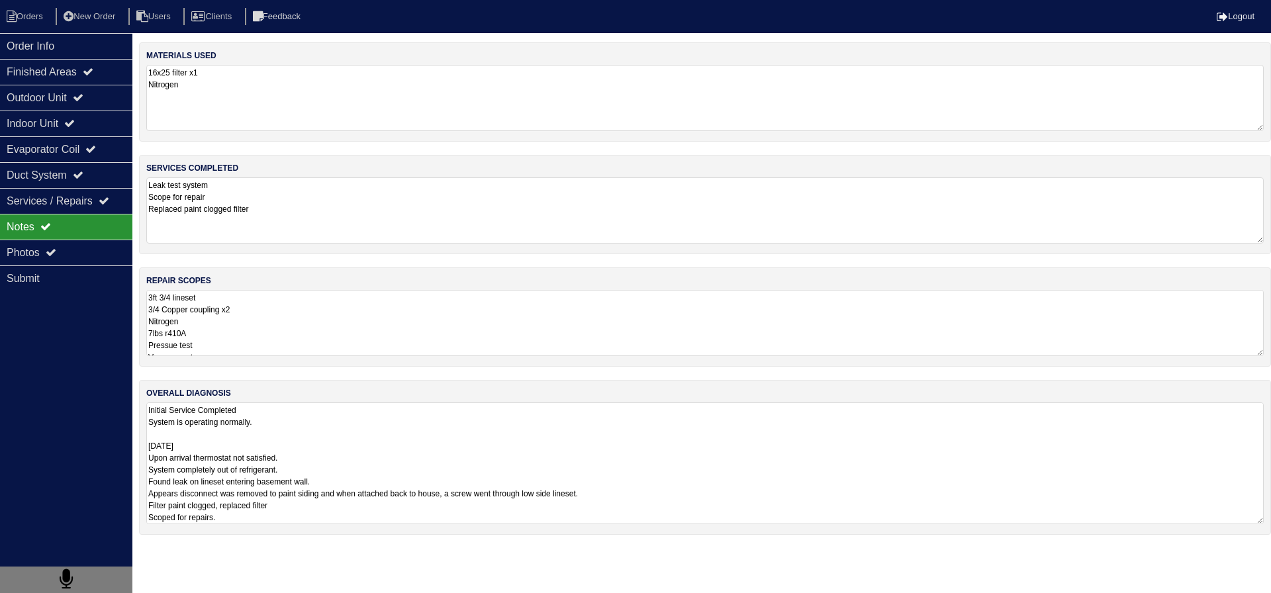
click at [261, 436] on textarea "Initial Service Completed System is operating normally. [DATE] Upon arrival the…" at bounding box center [704, 463] width 1117 height 122
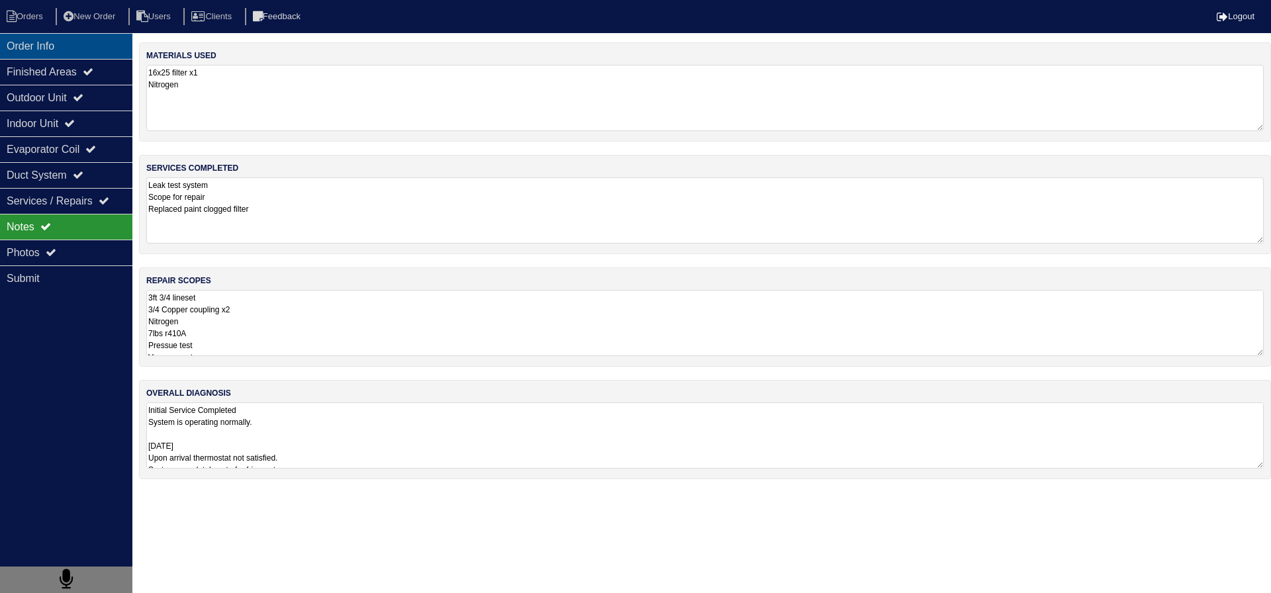
click at [17, 42] on div "Order Info" at bounding box center [66, 46] width 132 height 26
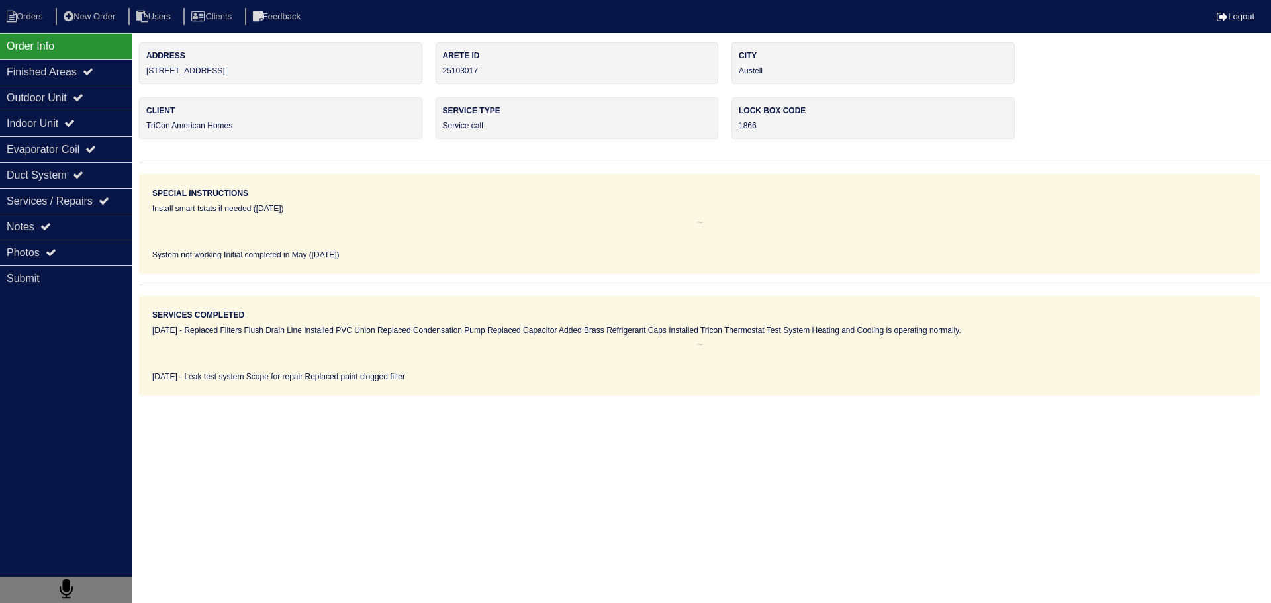
click at [22, 6] on nav "Orders New Order Users Clients Feedback Logout" at bounding box center [635, 16] width 1271 height 33
click at [23, 11] on li "Orders" at bounding box center [27, 17] width 54 height 18
select select "15"
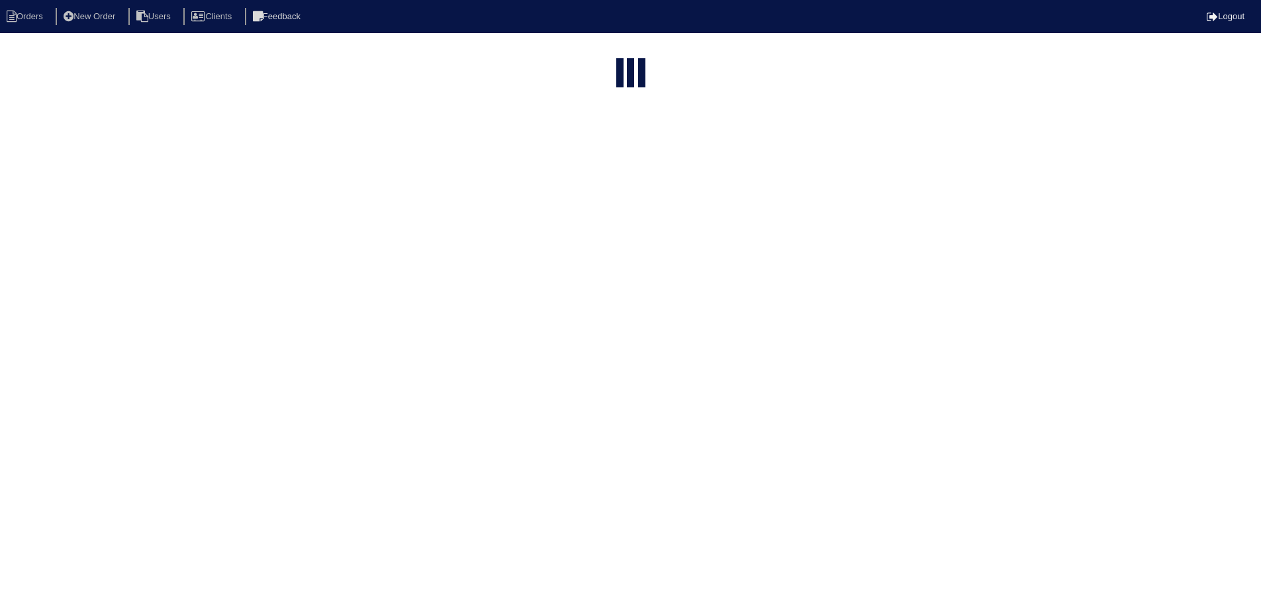
select select "service call"
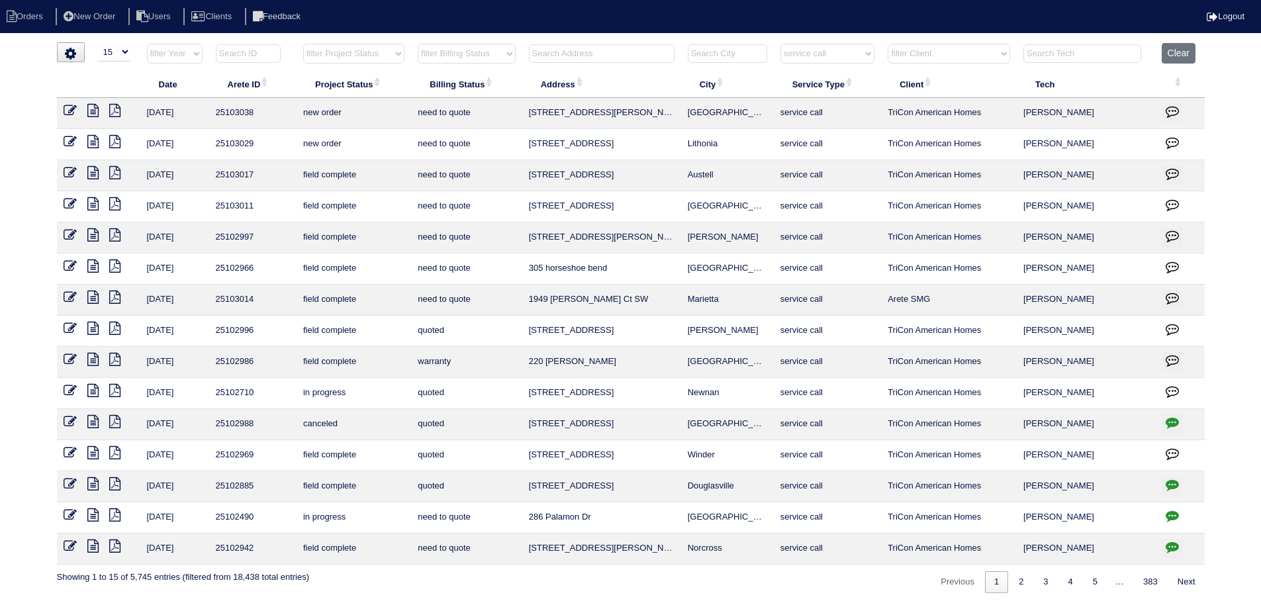
drag, startPoint x: 753, startPoint y: 176, endPoint x: 561, endPoint y: 177, distance: 191.3
click at [485, 187] on tr "[DATE] 25103017 field complete need to quote 6526 Revena Ct Austell service cal…" at bounding box center [631, 175] width 1148 height 31
copy tr "6526 Revena Ct Austell"
